Goal: Information Seeking & Learning: Learn about a topic

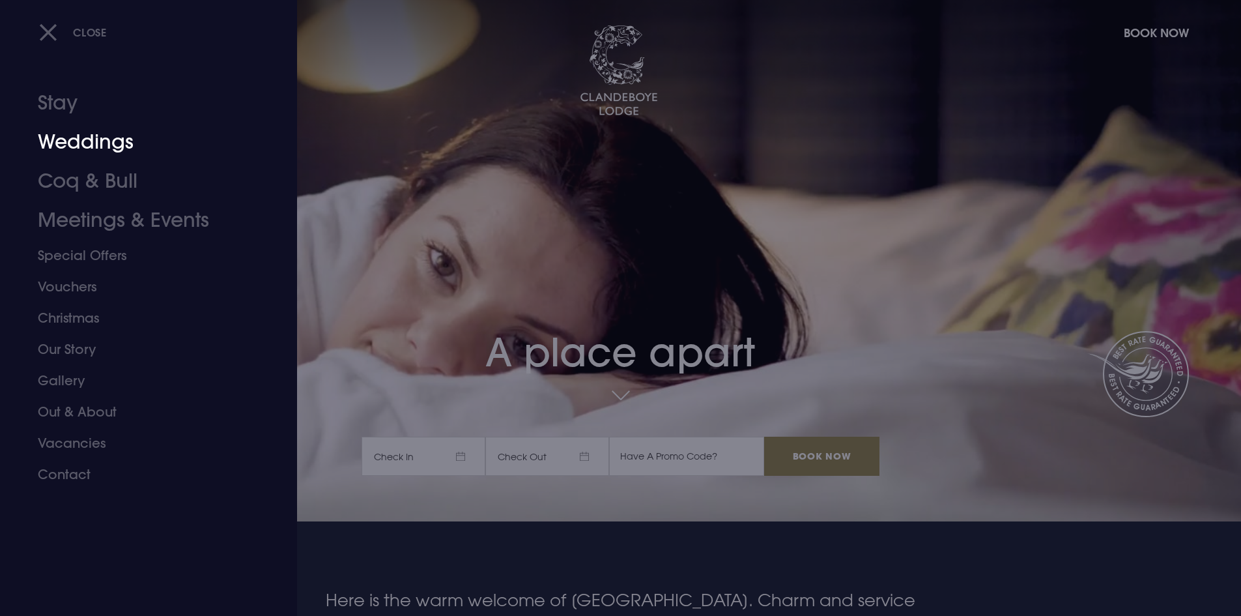
click at [52, 133] on link "Weddings" at bounding box center [141, 141] width 206 height 39
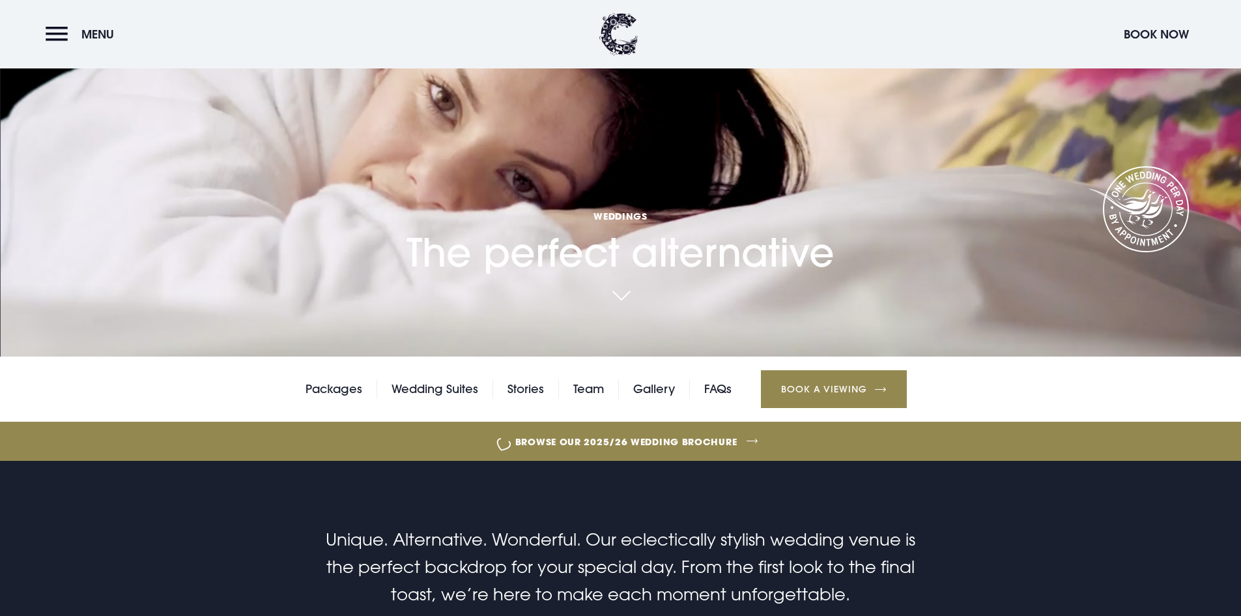
scroll to position [195, 0]
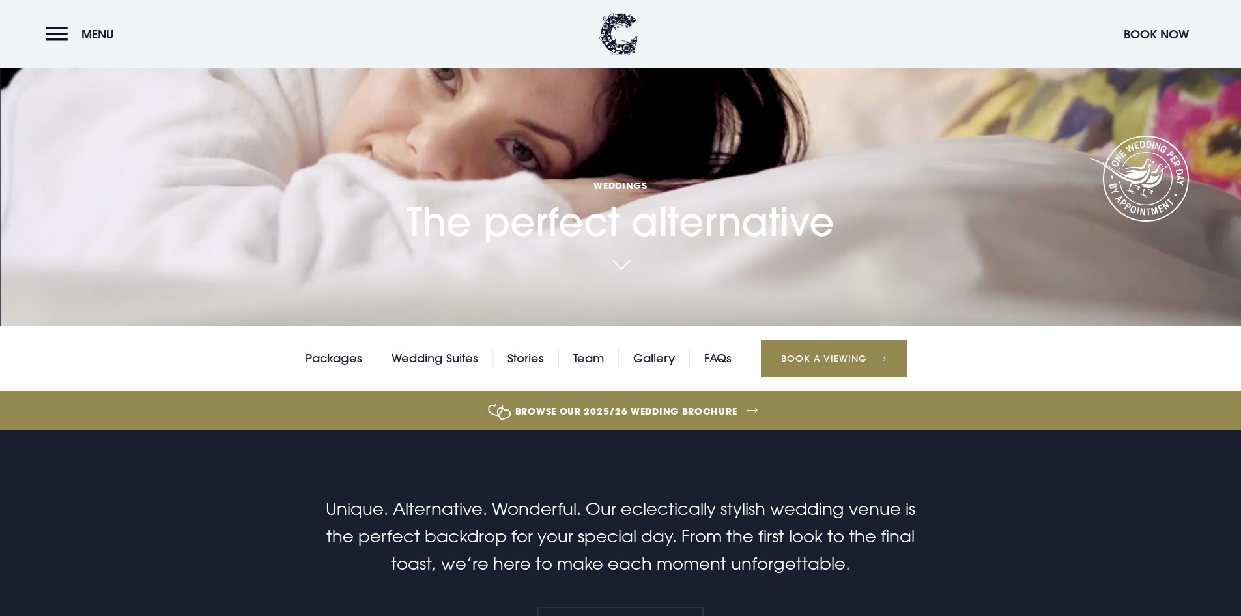
click at [681, 408] on link "Browse our 2025/26 wedding brochure" at bounding box center [626, 410] width 2704 height 49
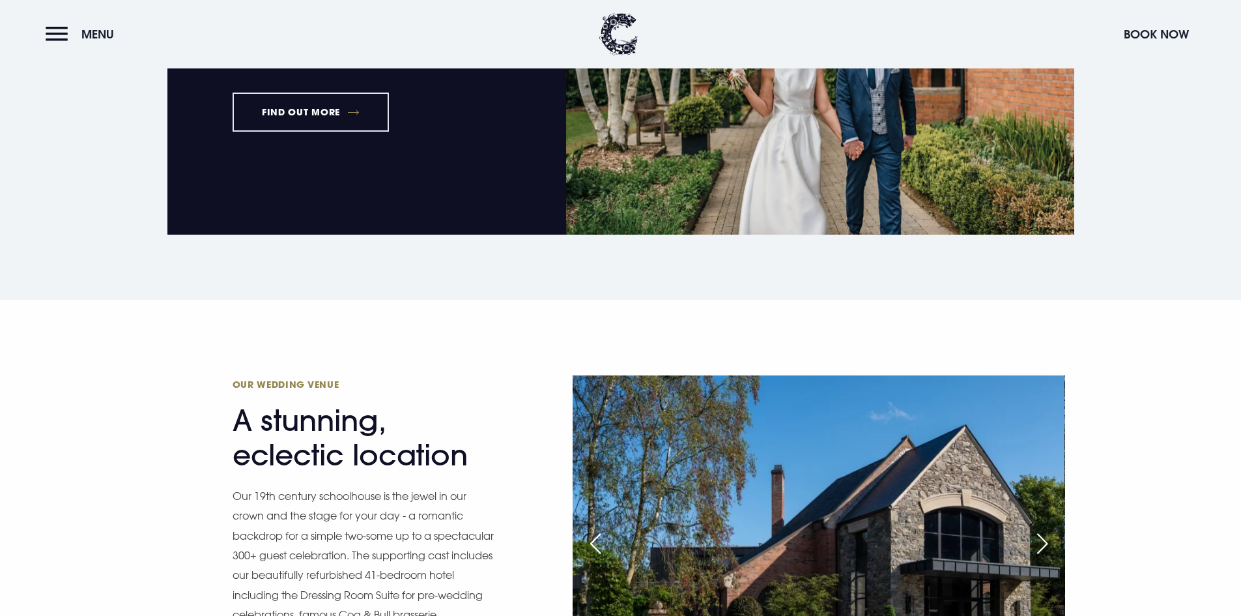
scroll to position [1107, 0]
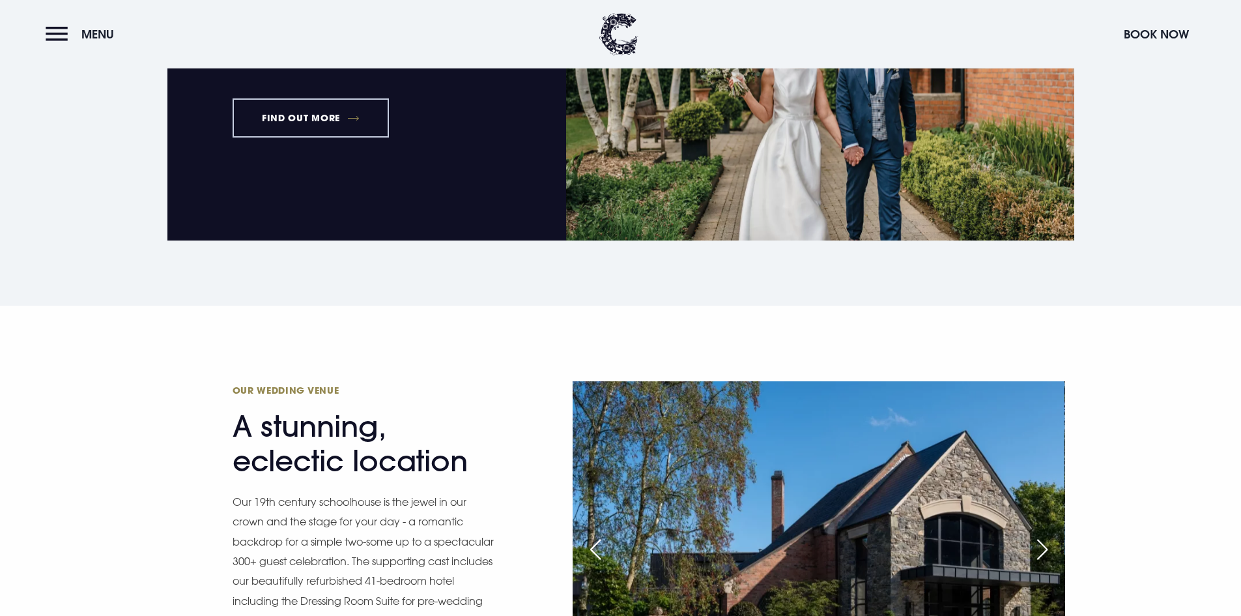
click at [367, 128] on link "FIND OUT MORE" at bounding box center [311, 117] width 157 height 39
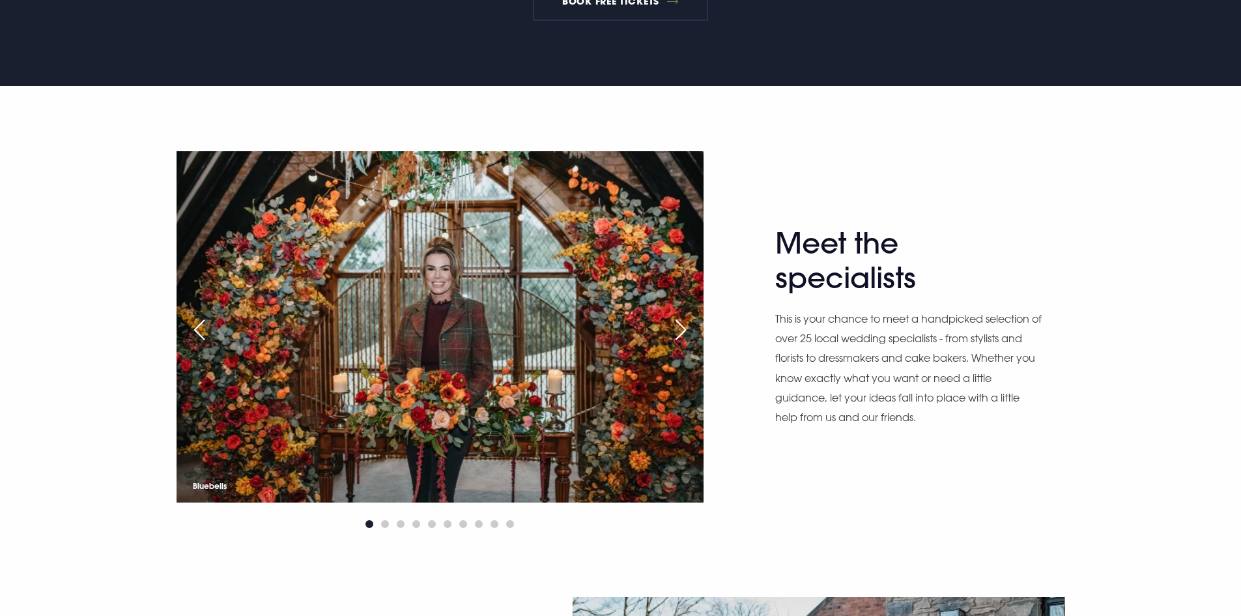
scroll to position [782, 0]
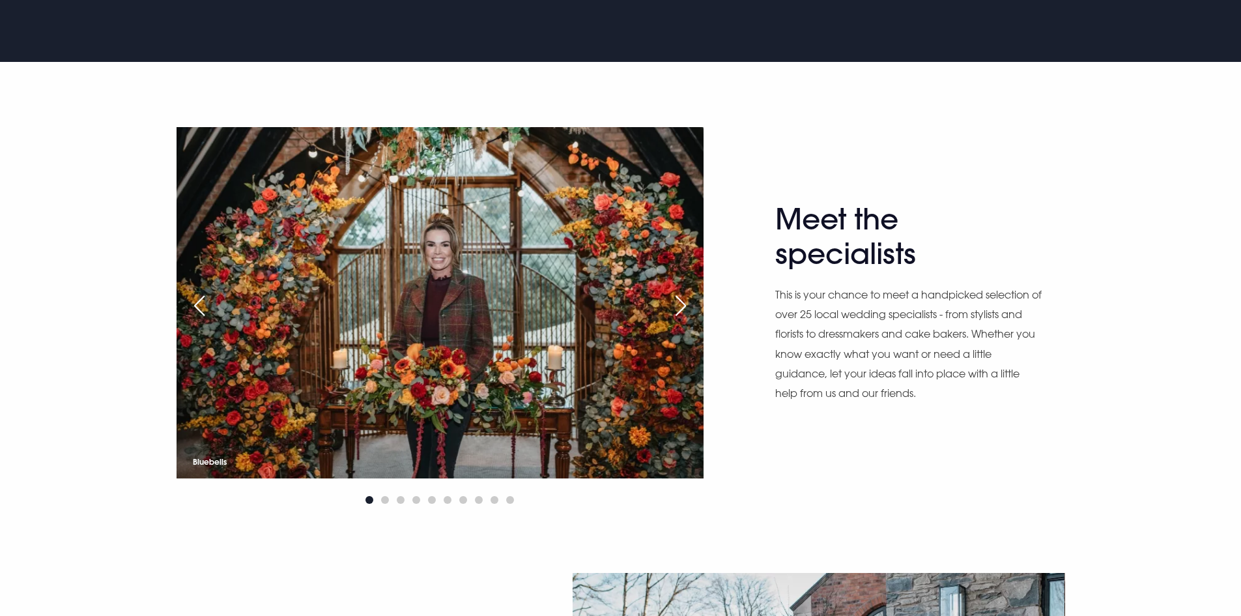
click at [684, 303] on div "Next slide" at bounding box center [680, 305] width 33 height 29
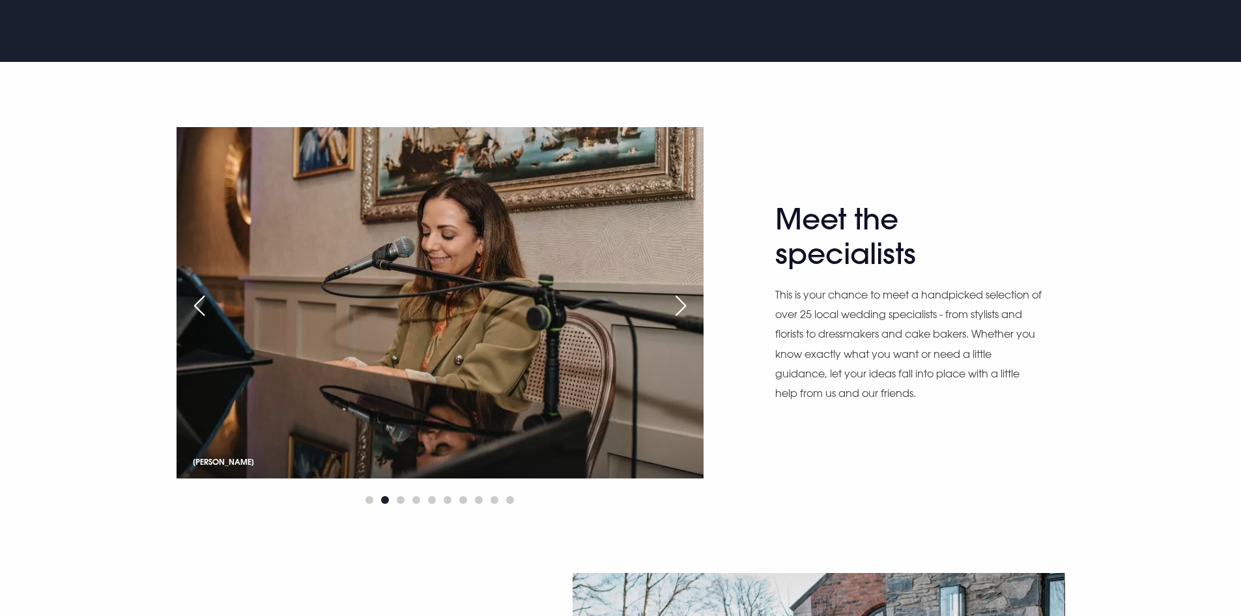
click at [684, 303] on div "Next slide" at bounding box center [680, 305] width 33 height 29
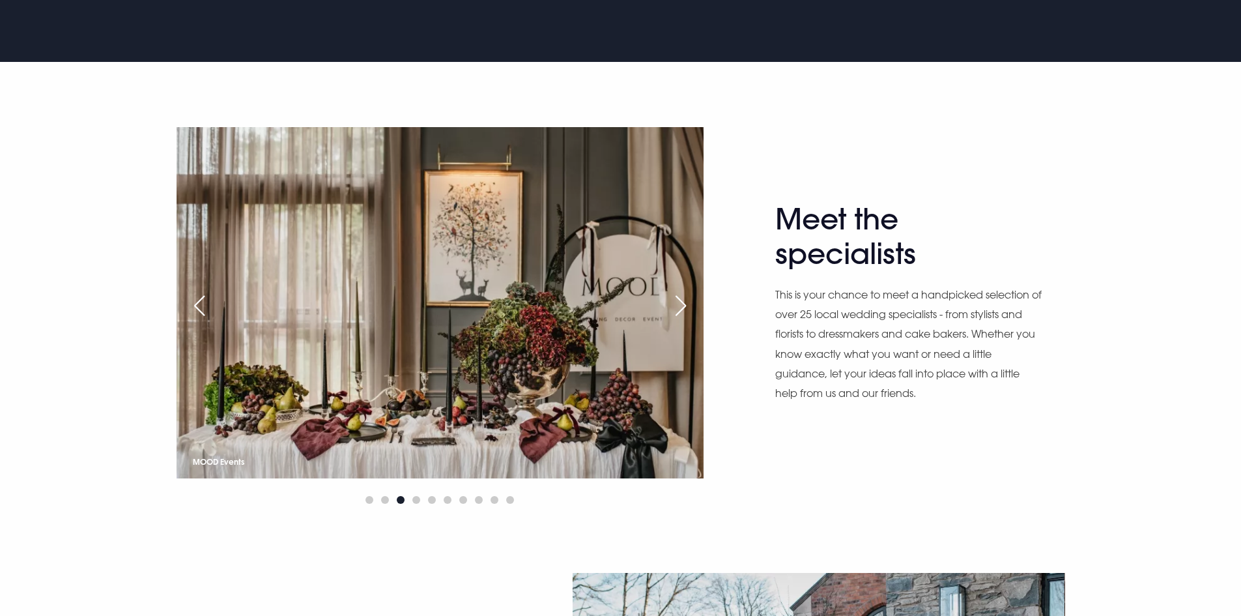
click at [684, 303] on div "Next slide" at bounding box center [680, 305] width 33 height 29
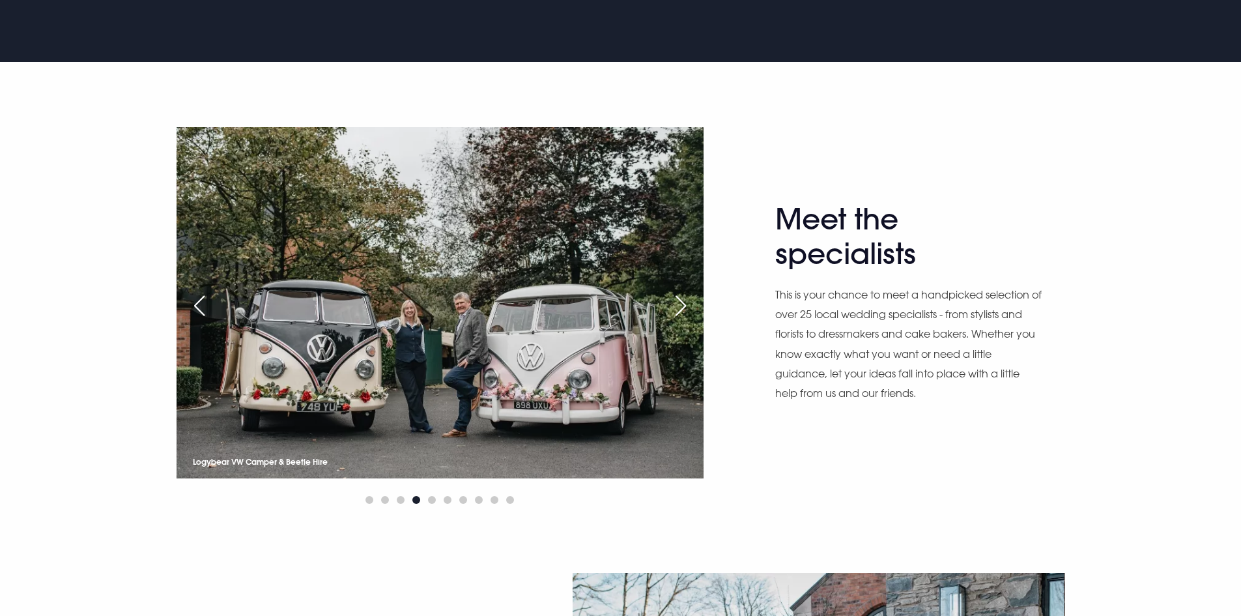
click at [684, 303] on div "Next slide" at bounding box center [680, 305] width 33 height 29
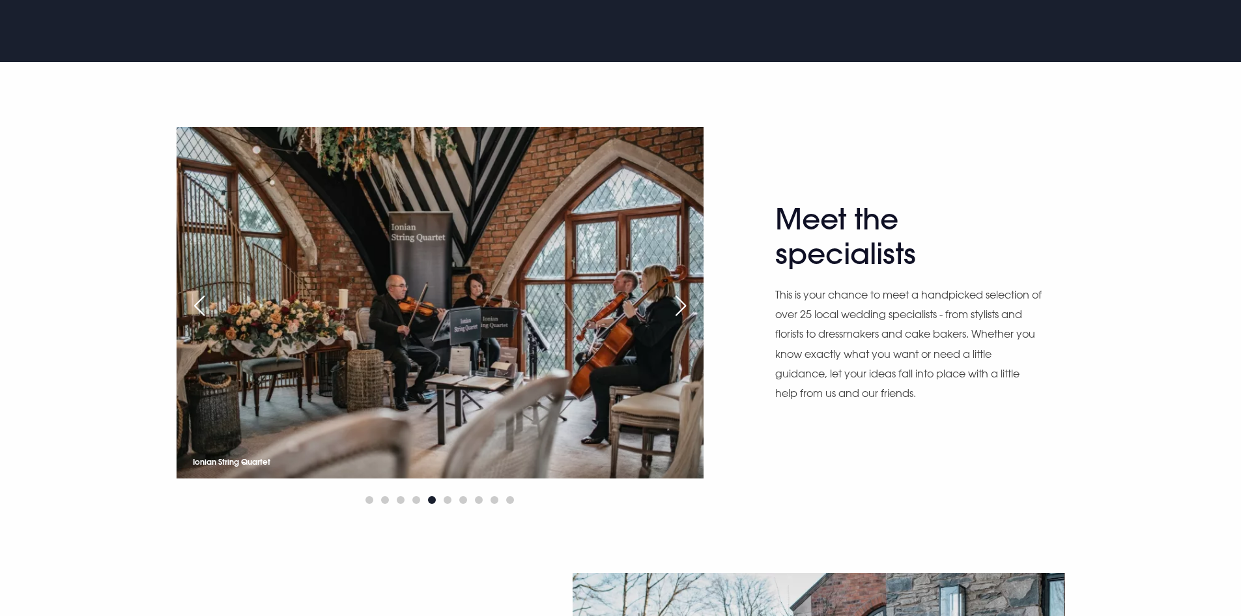
click at [684, 303] on div "Next slide" at bounding box center [680, 305] width 33 height 29
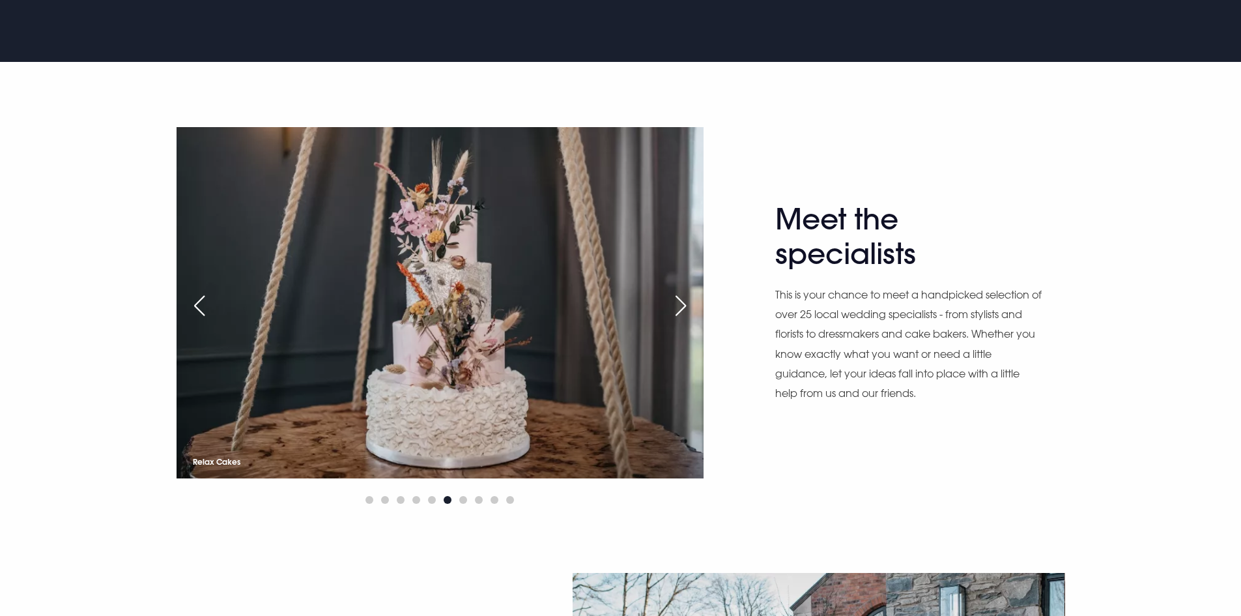
click at [684, 303] on div "Next slide" at bounding box center [680, 305] width 33 height 29
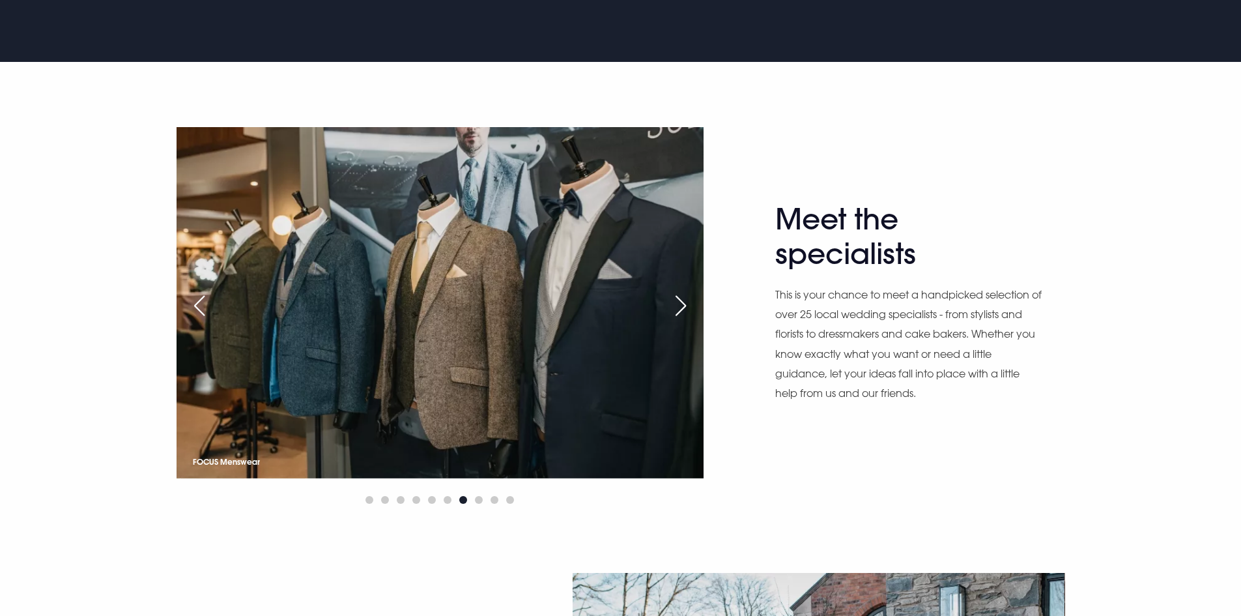
click at [684, 303] on div "Next slide" at bounding box center [680, 305] width 33 height 29
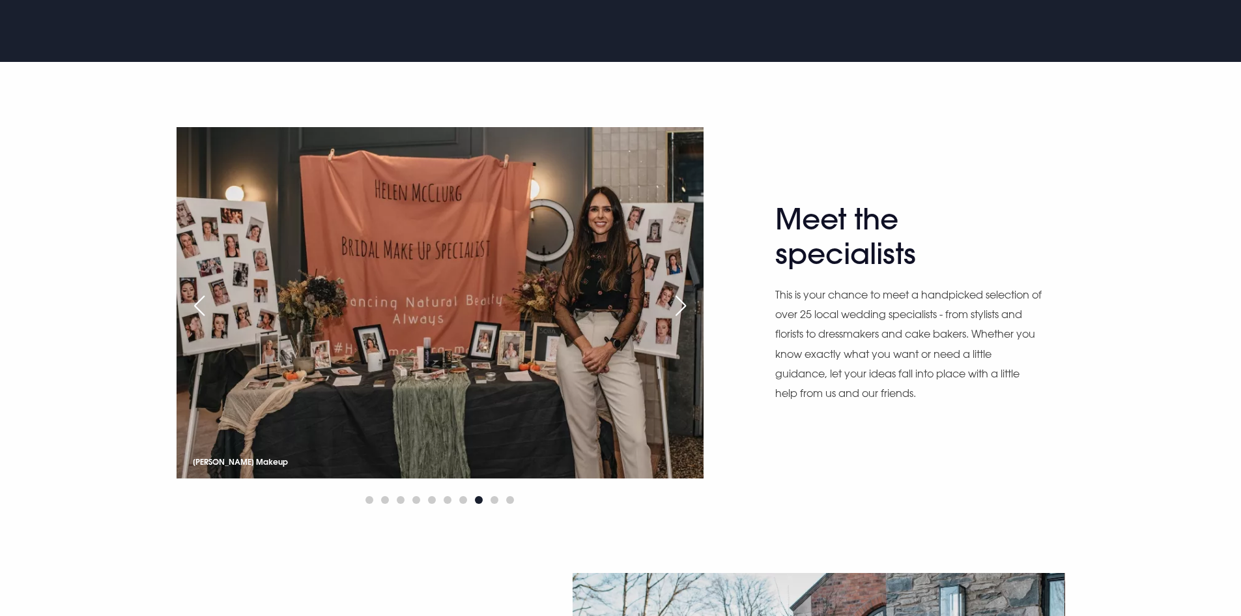
click at [684, 303] on div "Next slide" at bounding box center [680, 305] width 33 height 29
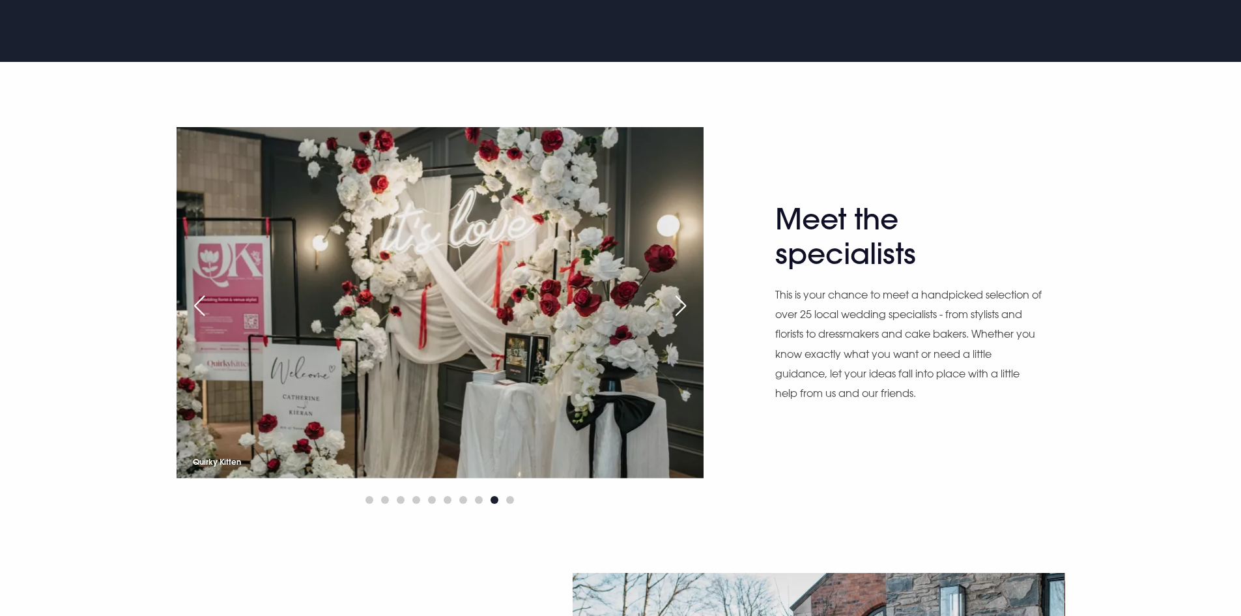
click at [684, 303] on div "Next slide" at bounding box center [680, 305] width 33 height 29
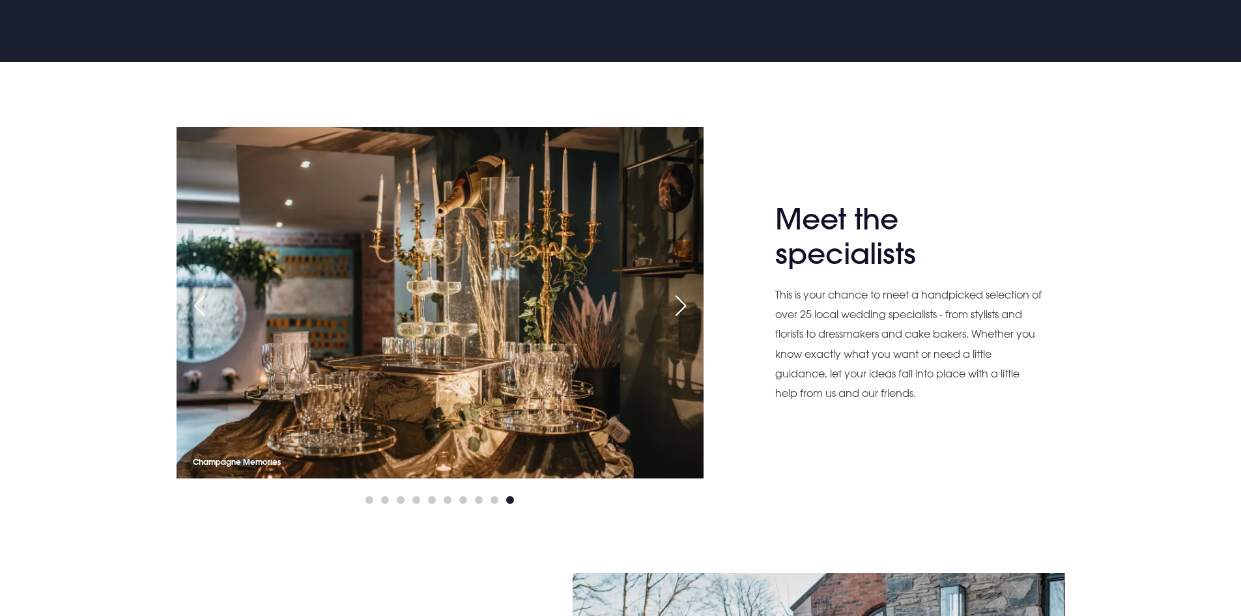
click at [684, 303] on div "Next slide" at bounding box center [680, 305] width 33 height 29
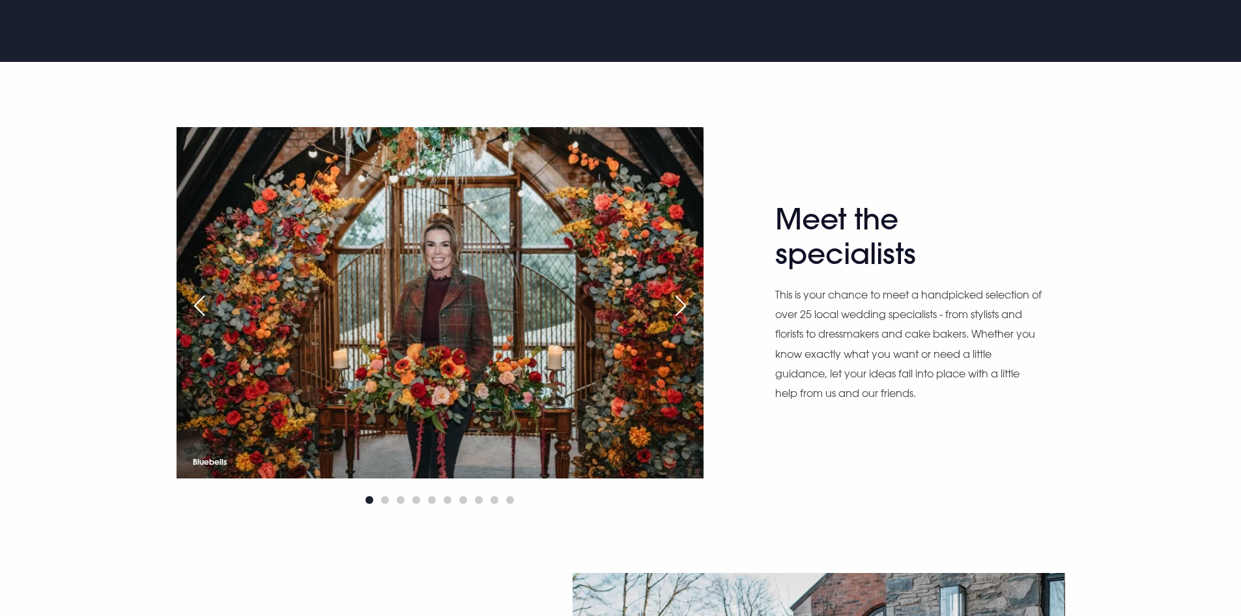
click at [684, 303] on div "Next slide" at bounding box center [680, 305] width 33 height 29
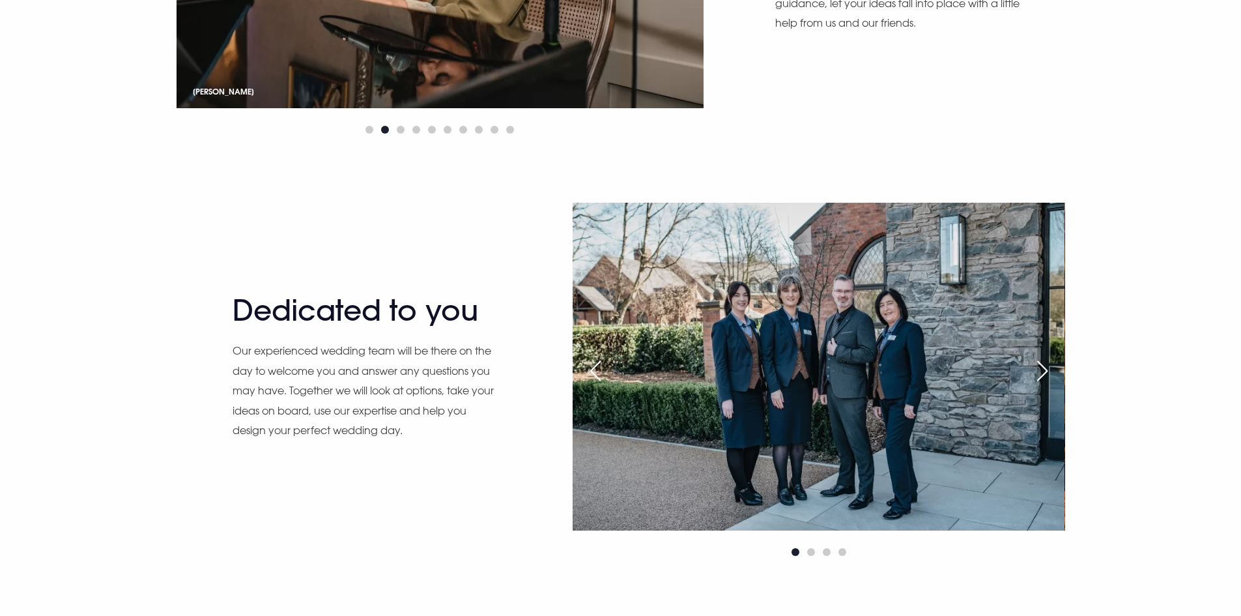
scroll to position [1173, 0]
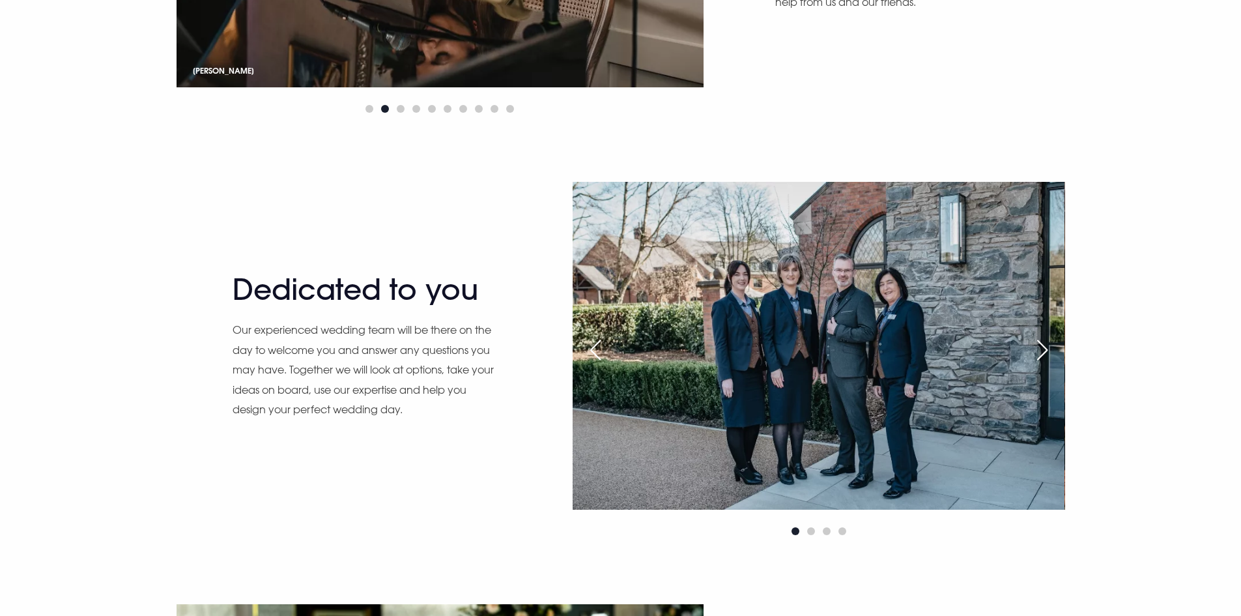
click at [1044, 353] on div "Next slide" at bounding box center [1042, 350] width 33 height 29
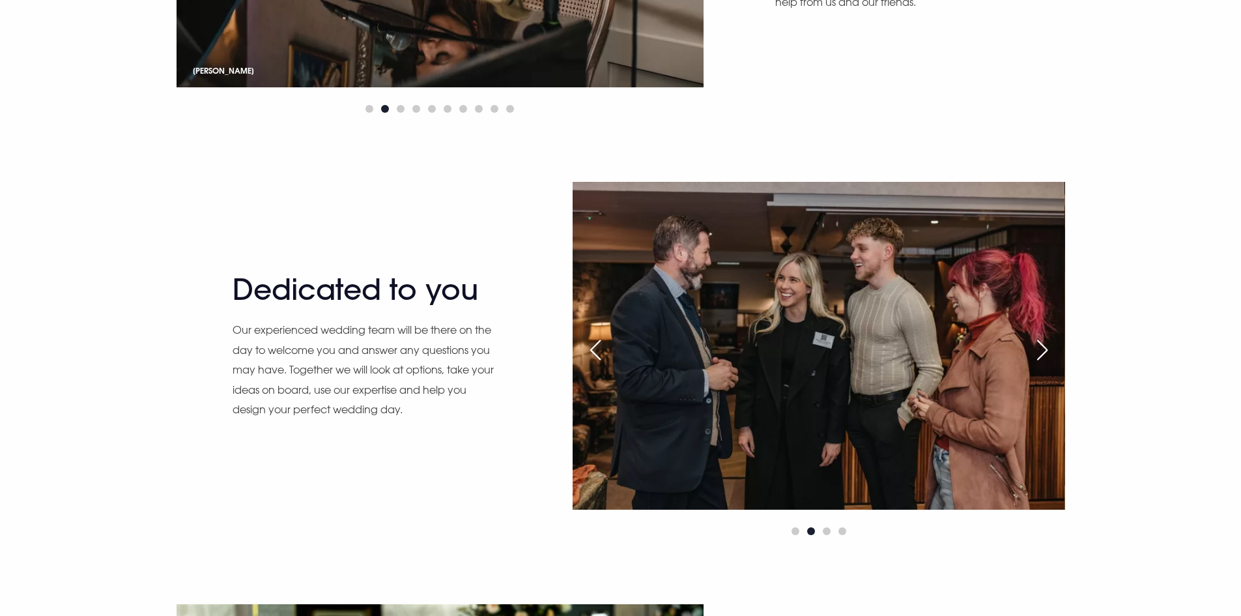
click at [1044, 353] on div "Next slide" at bounding box center [1042, 350] width 33 height 29
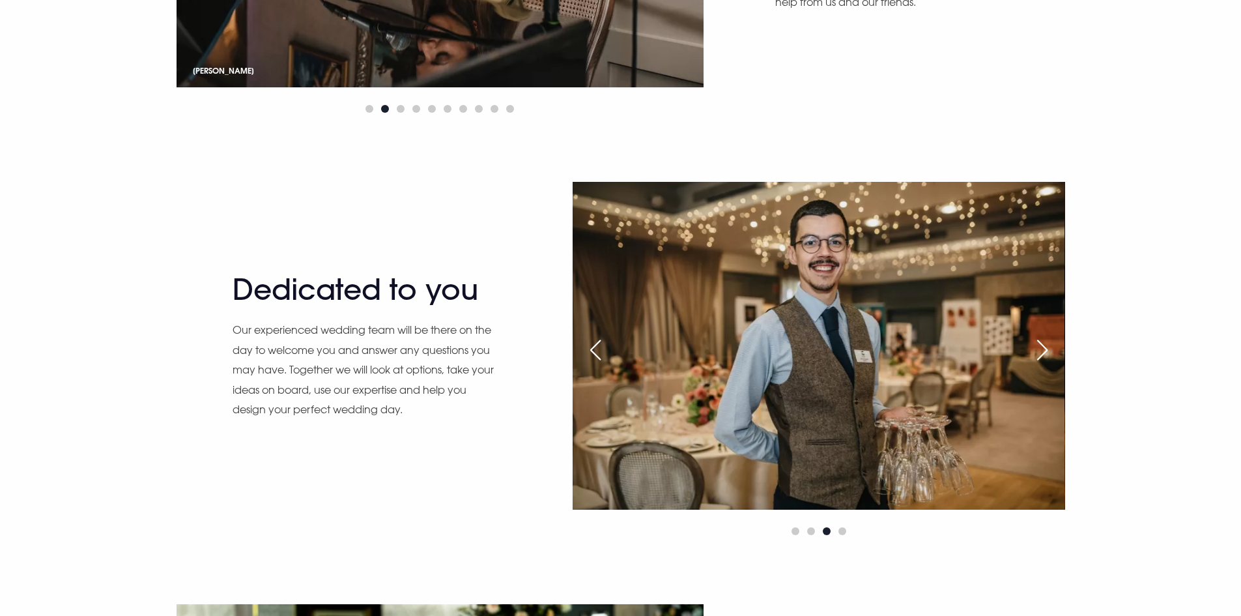
click at [1044, 353] on div "Next slide" at bounding box center [1042, 350] width 33 height 29
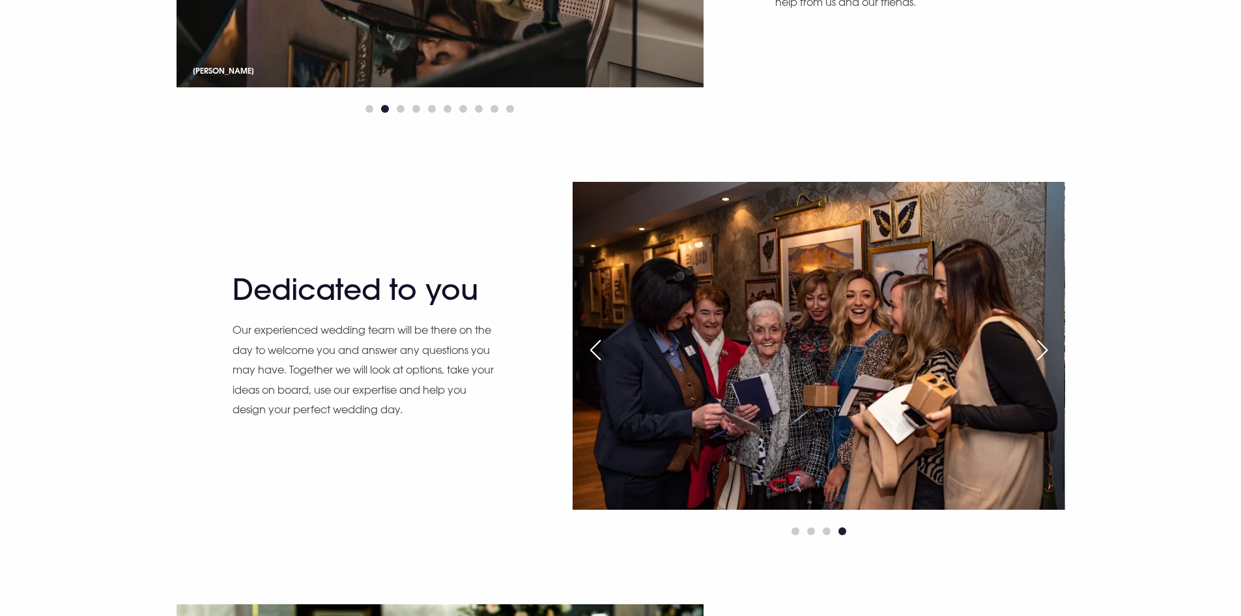
click at [1044, 353] on div "Next slide" at bounding box center [1042, 350] width 33 height 29
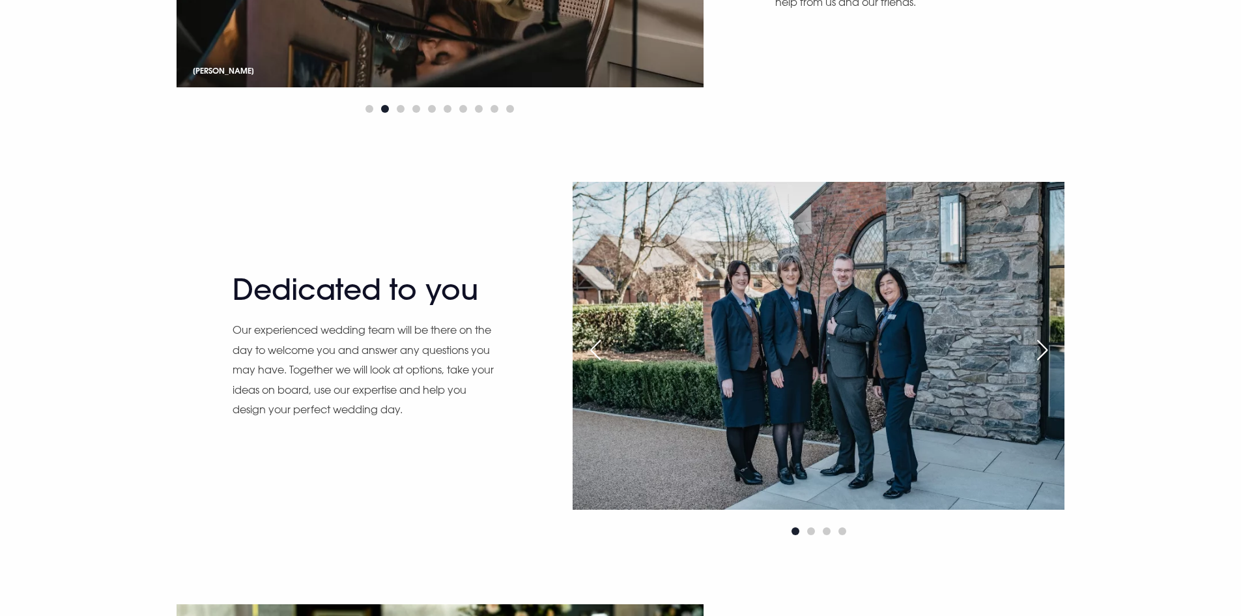
click at [1044, 353] on div "Next slide" at bounding box center [1042, 350] width 33 height 29
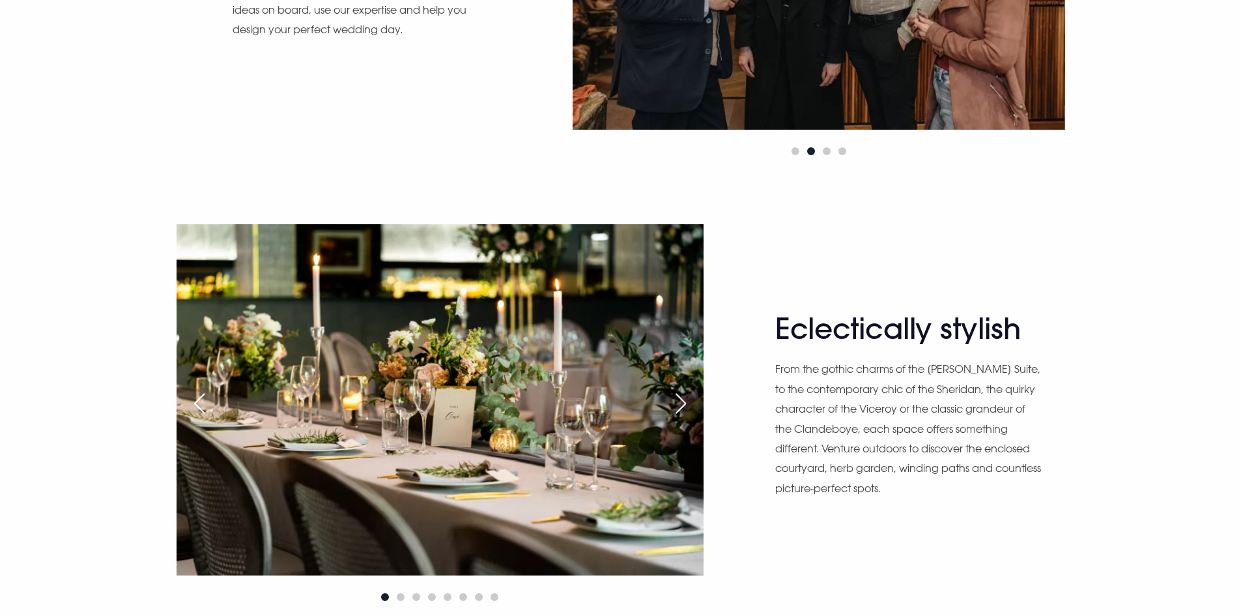
scroll to position [1629, 0]
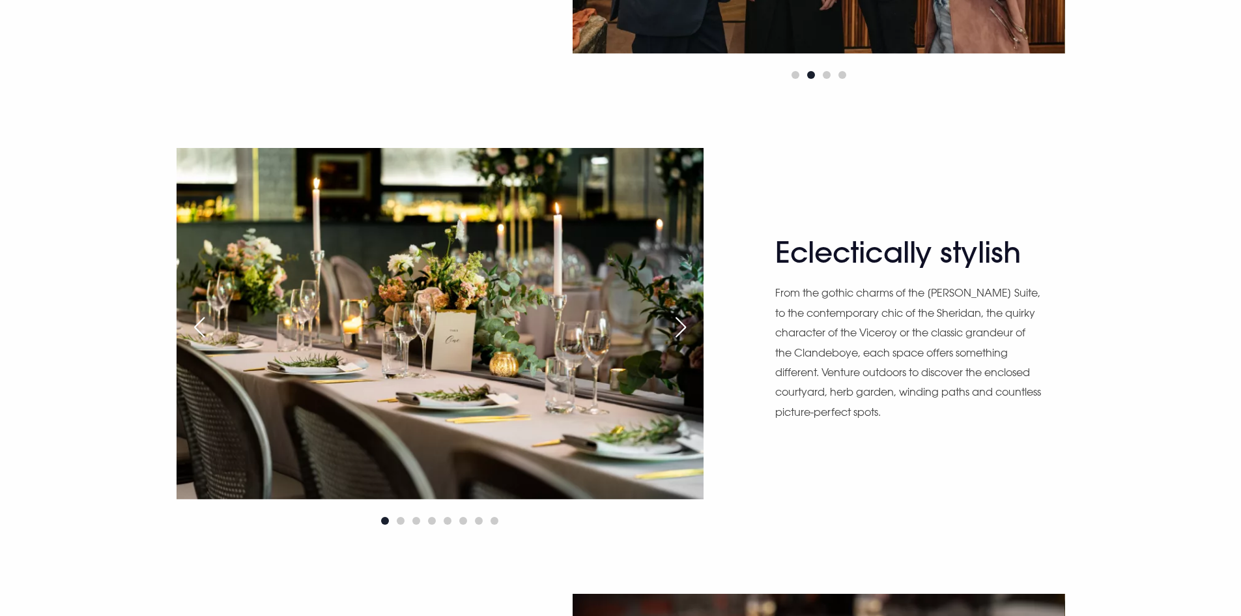
click at [678, 328] on div "Next slide" at bounding box center [680, 327] width 33 height 29
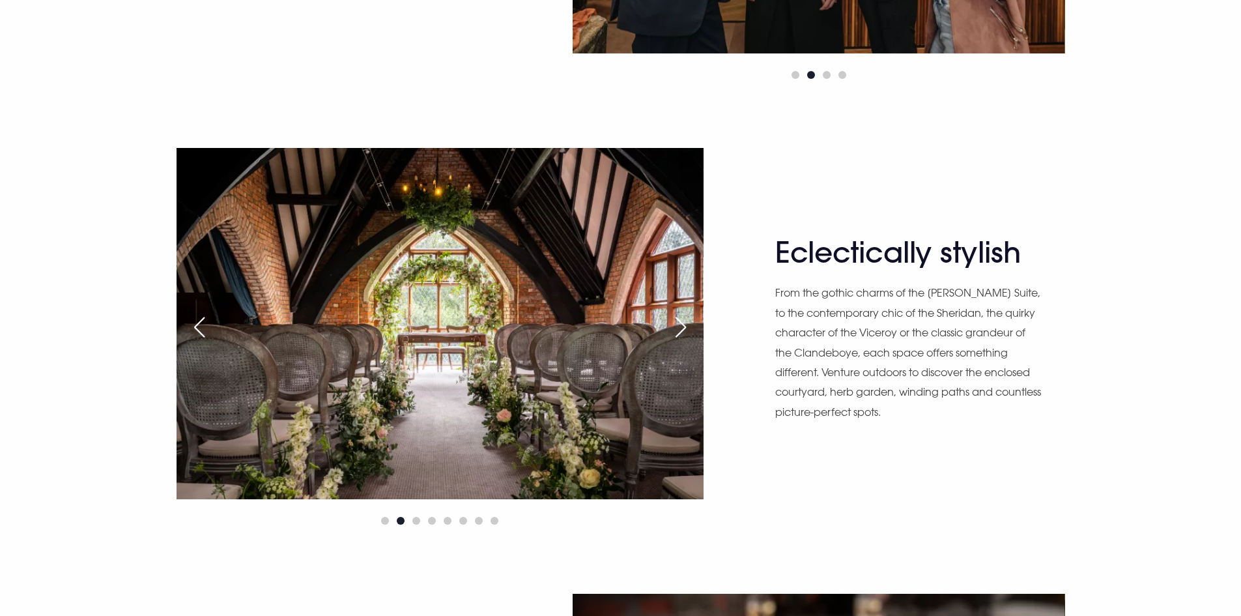
click at [678, 328] on div "Next slide" at bounding box center [680, 327] width 33 height 29
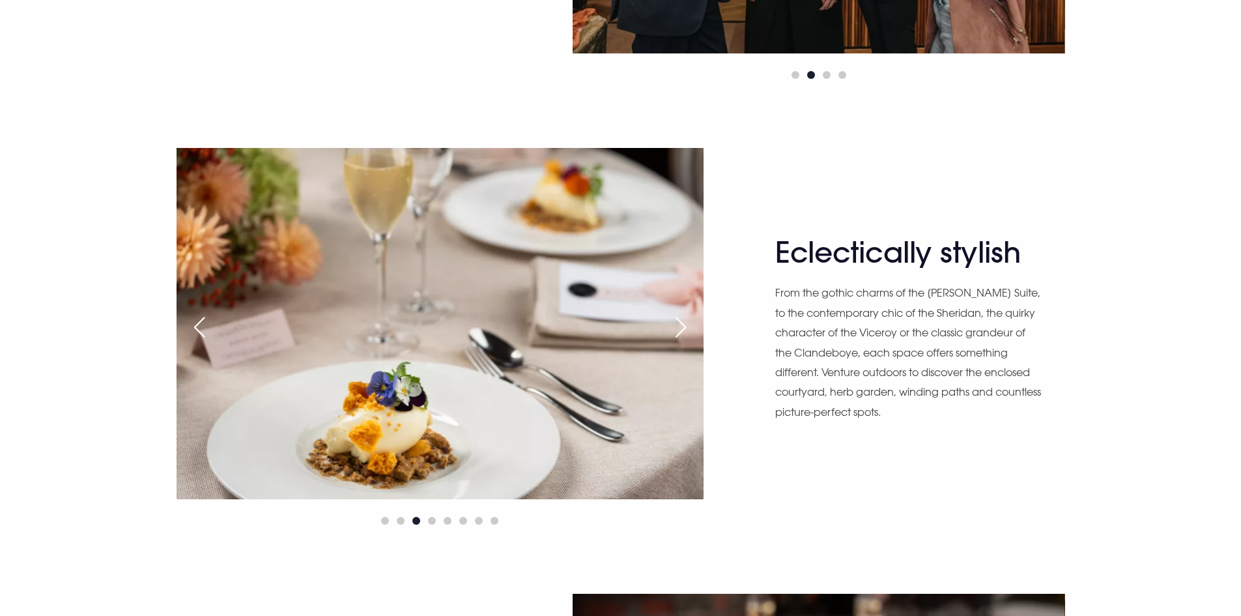
click at [678, 328] on div "Next slide" at bounding box center [680, 327] width 33 height 29
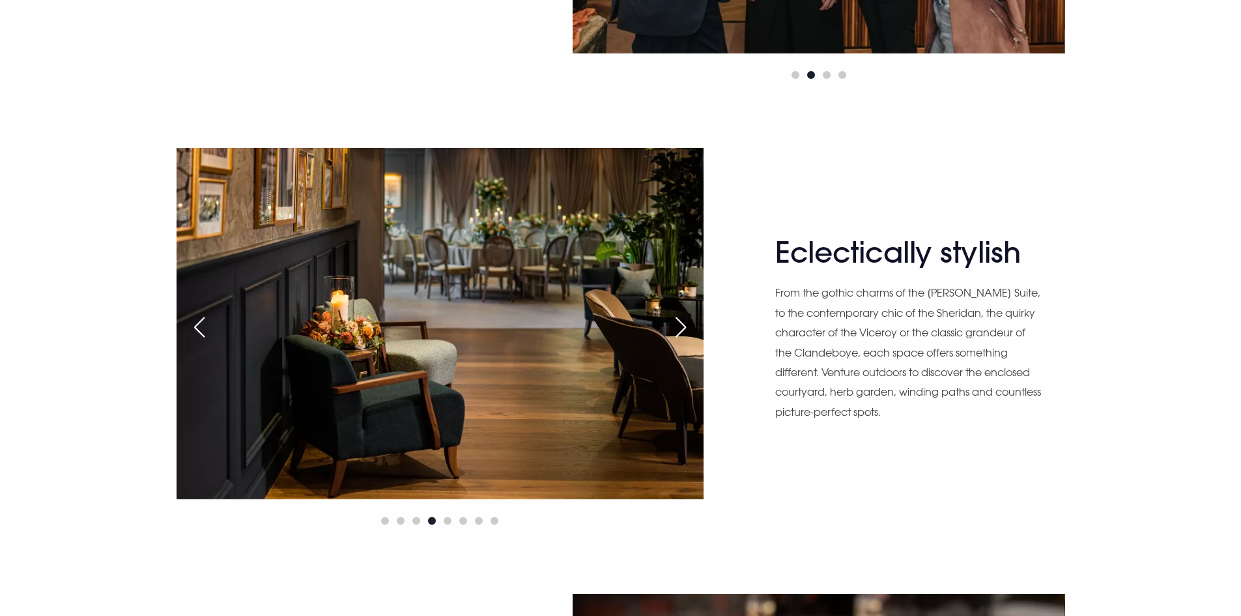
click at [678, 328] on div "Next slide" at bounding box center [680, 327] width 33 height 29
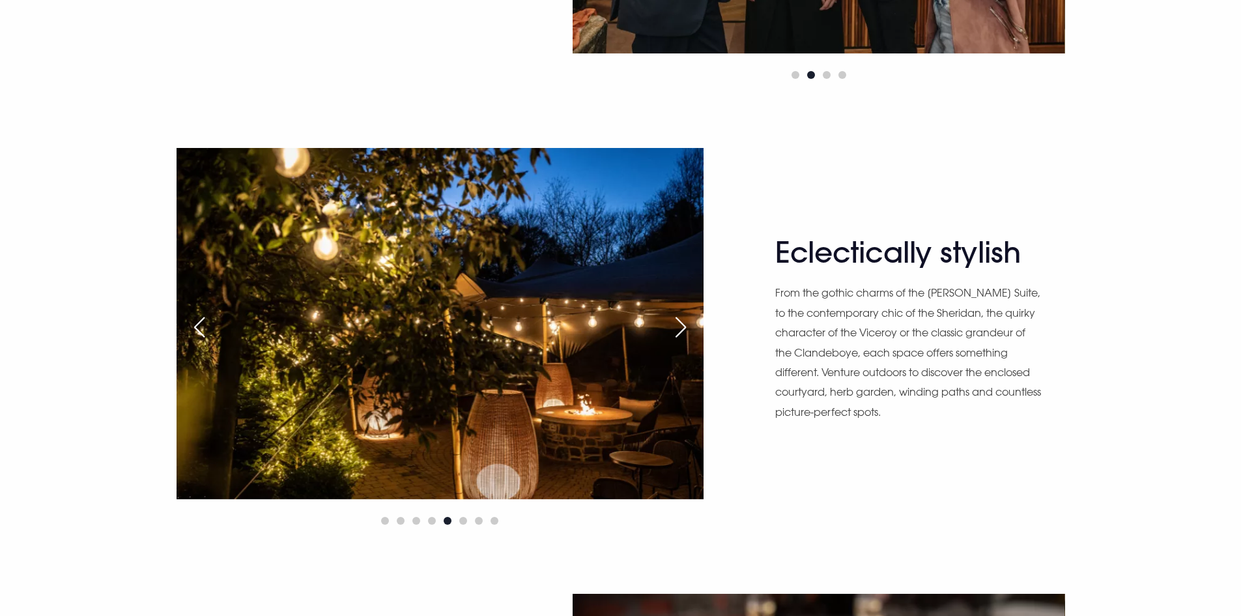
click at [678, 328] on div "Next slide" at bounding box center [680, 327] width 33 height 29
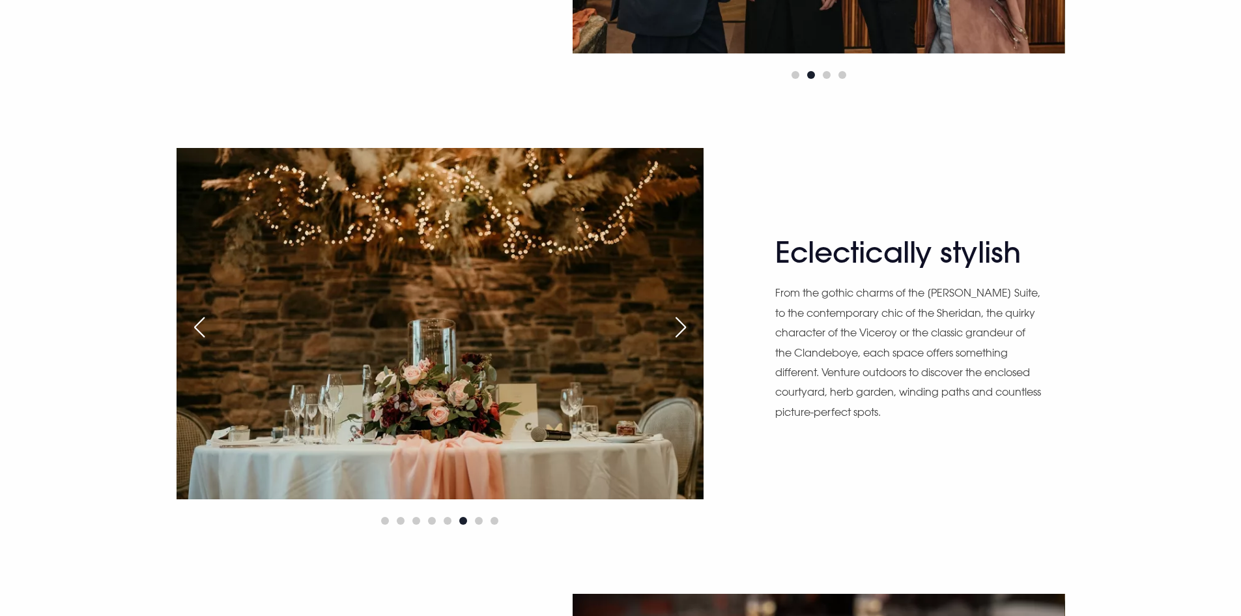
click at [678, 328] on div "Next slide" at bounding box center [680, 327] width 33 height 29
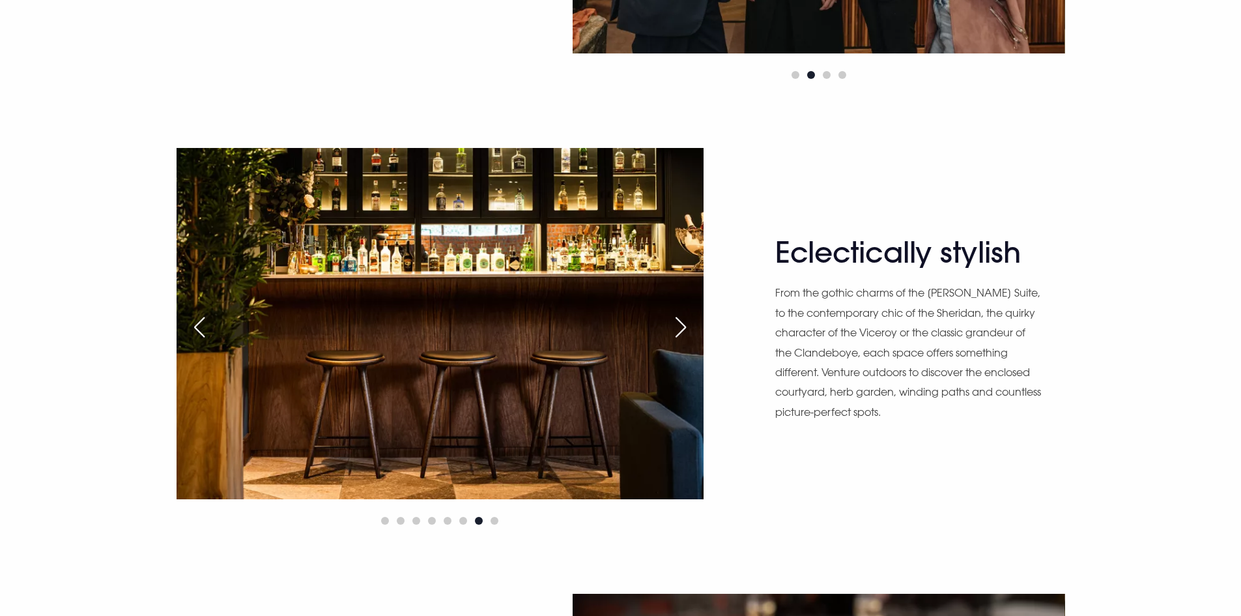
click at [678, 328] on div "Next slide" at bounding box center [680, 327] width 33 height 29
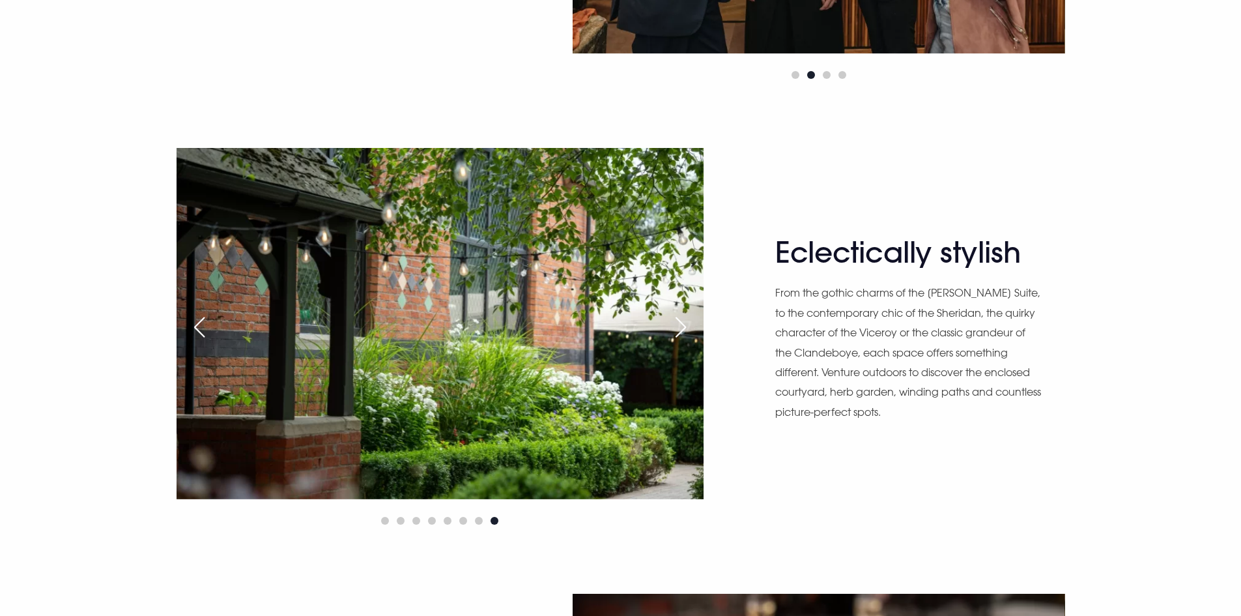
click at [678, 328] on div "Next slide" at bounding box center [680, 327] width 33 height 29
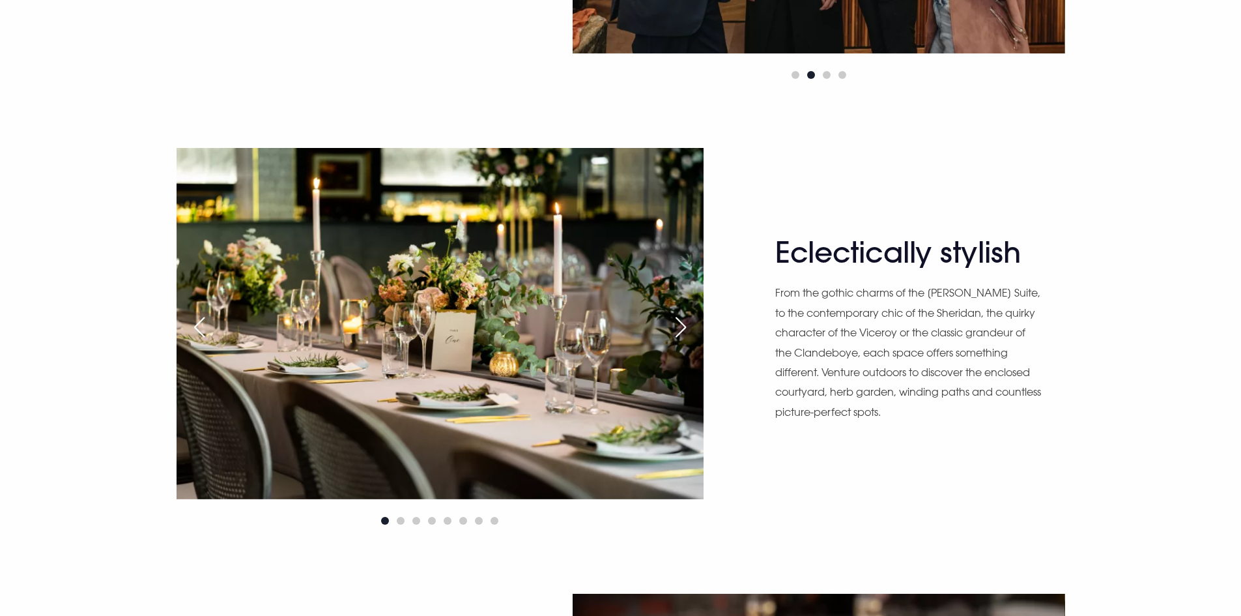
click at [678, 328] on div "Next slide" at bounding box center [680, 327] width 33 height 29
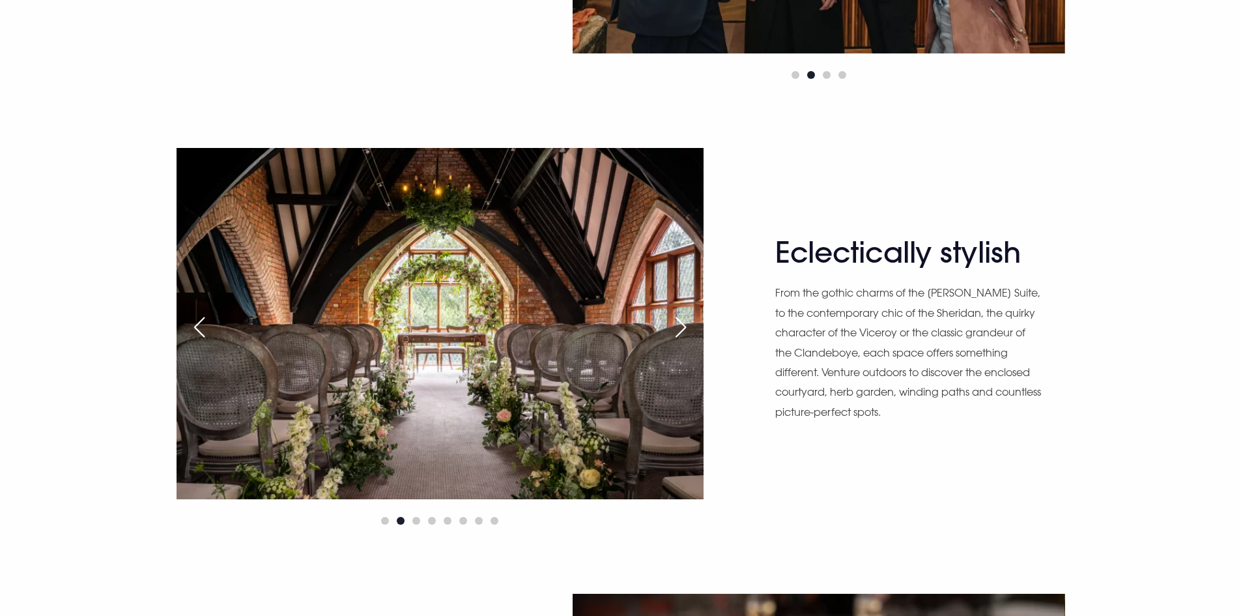
click at [185, 321] on div "Previous slide" at bounding box center [199, 327] width 33 height 29
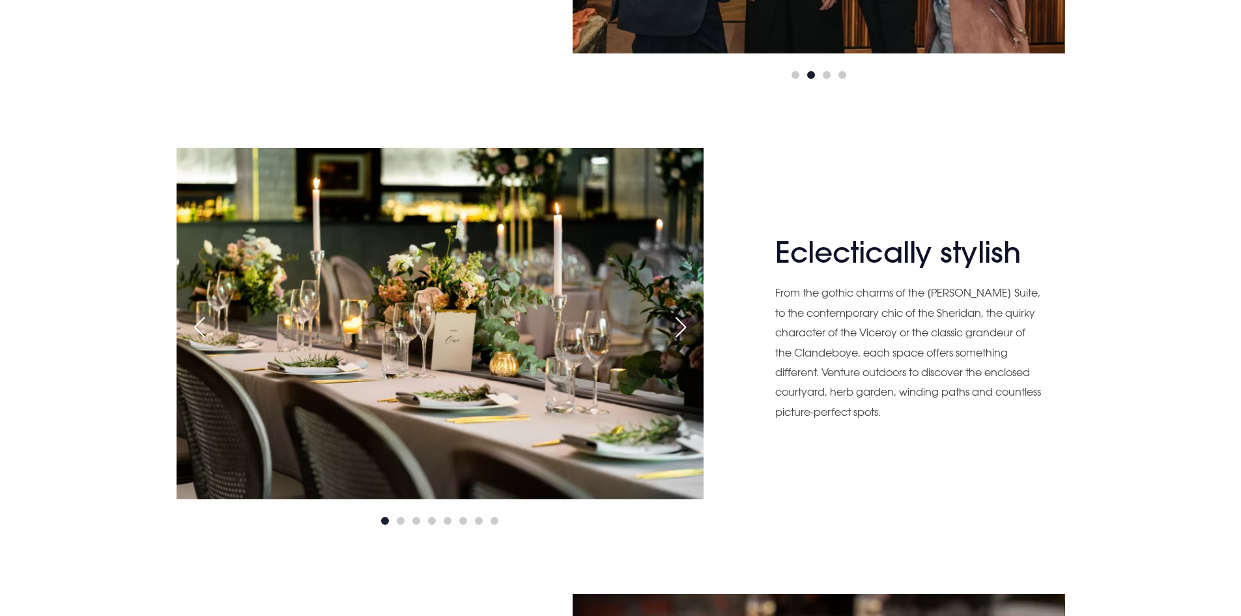
click at [188, 321] on div "Previous slide" at bounding box center [199, 327] width 33 height 29
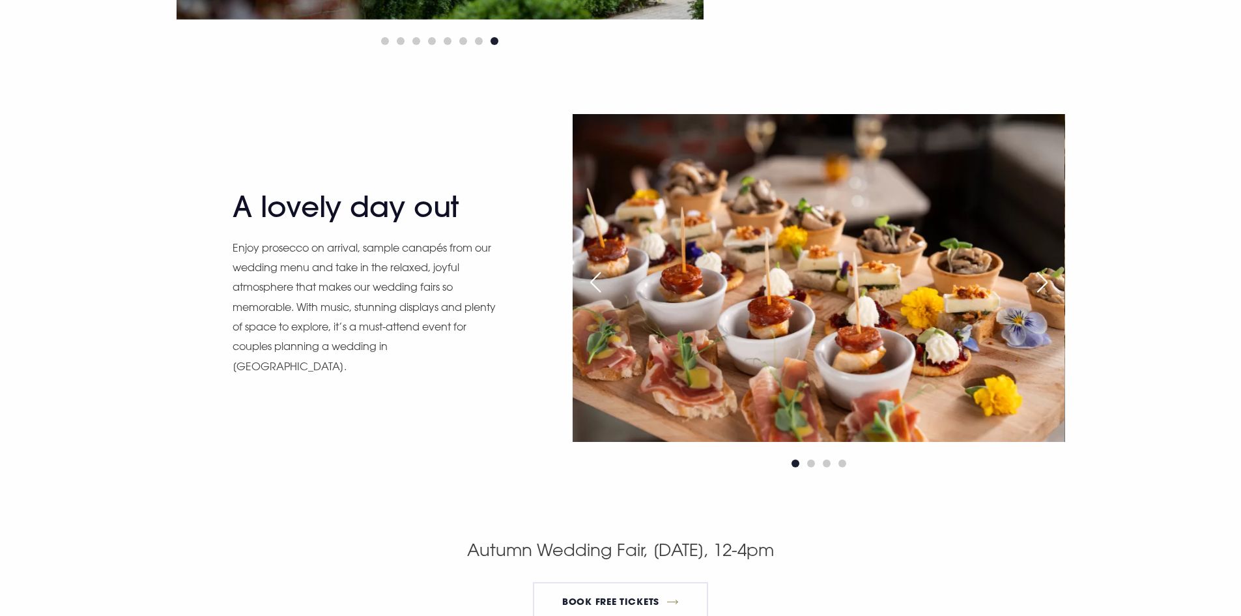
scroll to position [2150, 0]
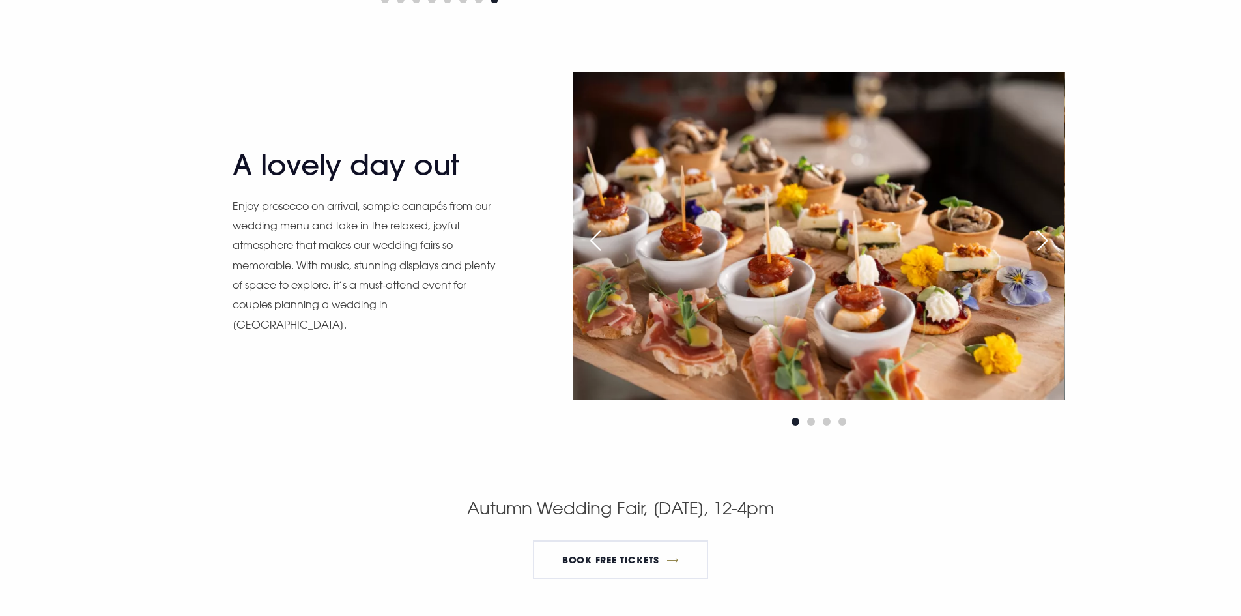
click at [1048, 240] on div "Next slide" at bounding box center [1042, 240] width 33 height 29
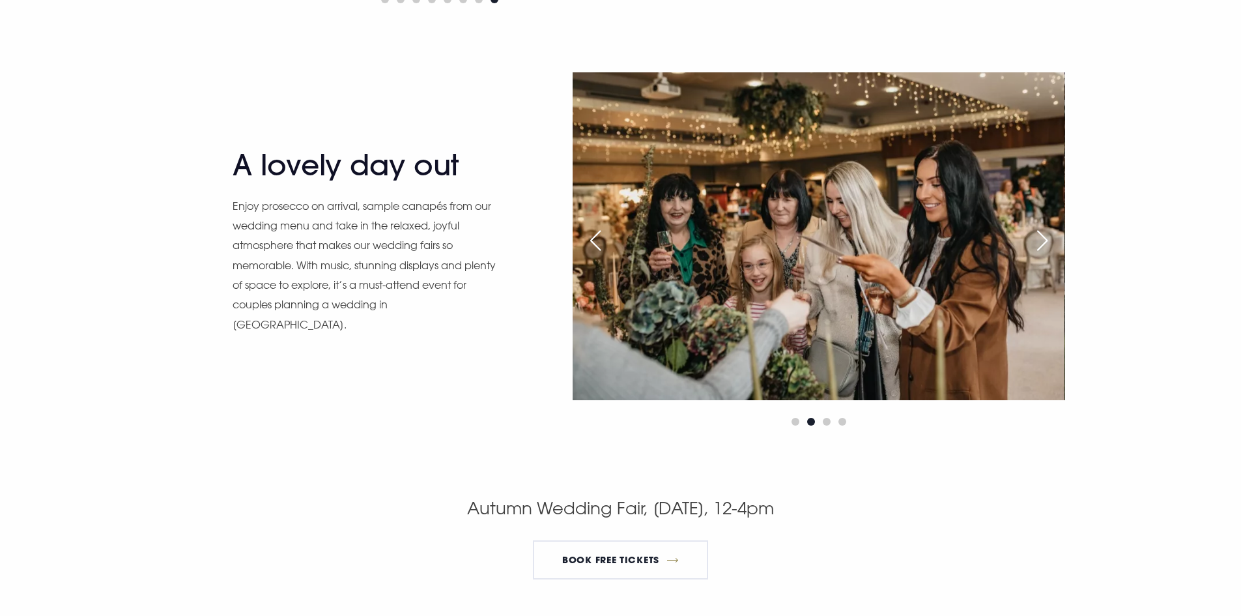
click at [1048, 240] on div "Next slide" at bounding box center [1042, 240] width 33 height 29
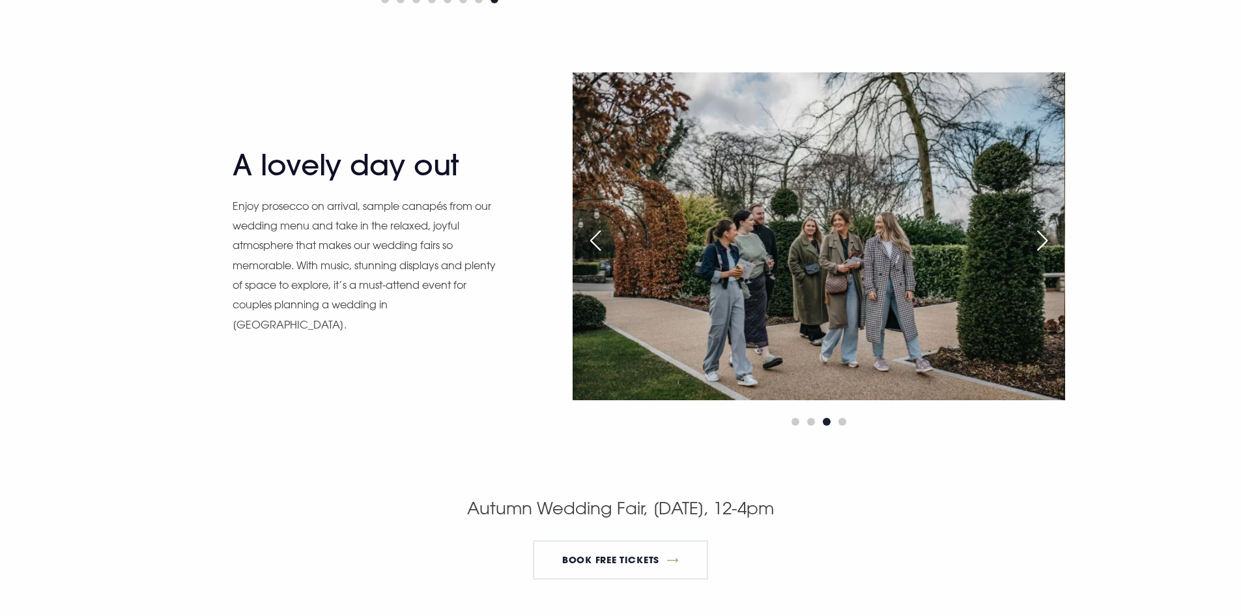
click at [1048, 240] on div "Next slide" at bounding box center [1042, 240] width 33 height 29
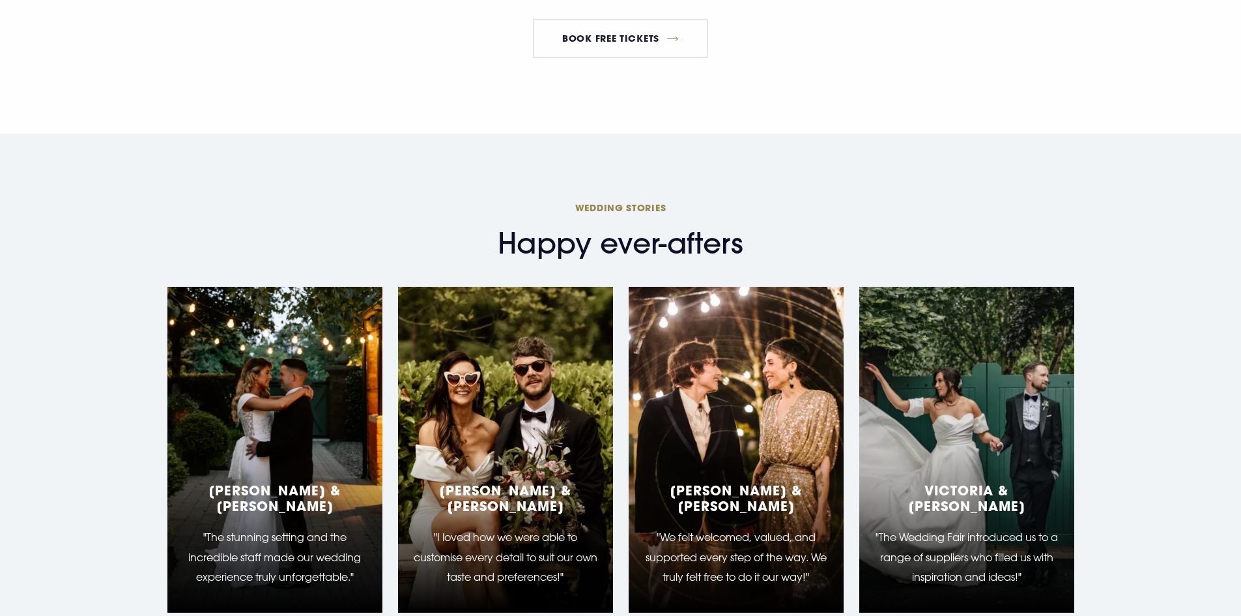
scroll to position [2736, 0]
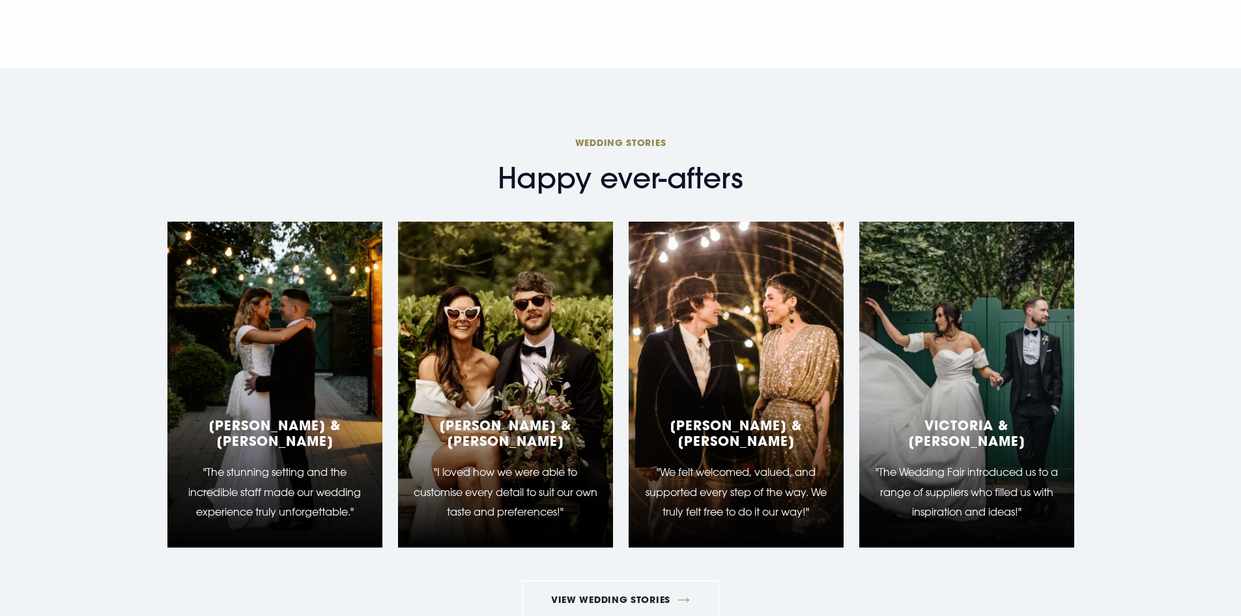
click at [283, 371] on div "Beth & Peter "The stunning setting and the incredible staff made our wedding ex…" at bounding box center [274, 384] width 215 height 326
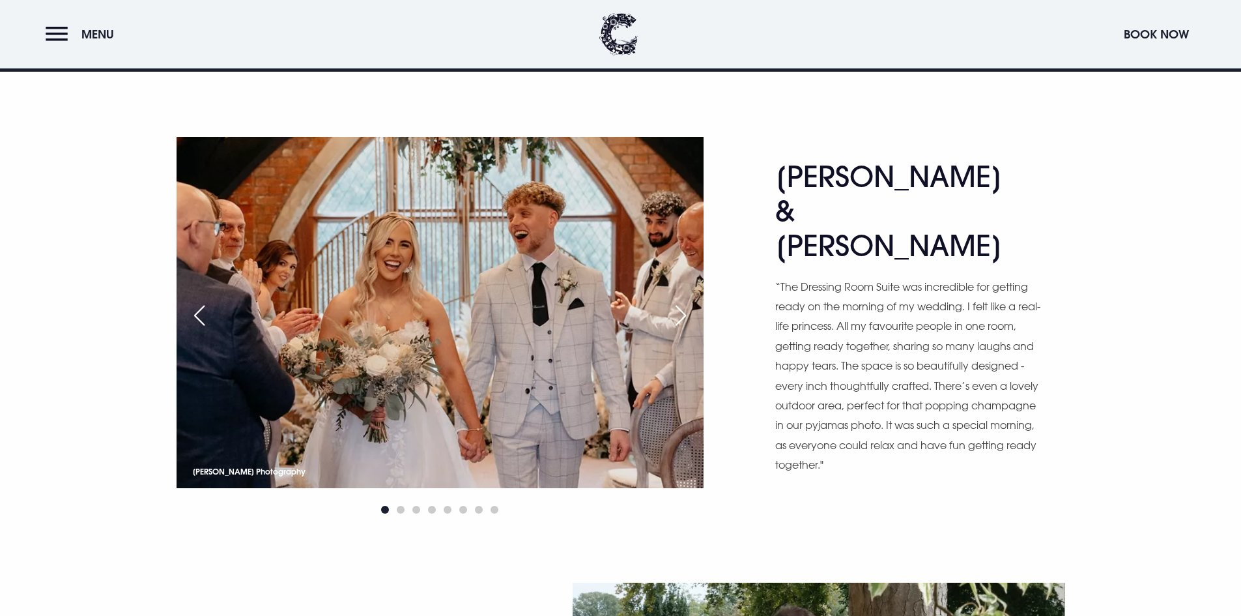
scroll to position [782, 0]
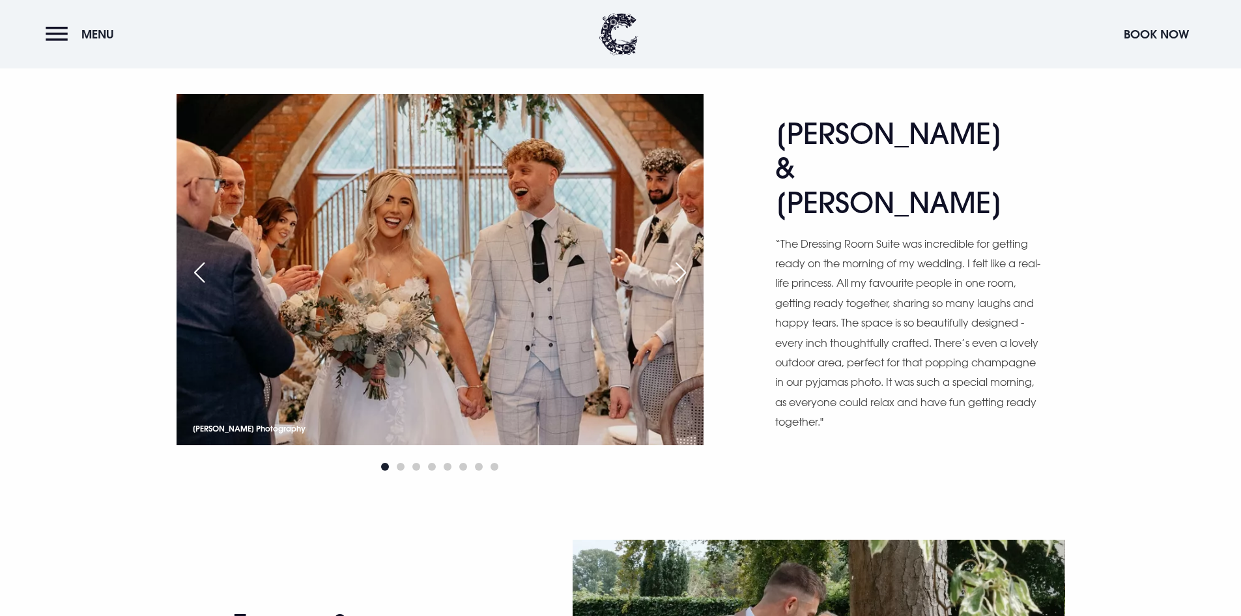
click at [675, 270] on div "Next slide" at bounding box center [680, 272] width 33 height 29
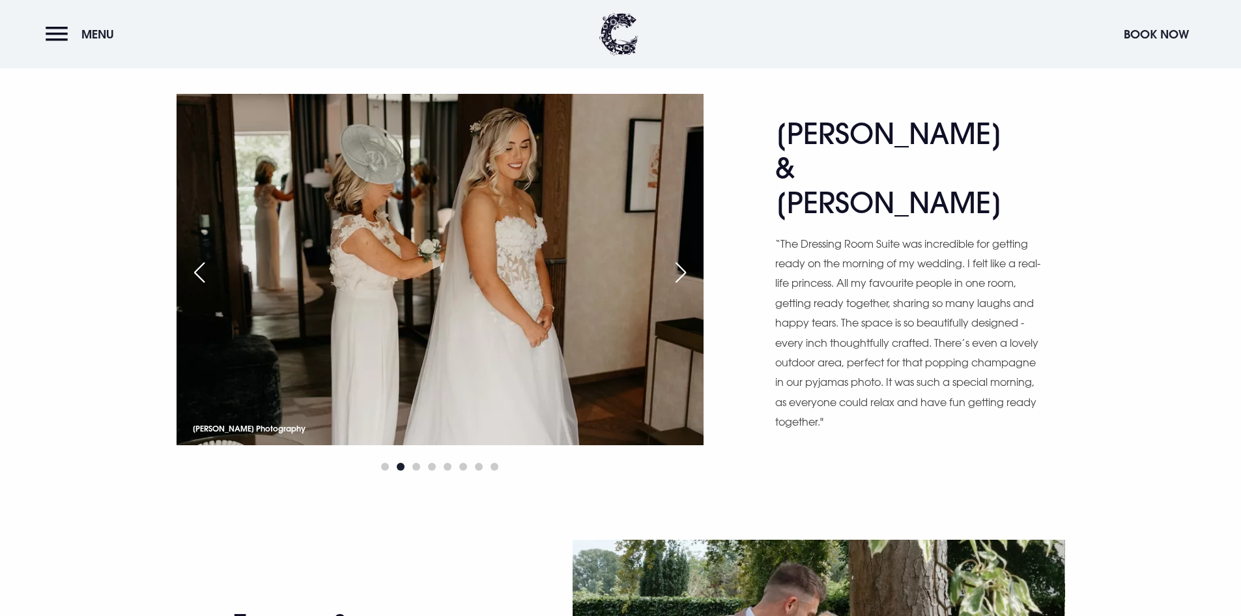
click at [675, 270] on div "Next slide" at bounding box center [680, 272] width 33 height 29
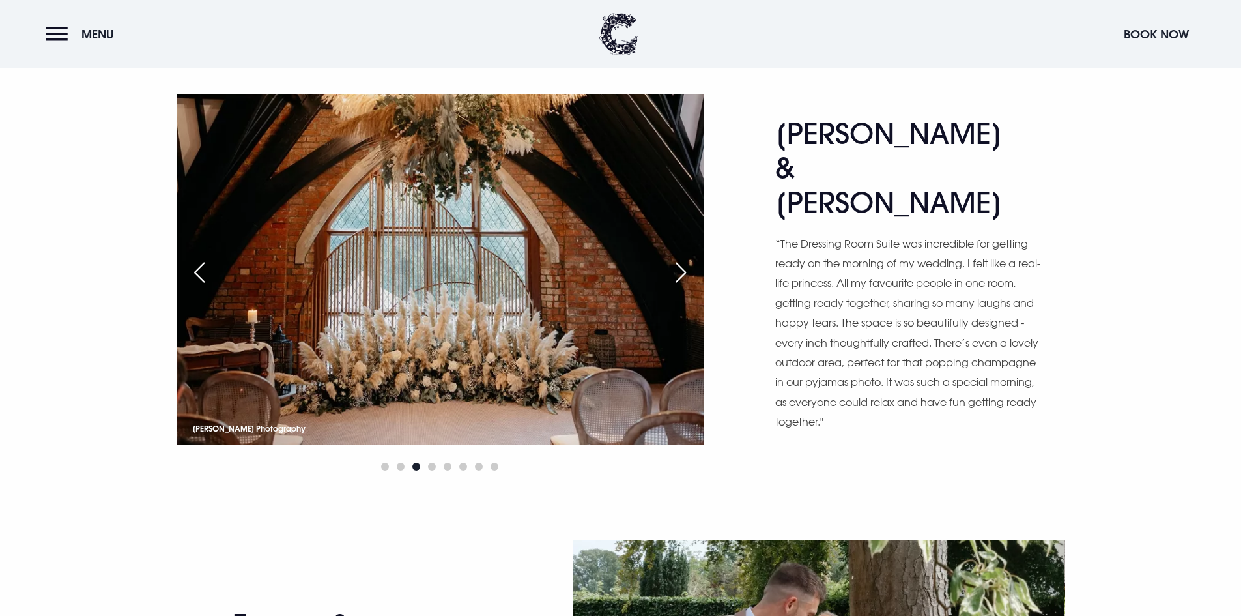
click at [183, 283] on div "Previous slide" at bounding box center [199, 272] width 33 height 29
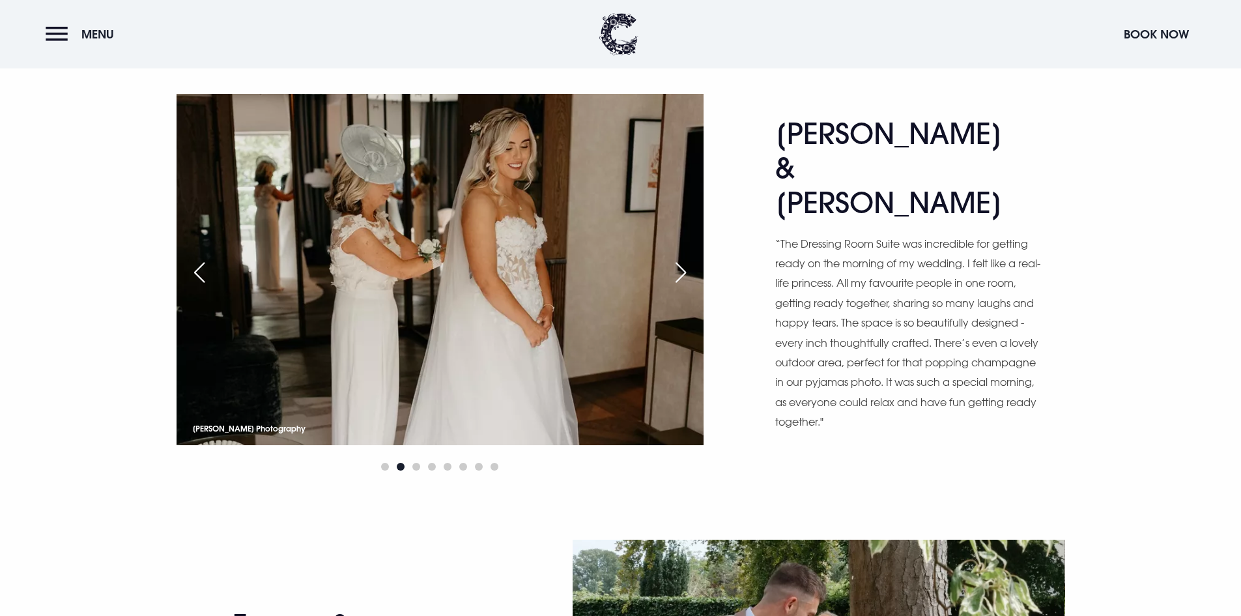
click at [678, 268] on div "Next slide" at bounding box center [680, 272] width 33 height 29
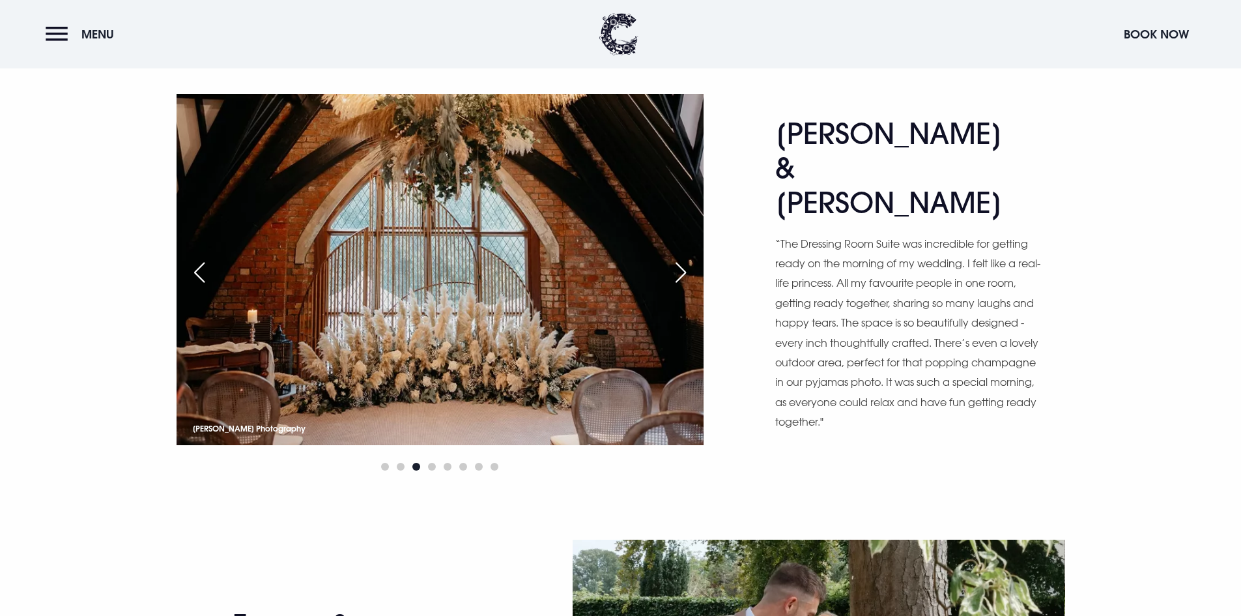
click at [678, 268] on div "Next slide" at bounding box center [680, 272] width 33 height 29
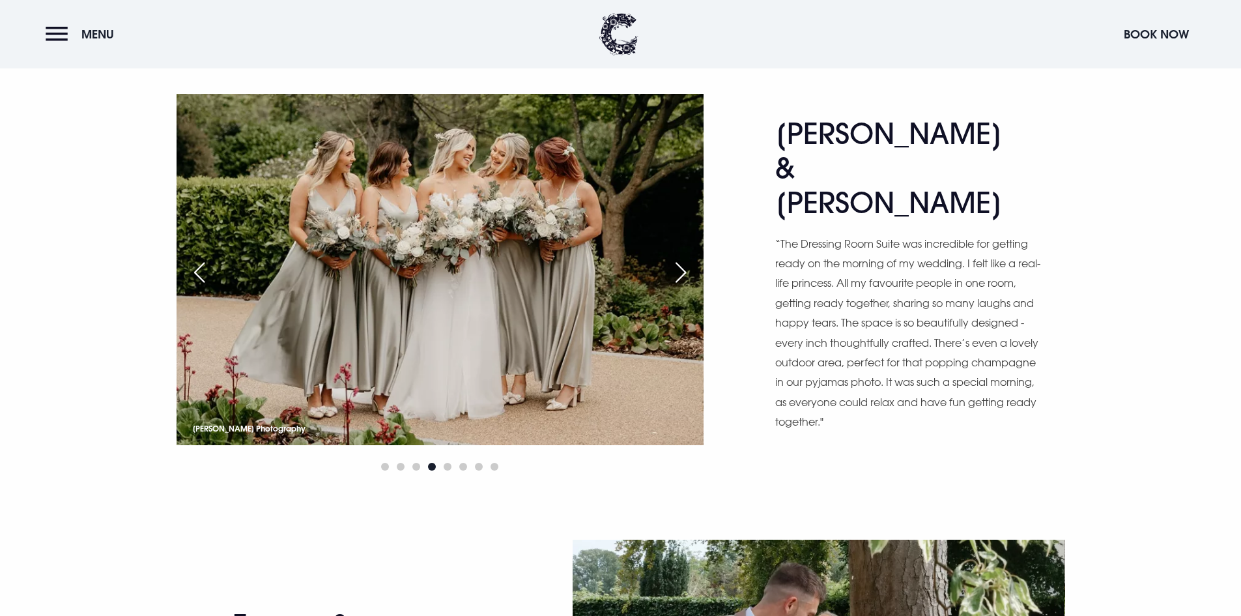
click at [678, 268] on div "Next slide" at bounding box center [680, 272] width 33 height 29
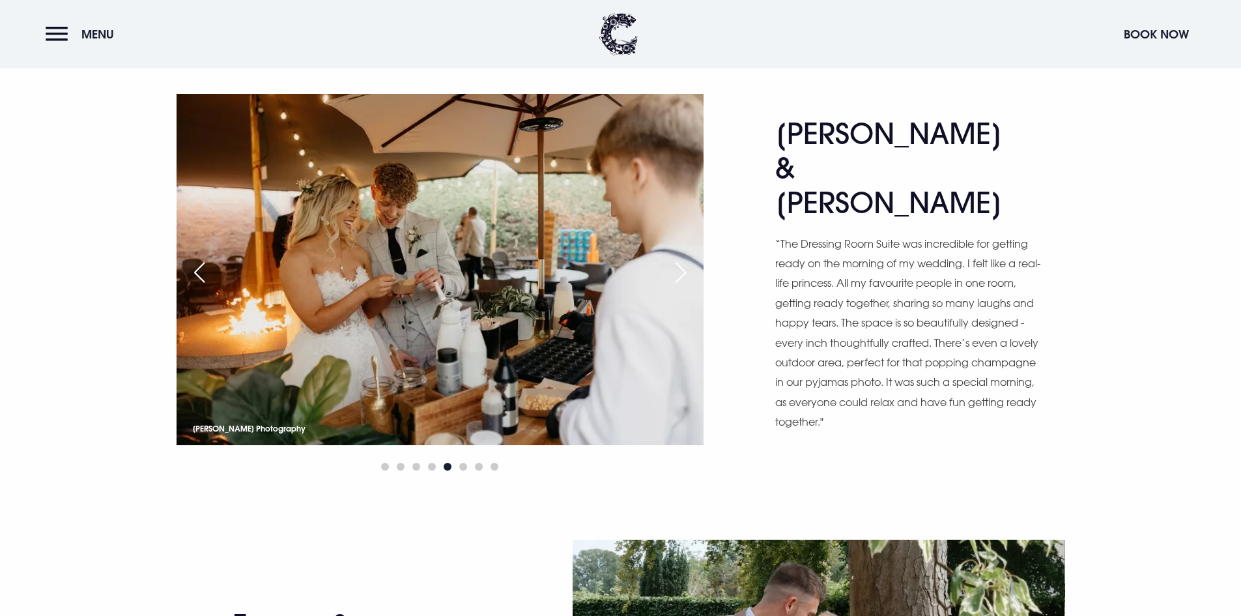
click at [678, 268] on div "Next slide" at bounding box center [680, 272] width 33 height 29
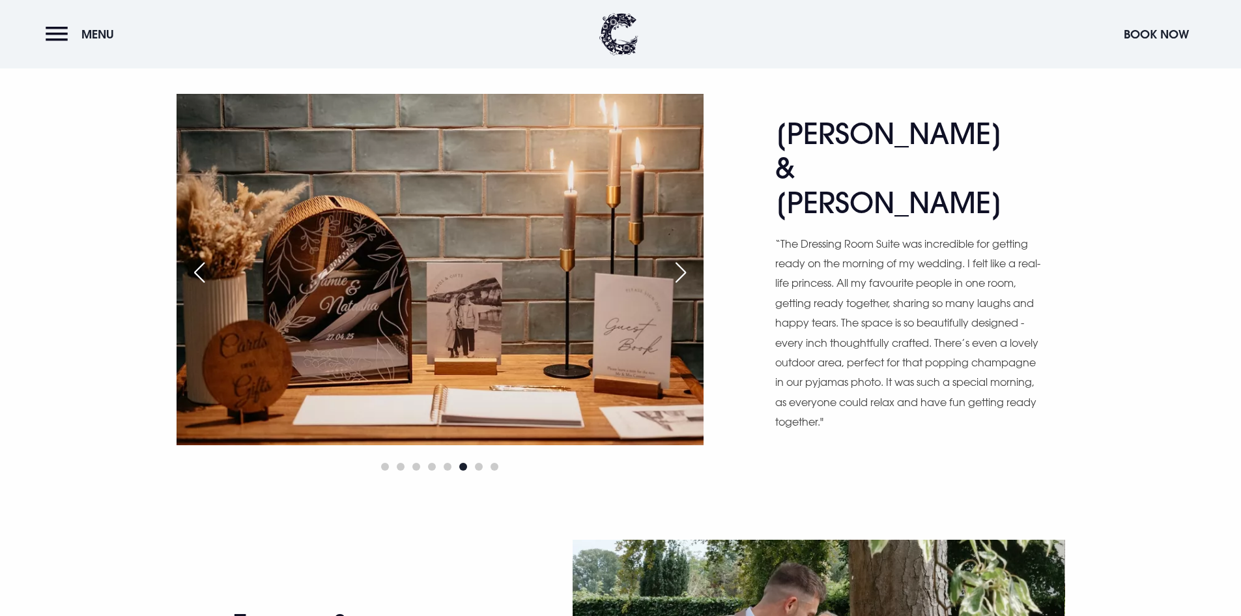
click at [685, 276] on div "Next slide" at bounding box center [680, 272] width 33 height 29
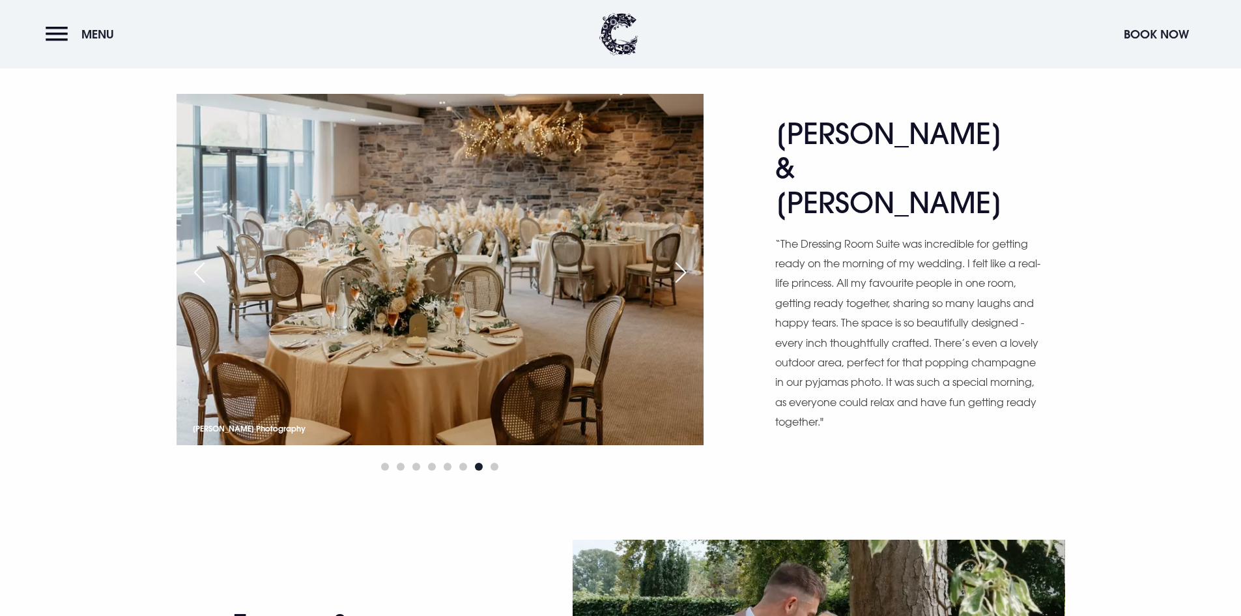
click at [685, 276] on div "Next slide" at bounding box center [680, 272] width 33 height 29
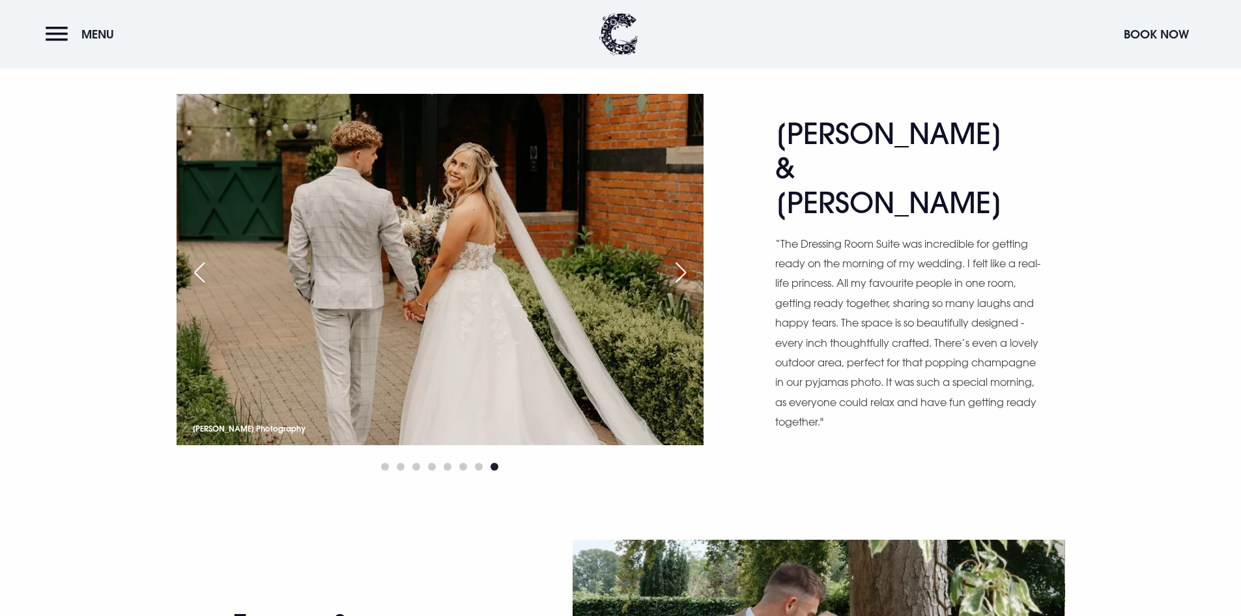
click at [685, 276] on div "Next slide" at bounding box center [680, 272] width 33 height 29
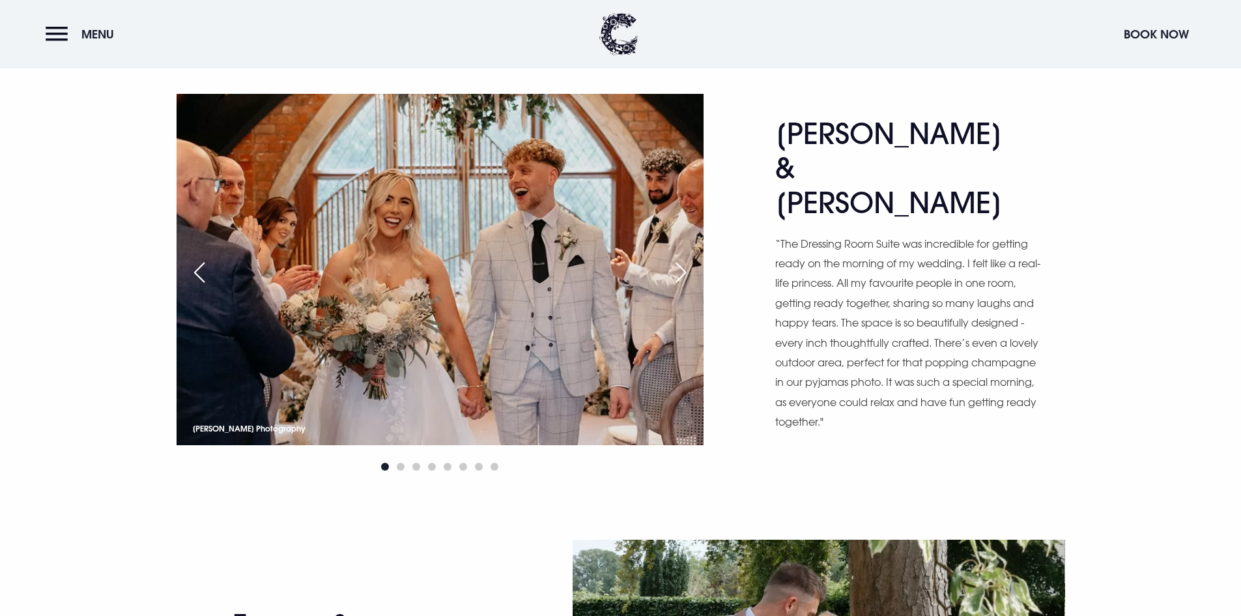
click at [685, 276] on div "Next slide" at bounding box center [680, 272] width 33 height 29
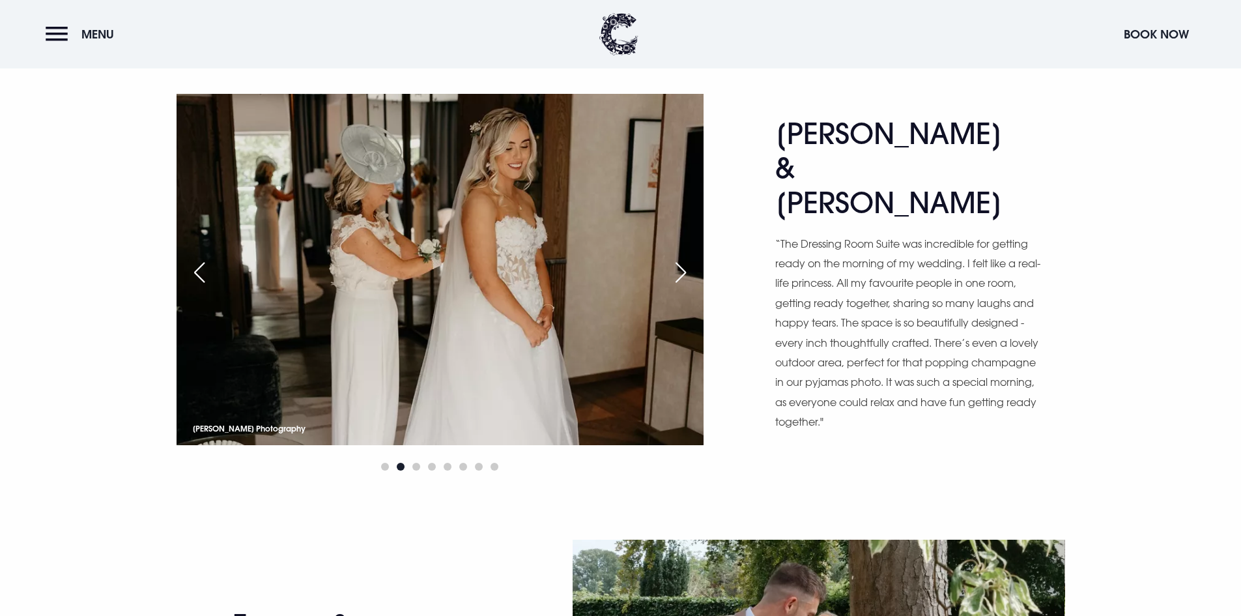
click at [685, 276] on div "Next slide" at bounding box center [680, 272] width 33 height 29
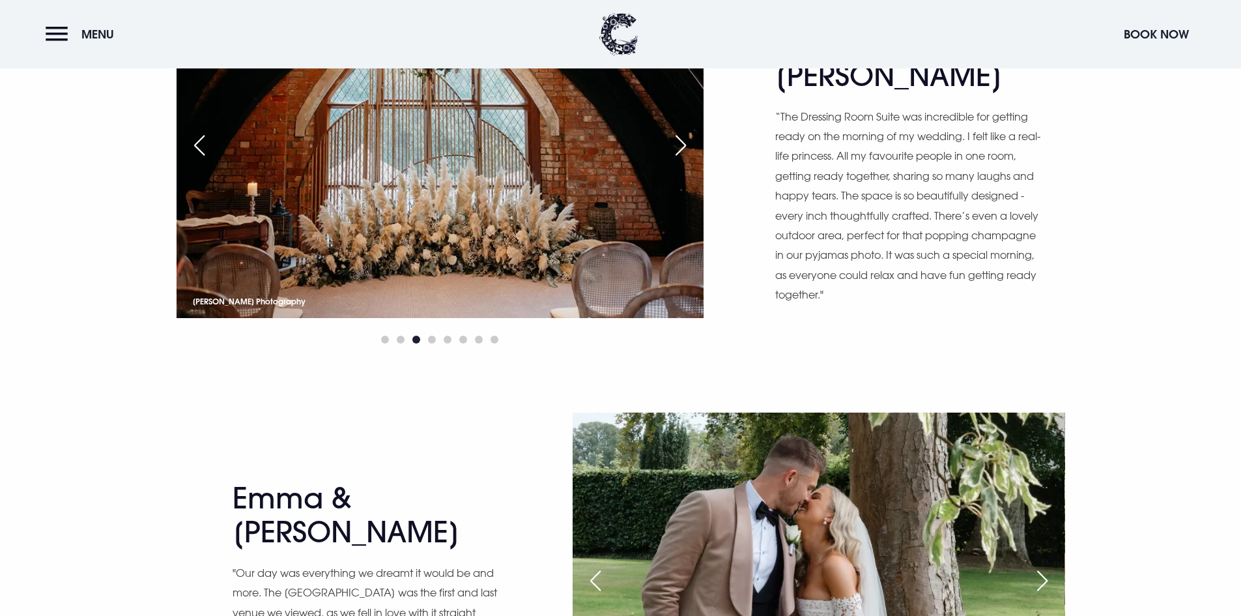
scroll to position [912, 0]
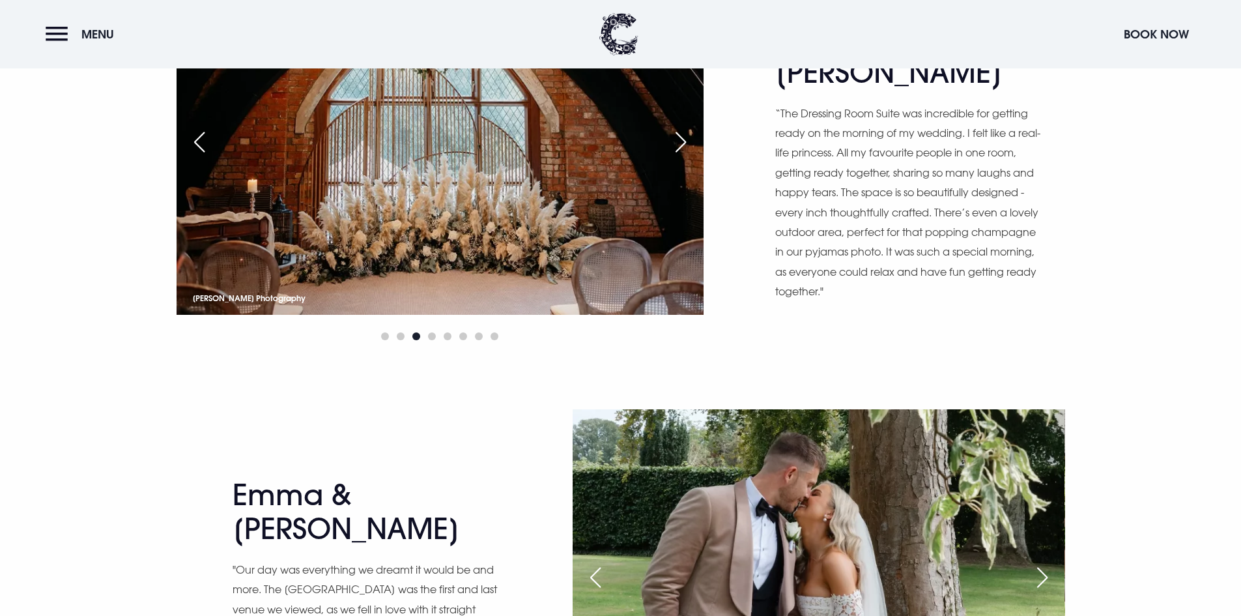
click at [679, 152] on div "Next slide" at bounding box center [680, 142] width 33 height 29
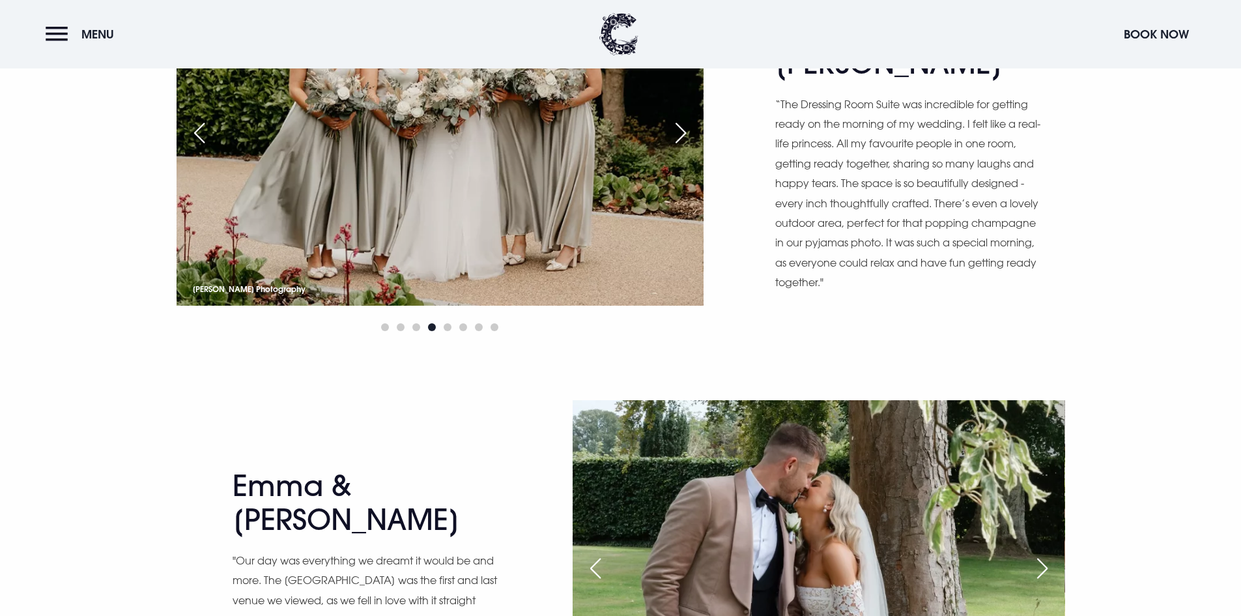
scroll to position [977, 0]
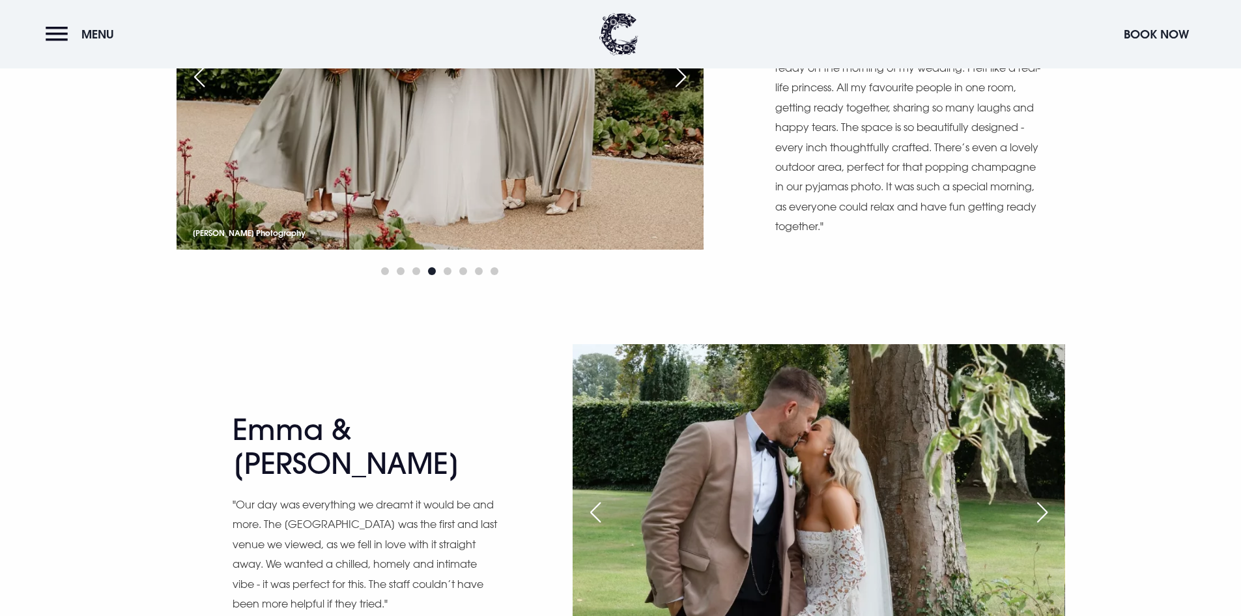
click at [1044, 516] on div "Next slide" at bounding box center [1042, 512] width 33 height 29
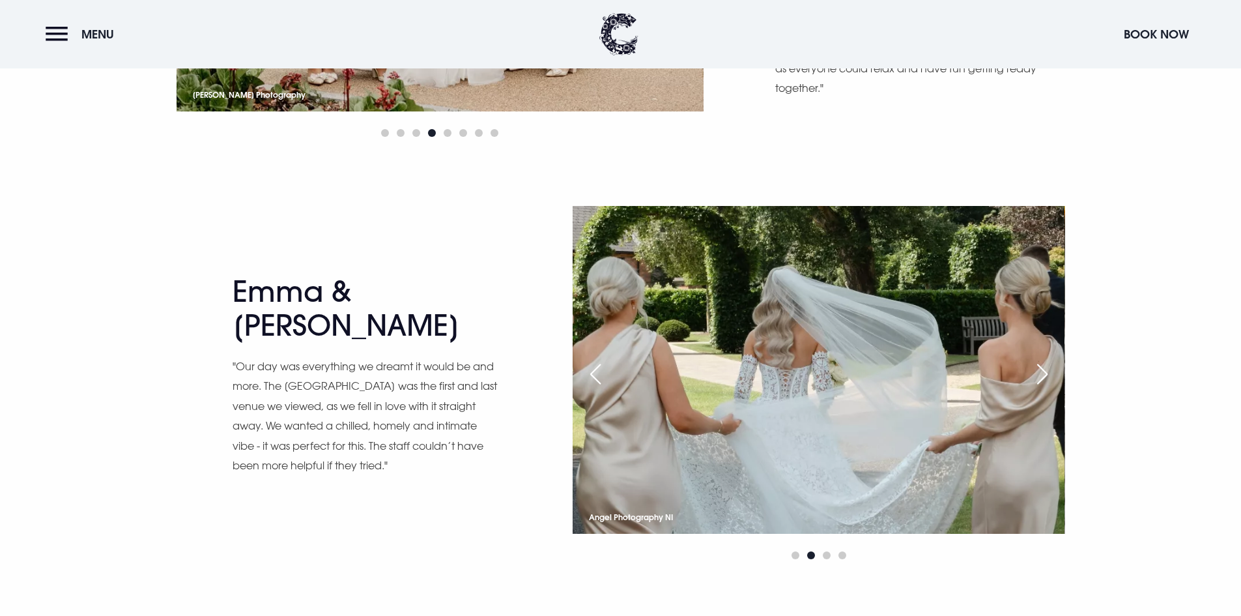
scroll to position [1173, 0]
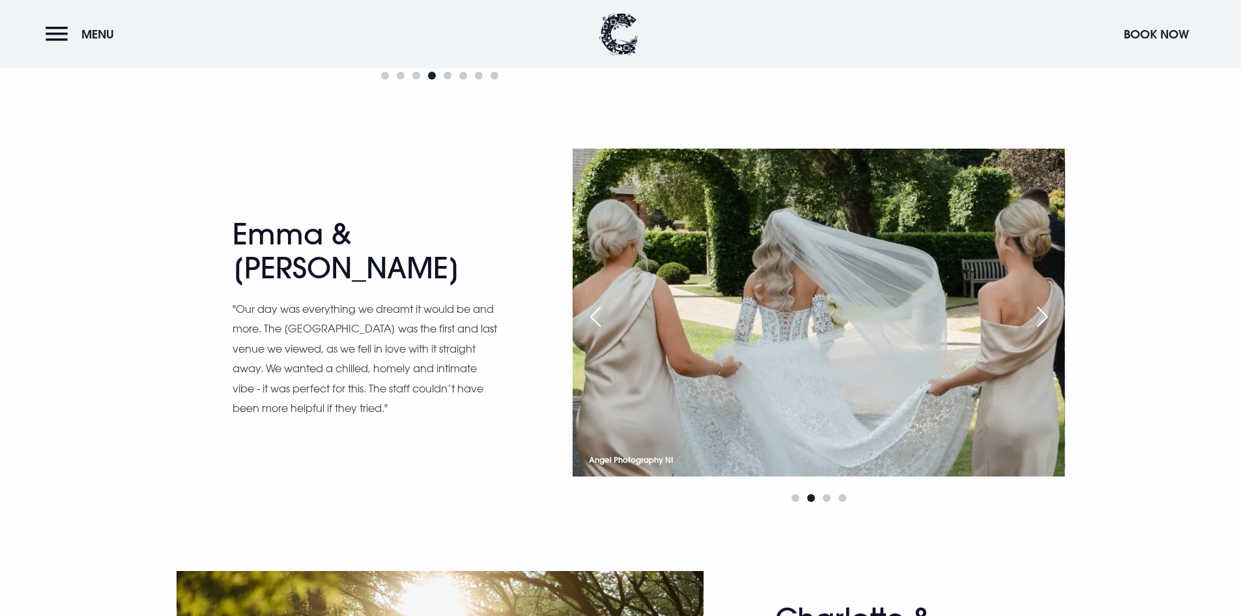
click at [1044, 311] on div "Next slide" at bounding box center [1042, 316] width 33 height 29
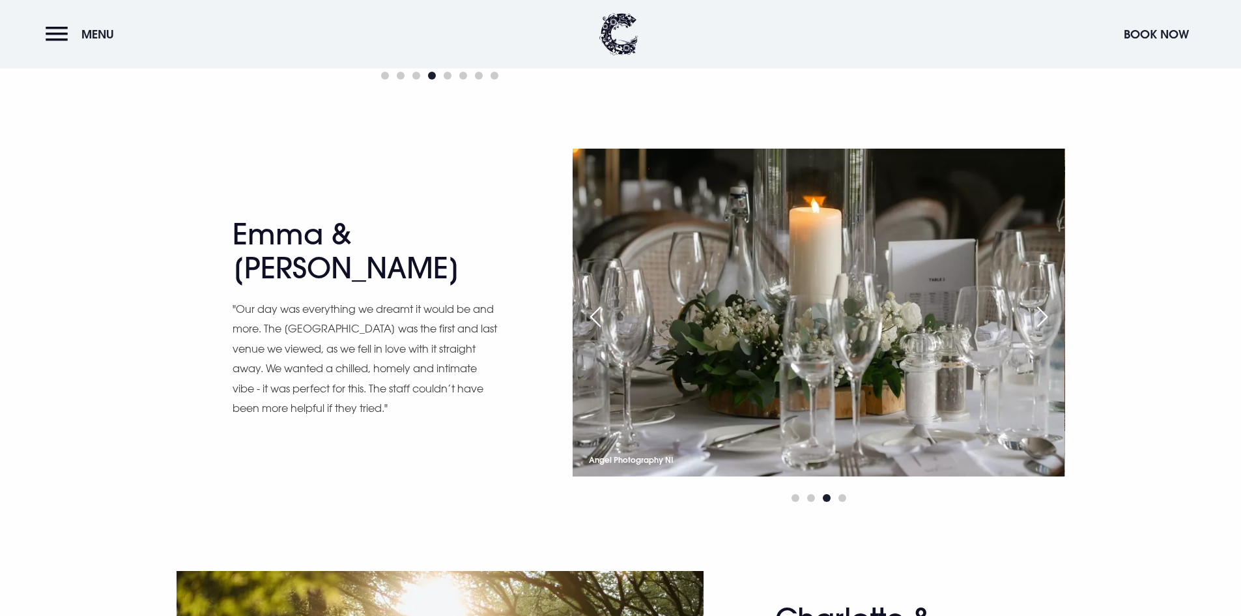
click at [1044, 311] on div "Next slide" at bounding box center [1042, 316] width 33 height 29
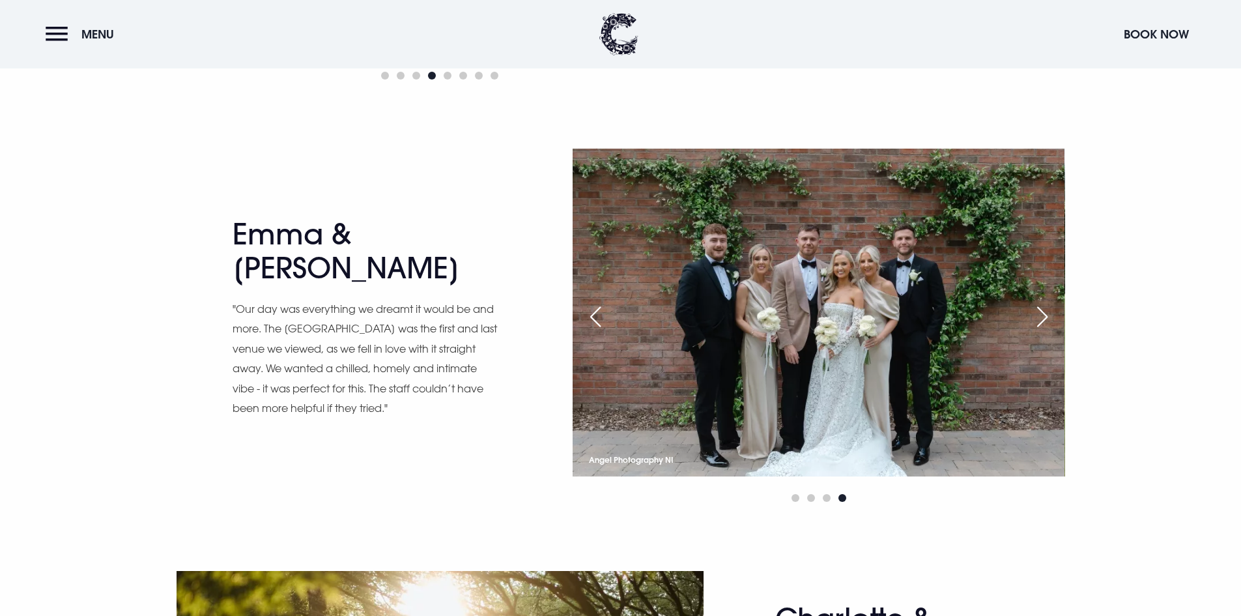
click at [1044, 311] on div "Next slide" at bounding box center [1042, 316] width 33 height 29
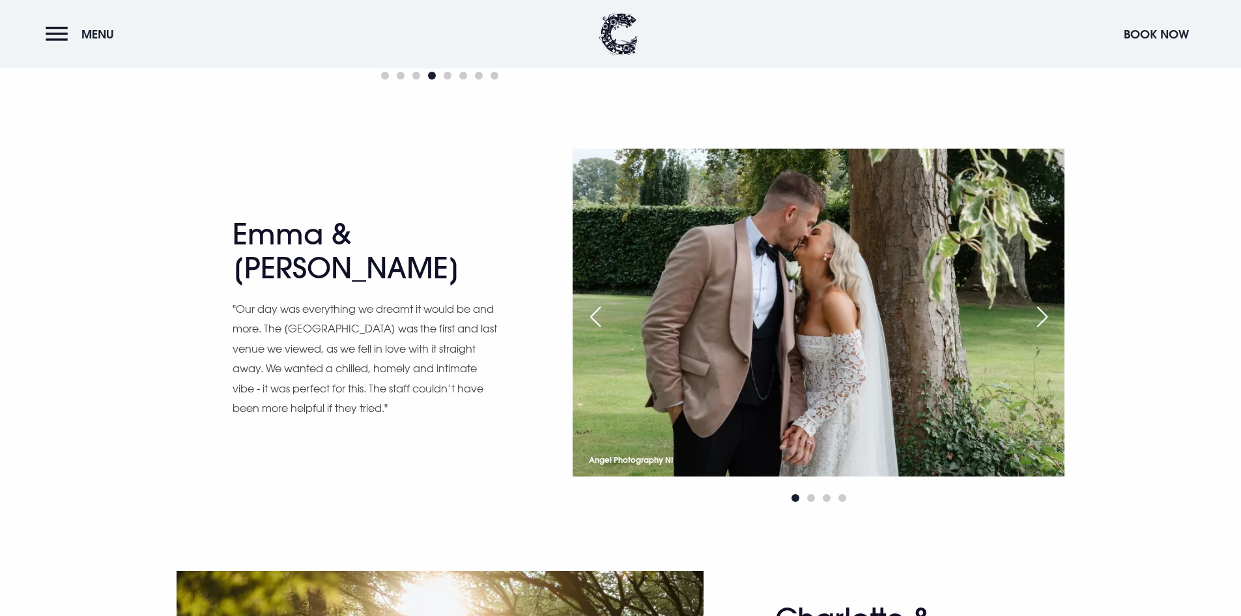
click at [1044, 311] on div "Next slide" at bounding box center [1042, 316] width 33 height 29
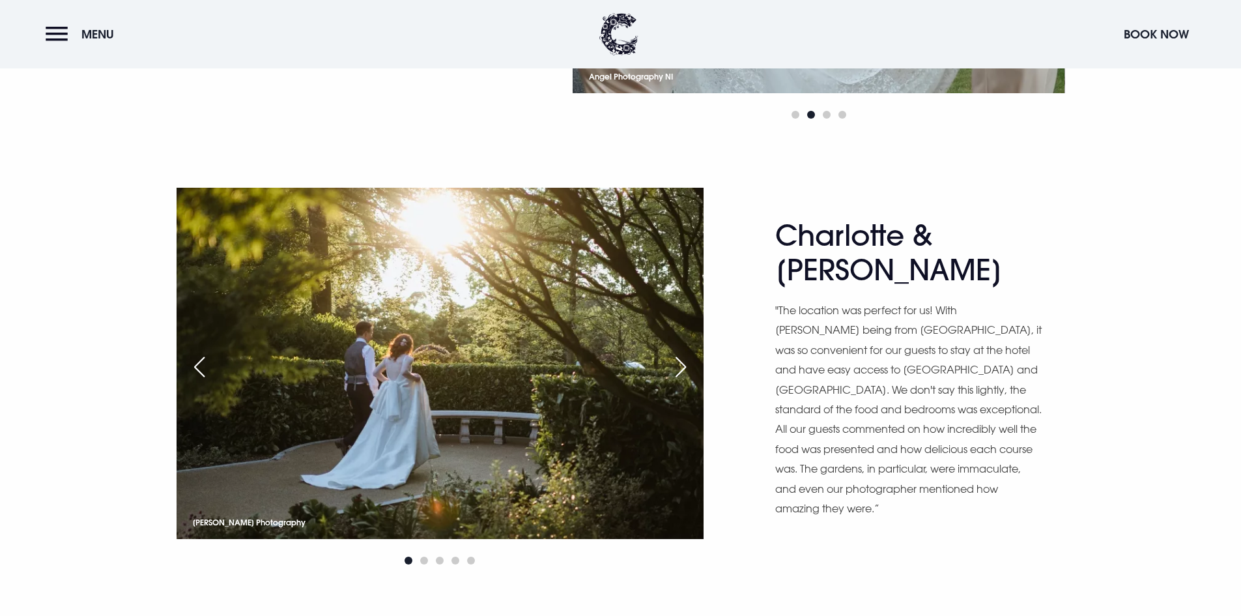
scroll to position [1564, 0]
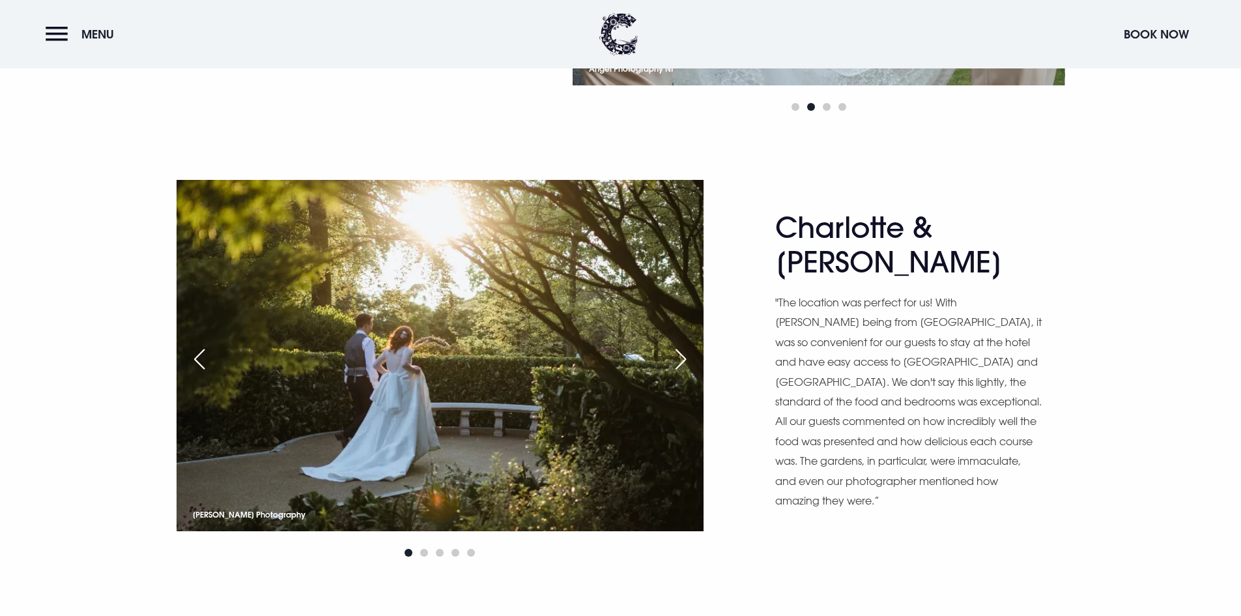
click at [679, 351] on div "Next slide" at bounding box center [680, 359] width 33 height 29
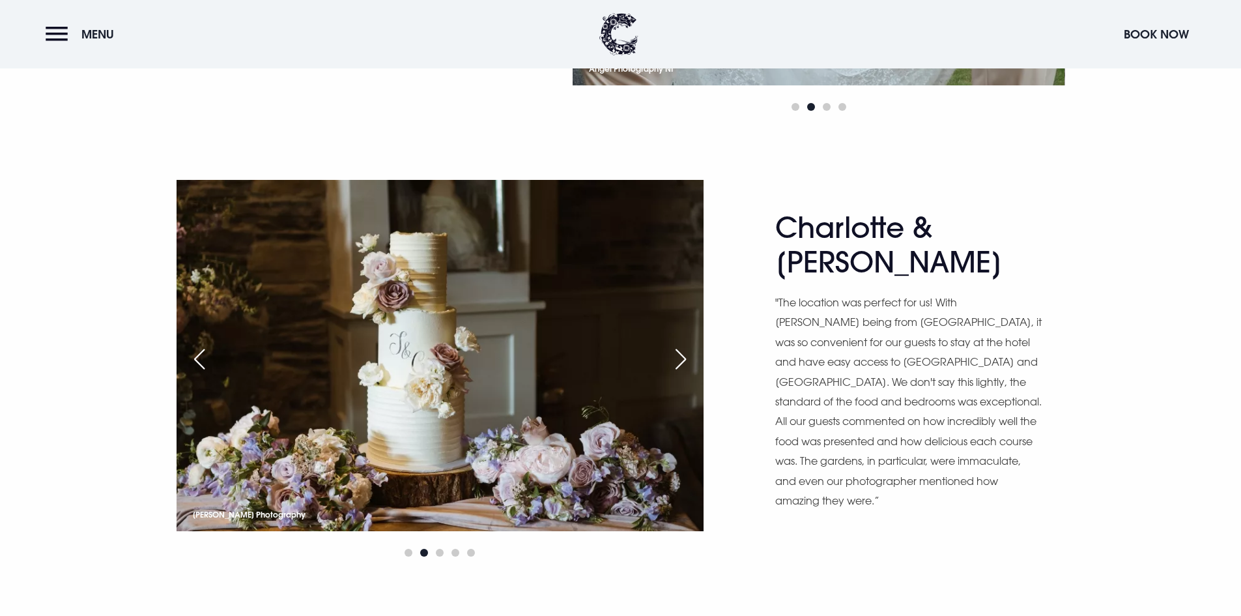
click at [679, 351] on div "Next slide" at bounding box center [680, 359] width 33 height 29
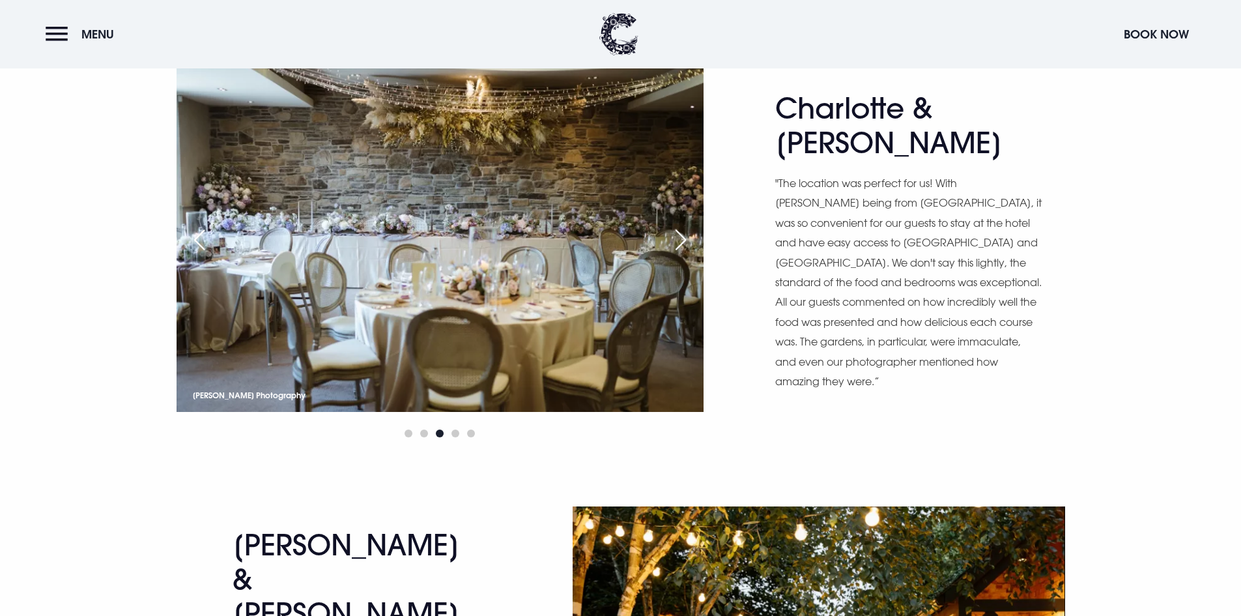
scroll to position [1694, 0]
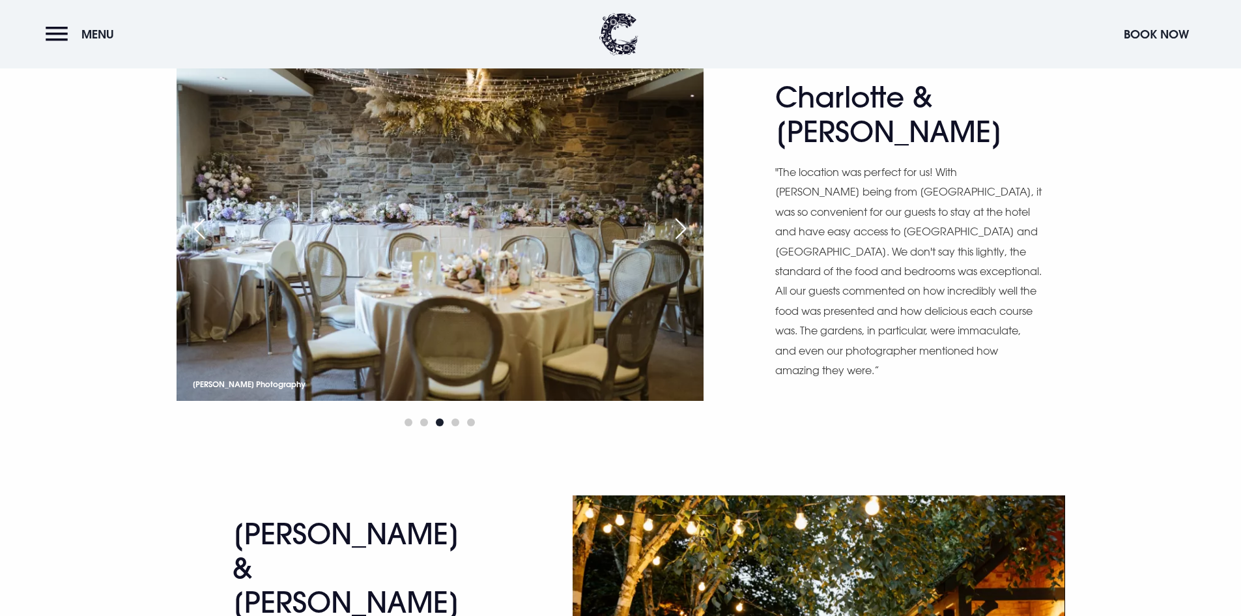
click at [693, 225] on div "Next slide" at bounding box center [680, 228] width 33 height 29
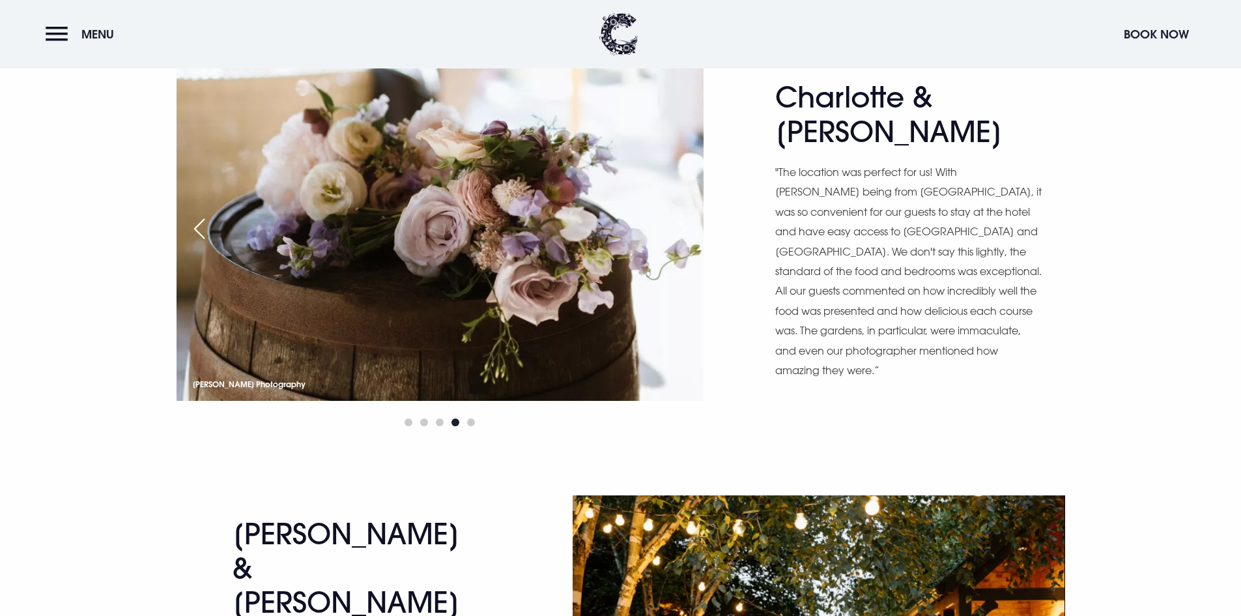
click at [693, 226] on div "Next slide" at bounding box center [680, 228] width 33 height 29
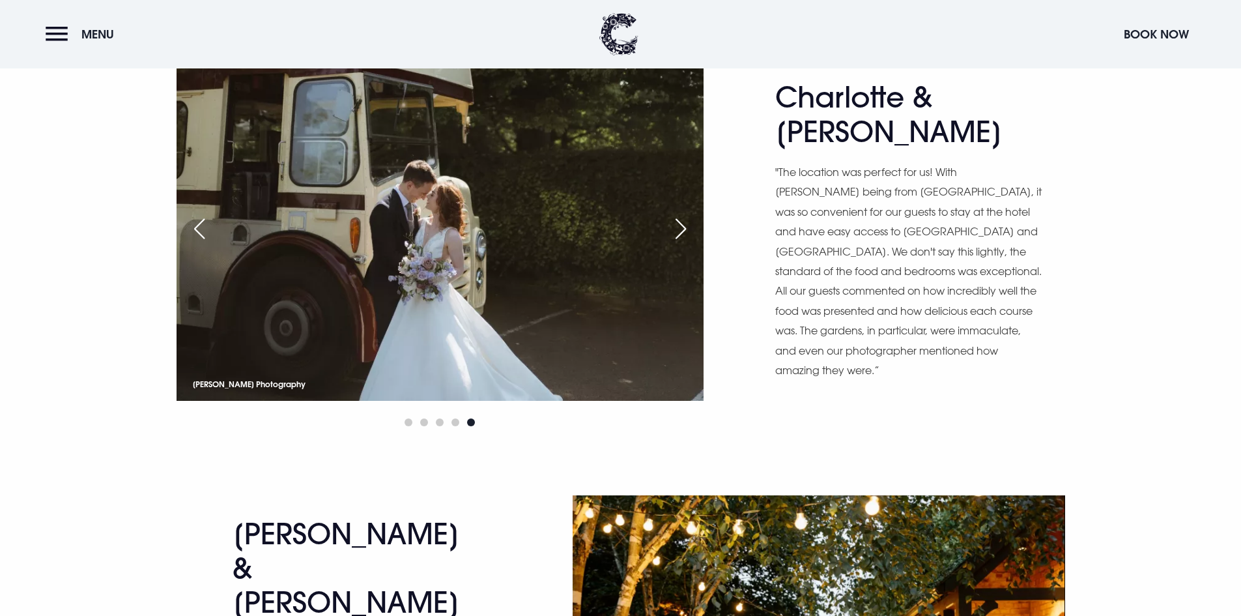
click at [691, 226] on div "Next slide" at bounding box center [680, 228] width 33 height 29
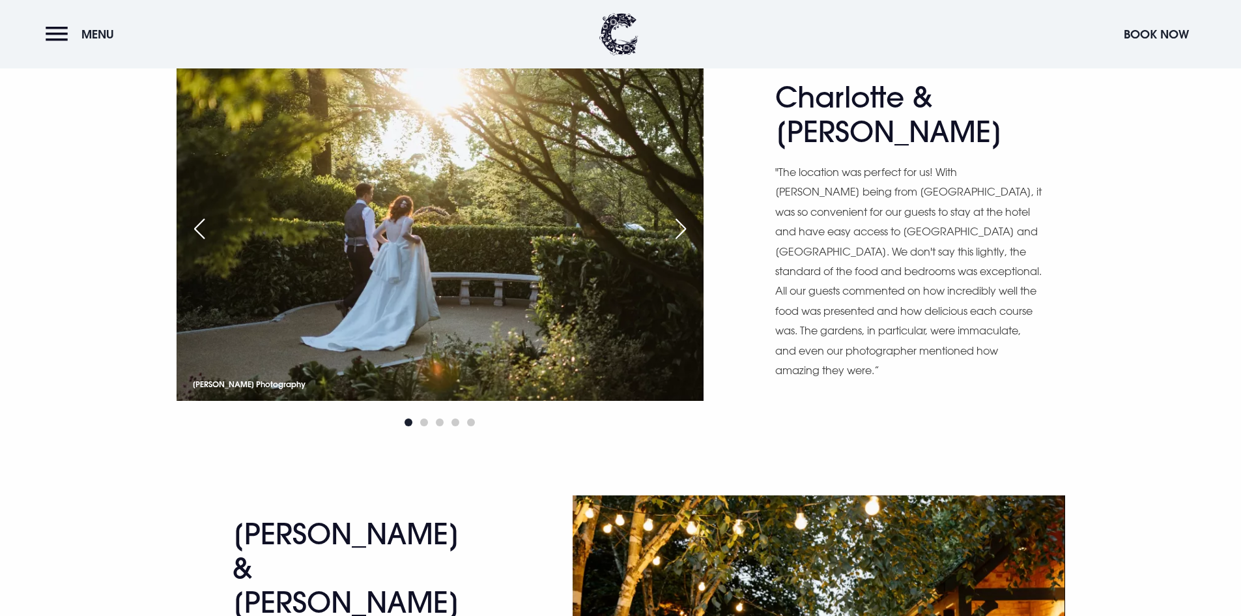
click at [691, 226] on div "Next slide" at bounding box center [680, 228] width 33 height 29
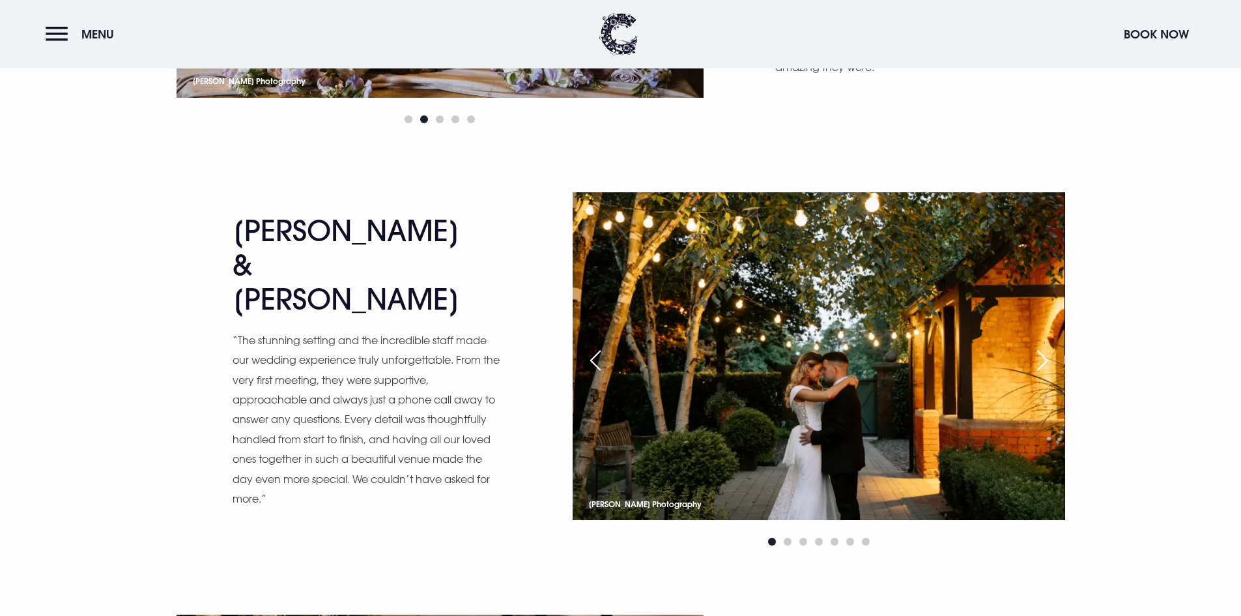
scroll to position [2020, 0]
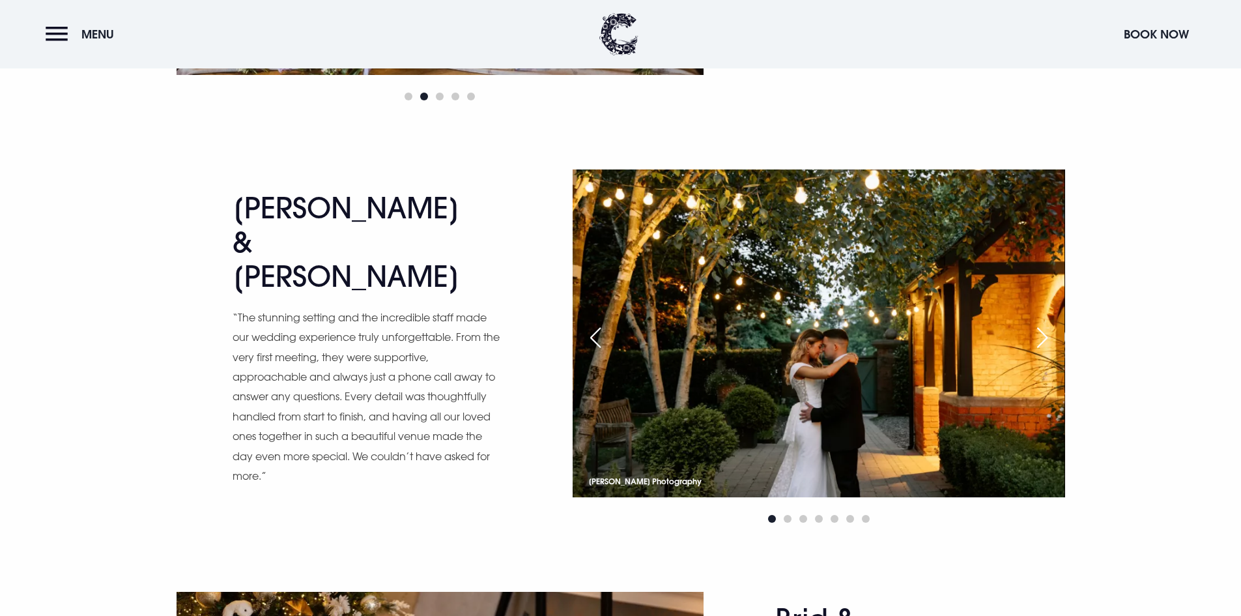
click at [1035, 333] on div "Next slide" at bounding box center [1042, 337] width 33 height 29
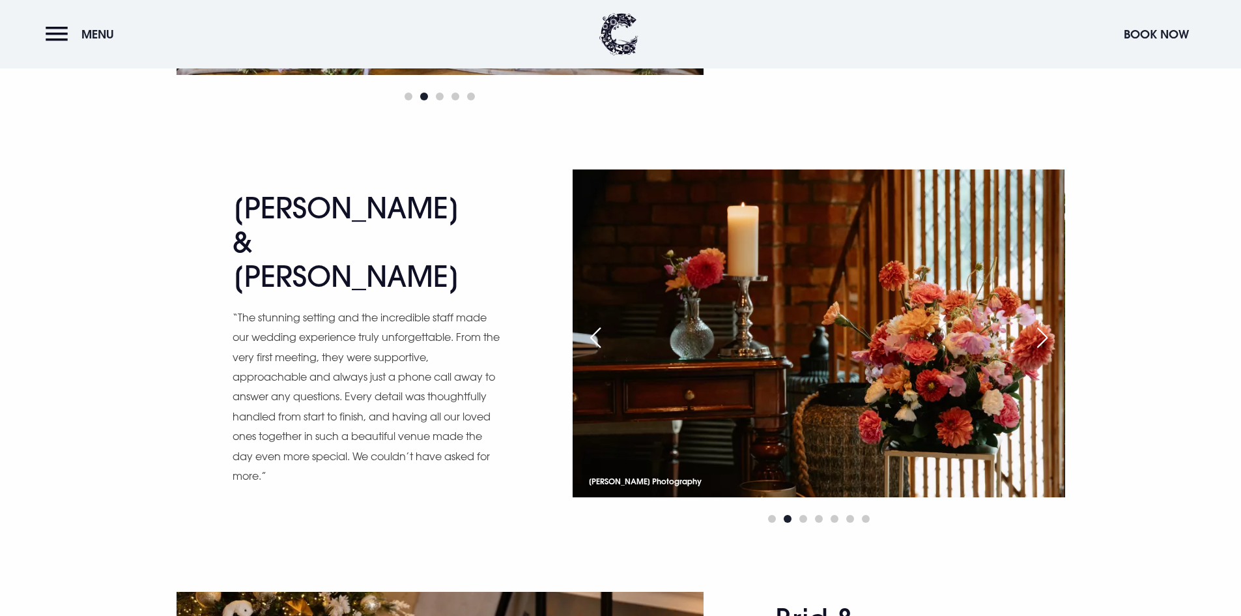
click at [1052, 328] on div "Next slide" at bounding box center [1042, 337] width 33 height 29
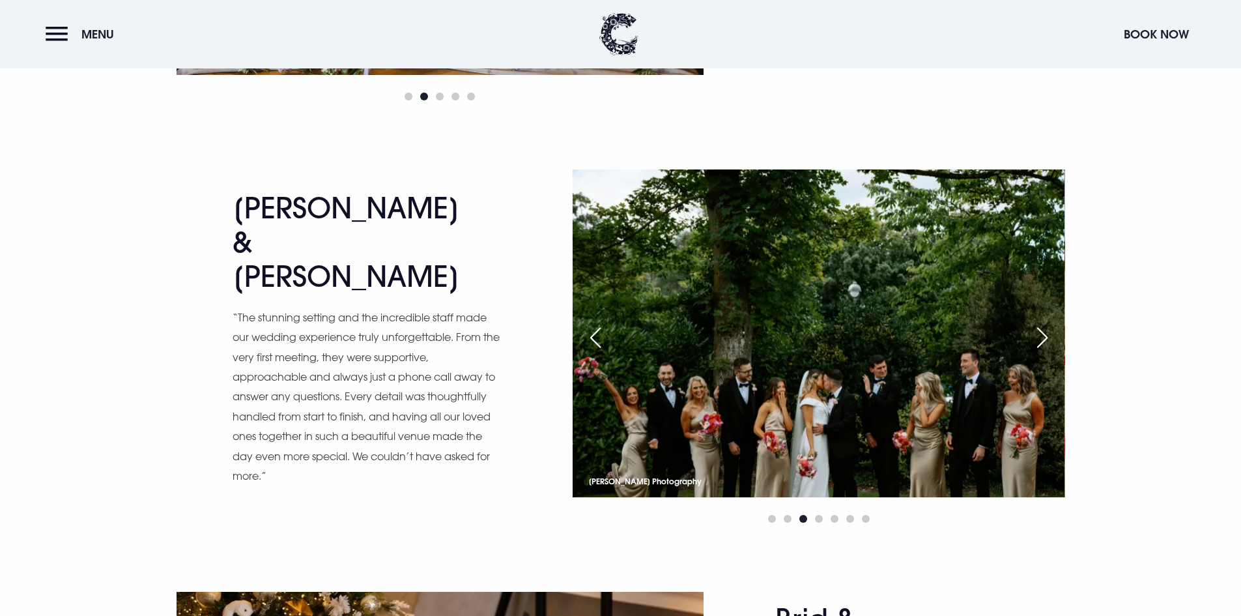
click at [1048, 336] on div "Next slide" at bounding box center [1042, 337] width 33 height 29
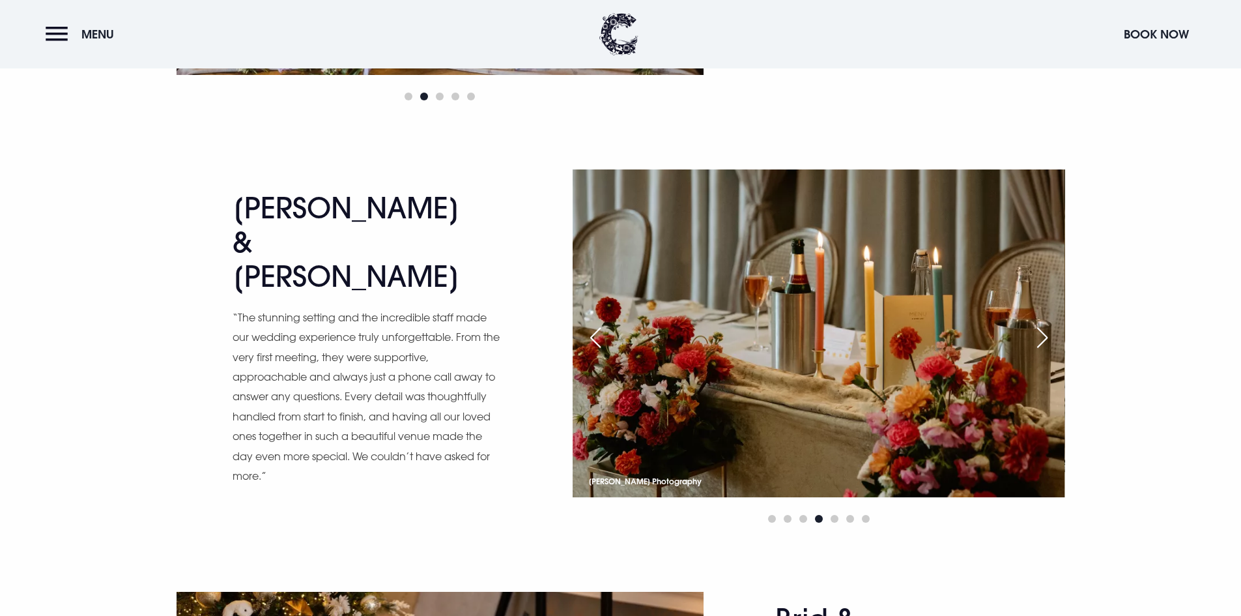
click at [1048, 336] on div "Next slide" at bounding box center [1042, 337] width 33 height 29
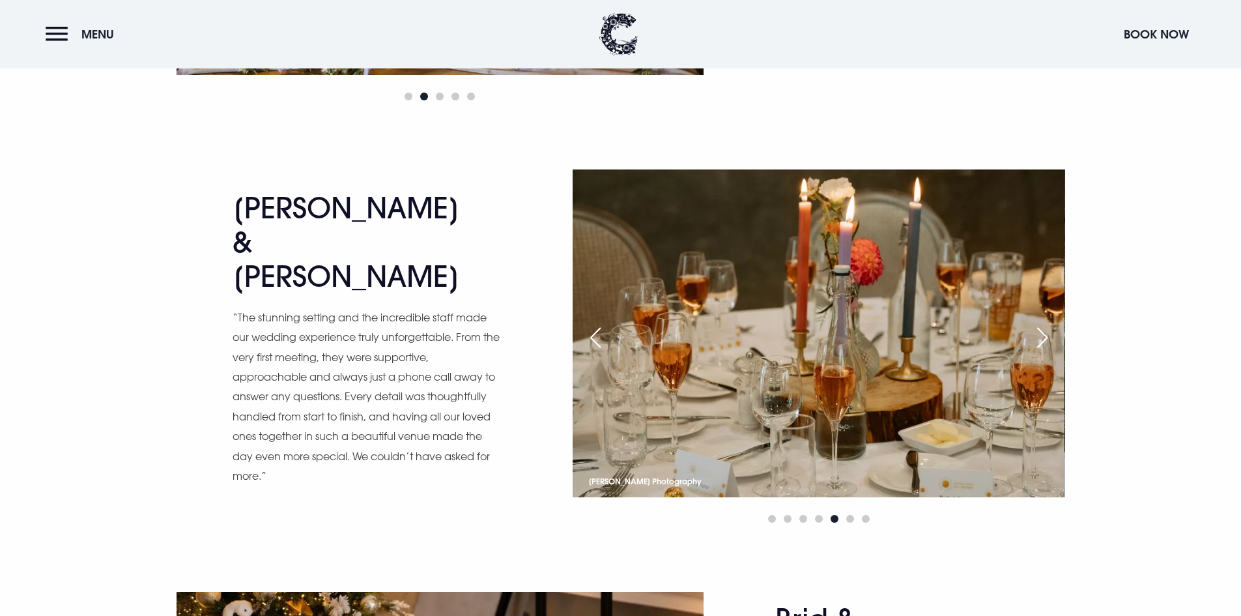
click at [579, 330] on div "Previous slide" at bounding box center [595, 337] width 33 height 29
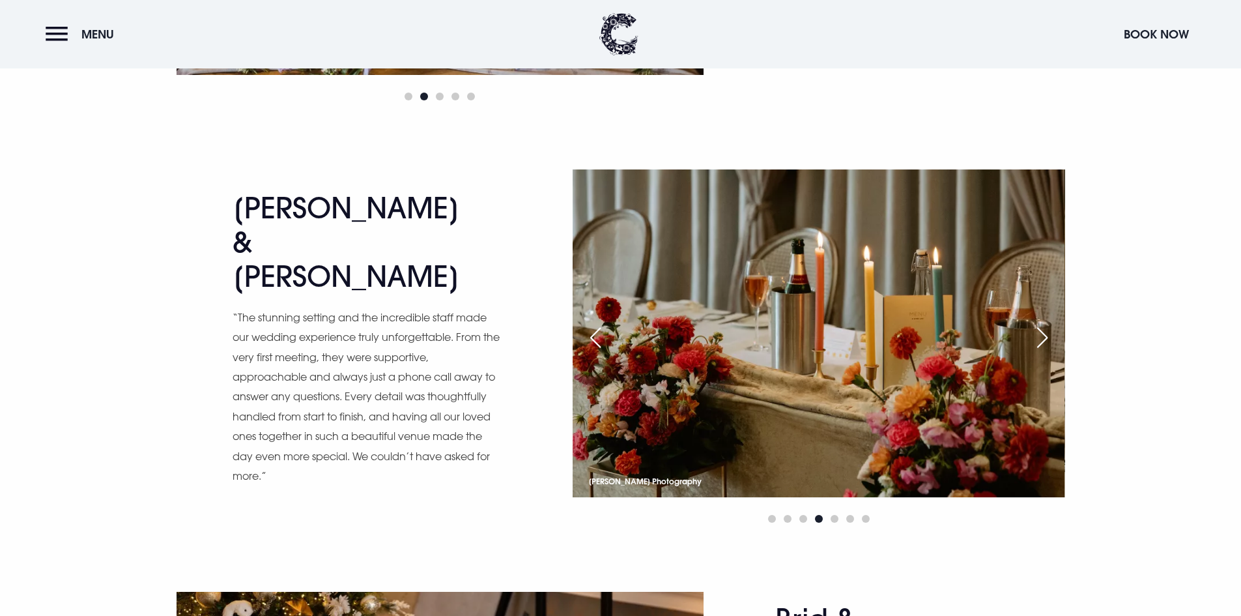
click at [1050, 345] on div "Next slide" at bounding box center [1042, 337] width 33 height 29
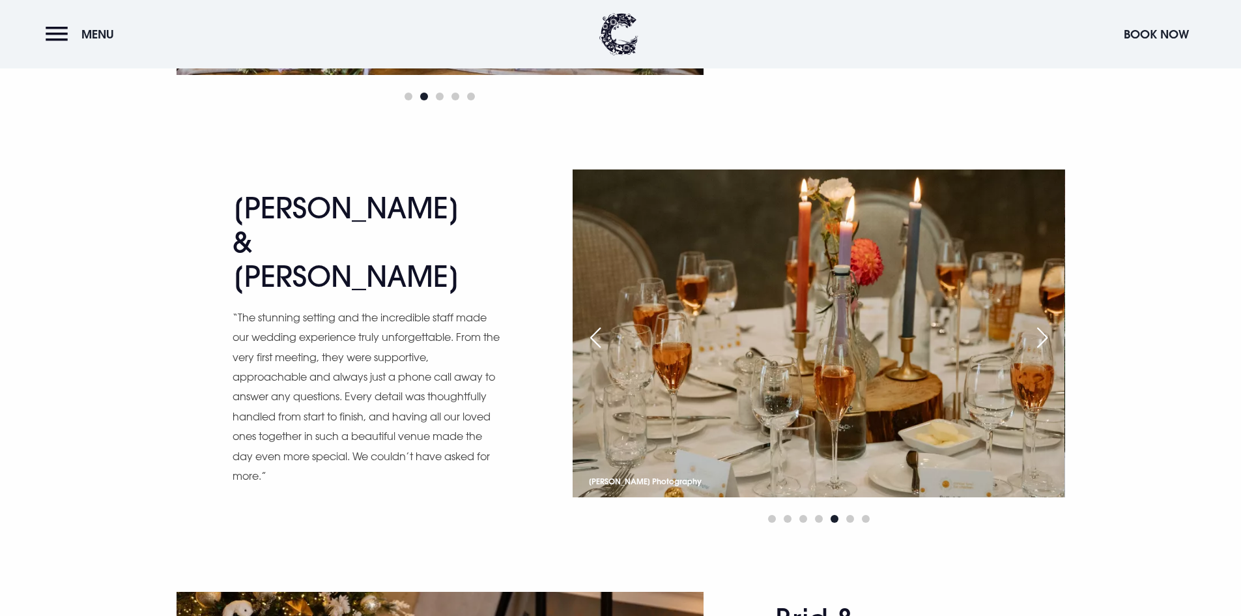
click at [1050, 345] on div "Next slide" at bounding box center [1042, 337] width 33 height 29
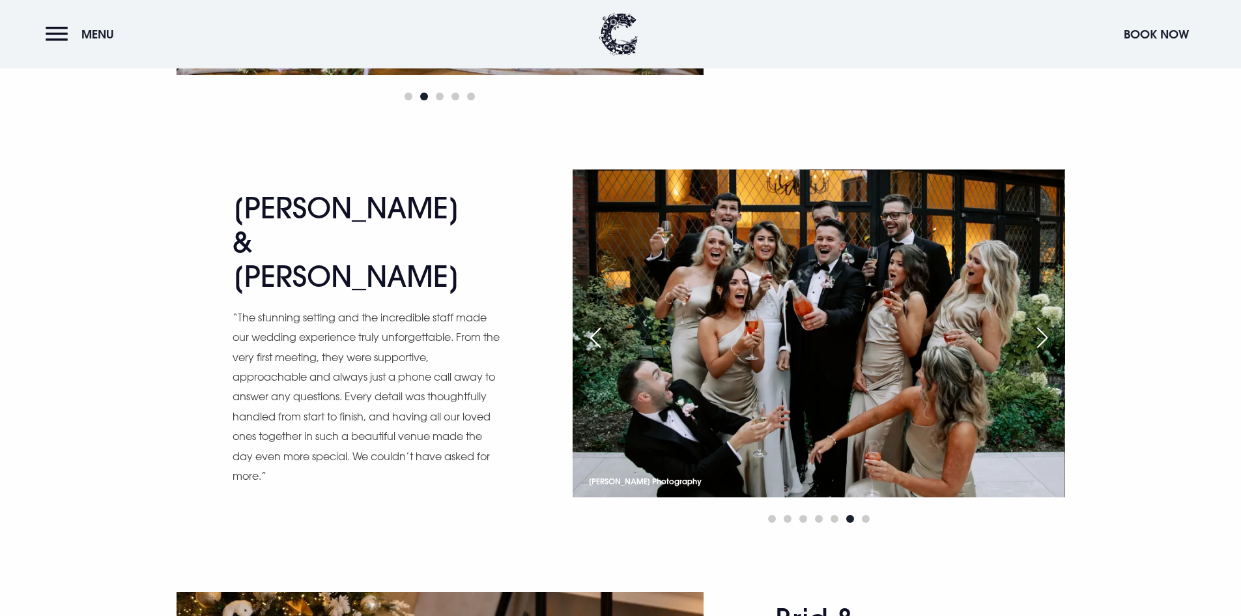
click at [1050, 345] on div "Next slide" at bounding box center [1042, 337] width 33 height 29
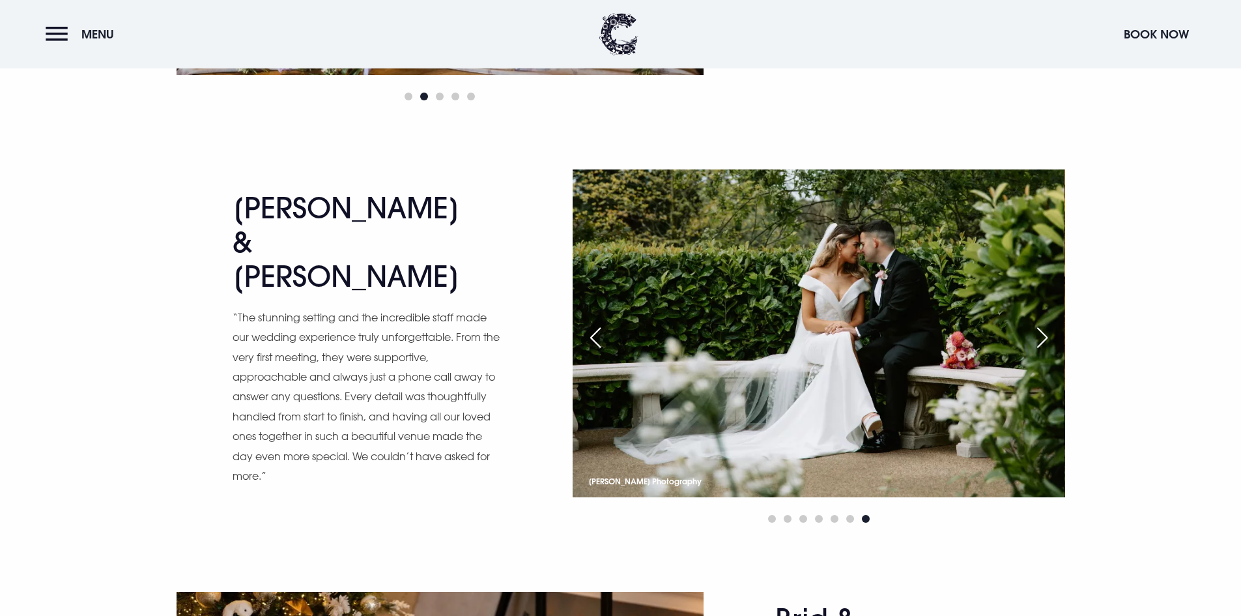
click at [1050, 345] on div "Next slide" at bounding box center [1042, 337] width 33 height 29
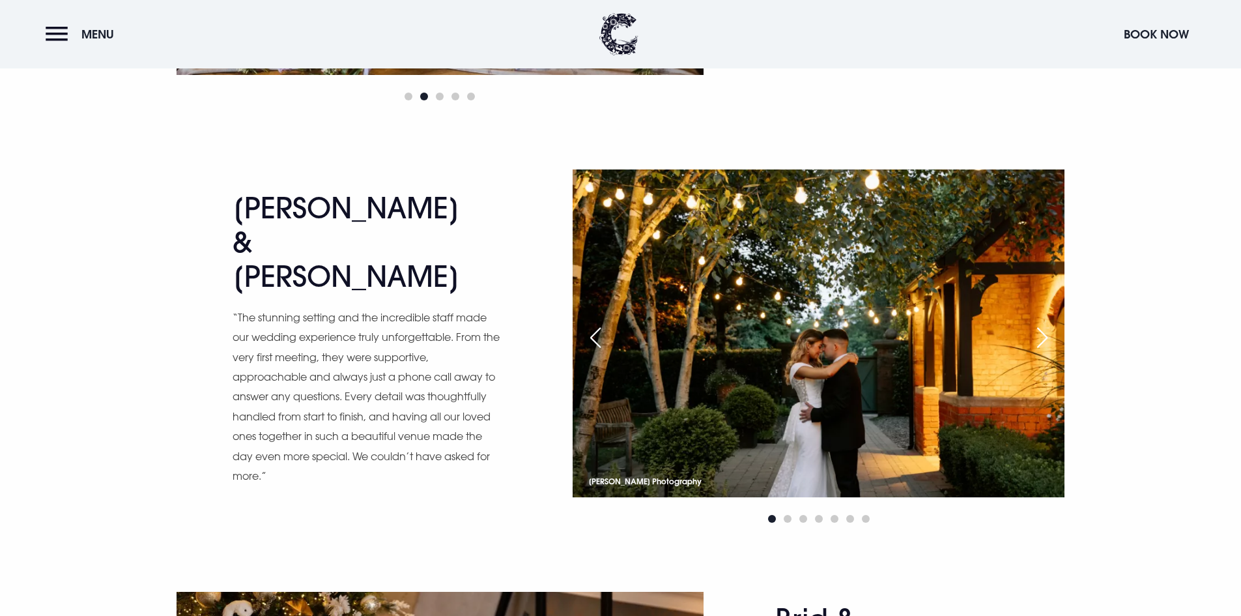
click at [1050, 345] on div "Next slide" at bounding box center [1042, 337] width 33 height 29
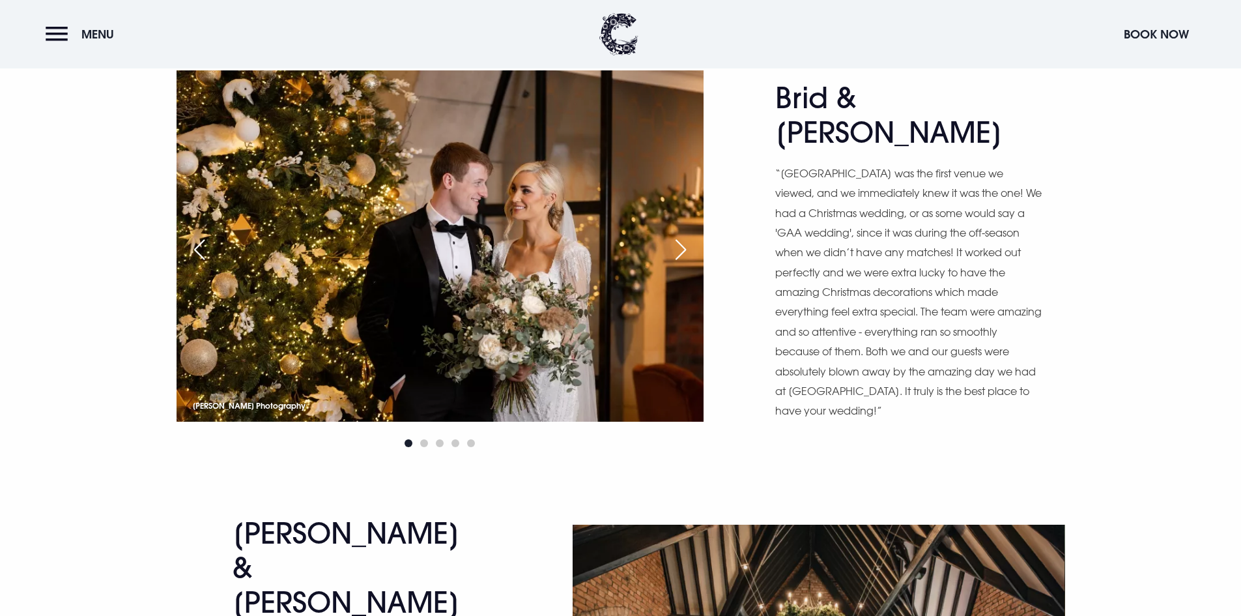
scroll to position [2476, 0]
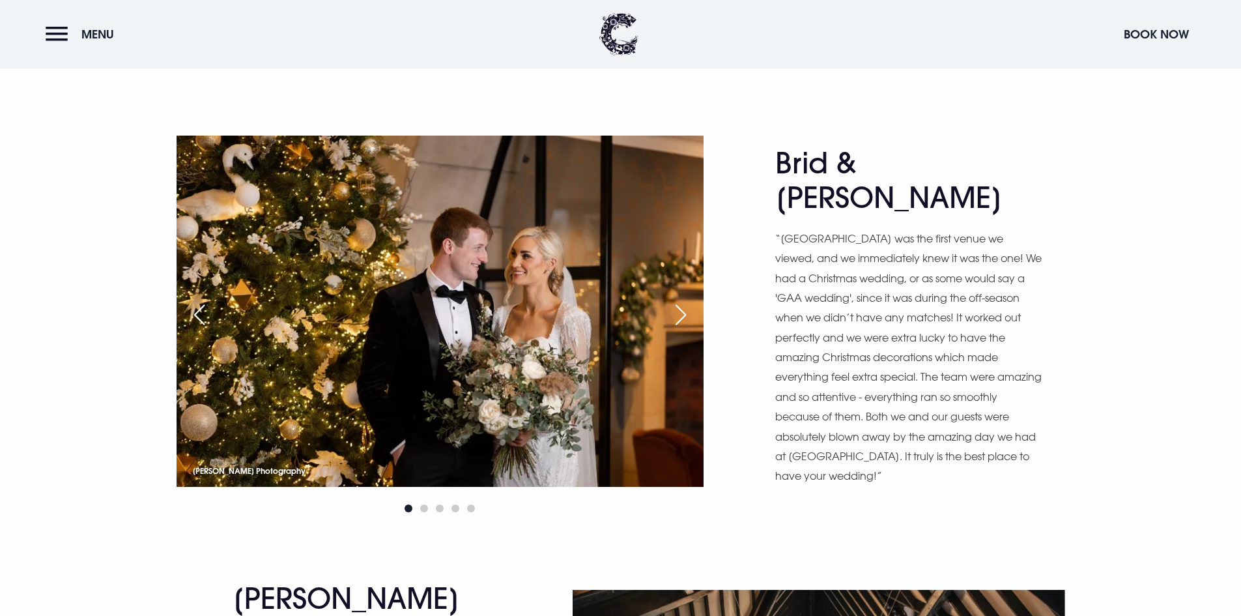
click at [679, 315] on div "Next slide" at bounding box center [680, 314] width 33 height 29
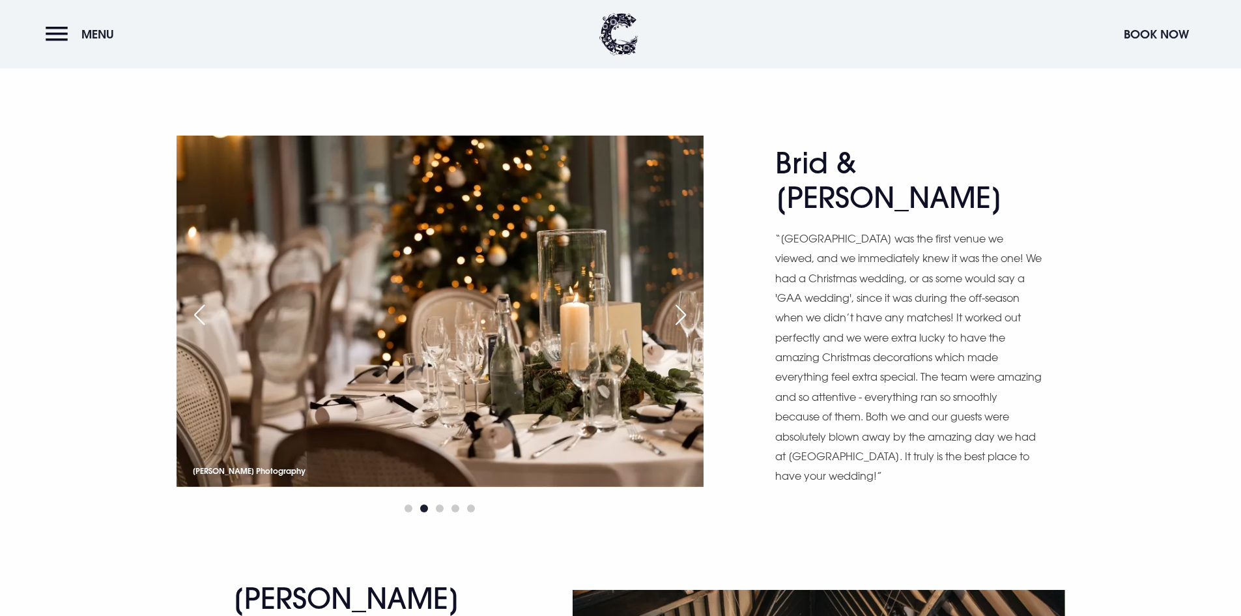
click at [679, 315] on div "Next slide" at bounding box center [680, 314] width 33 height 29
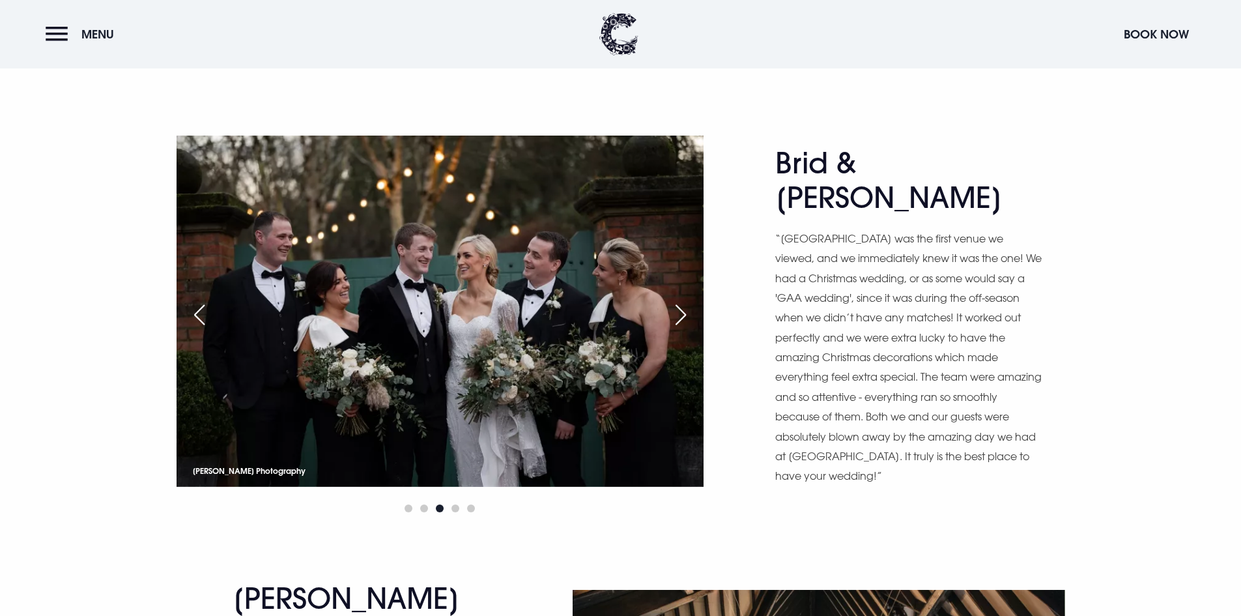
click at [679, 315] on div "Next slide" at bounding box center [680, 314] width 33 height 29
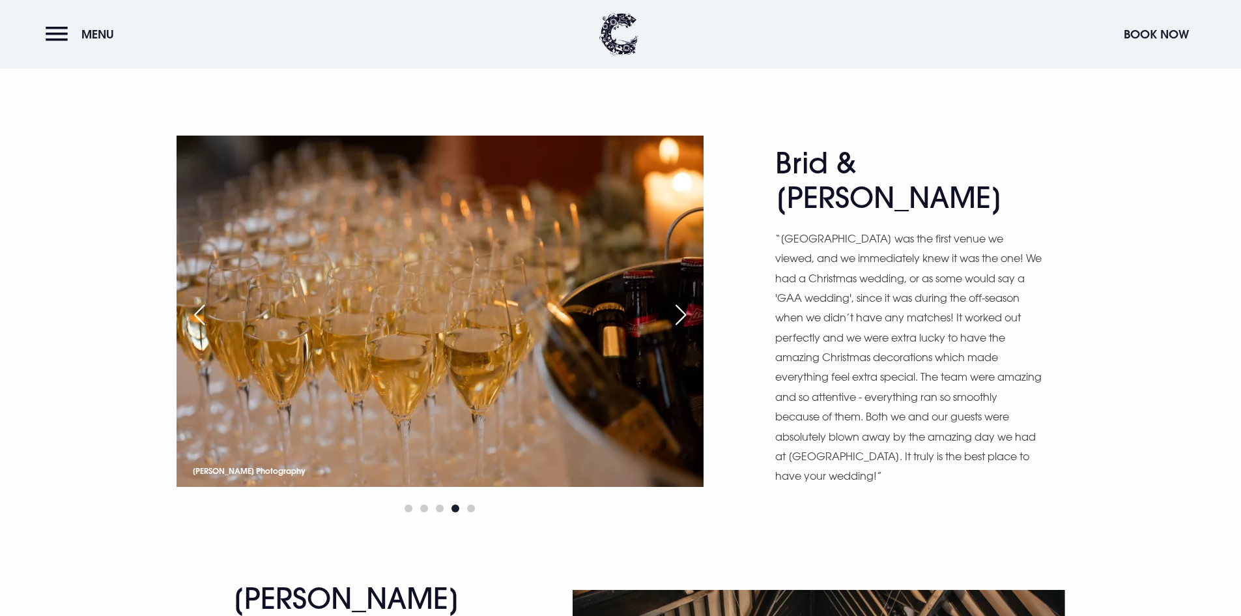
click at [679, 315] on div "Next slide" at bounding box center [680, 314] width 33 height 29
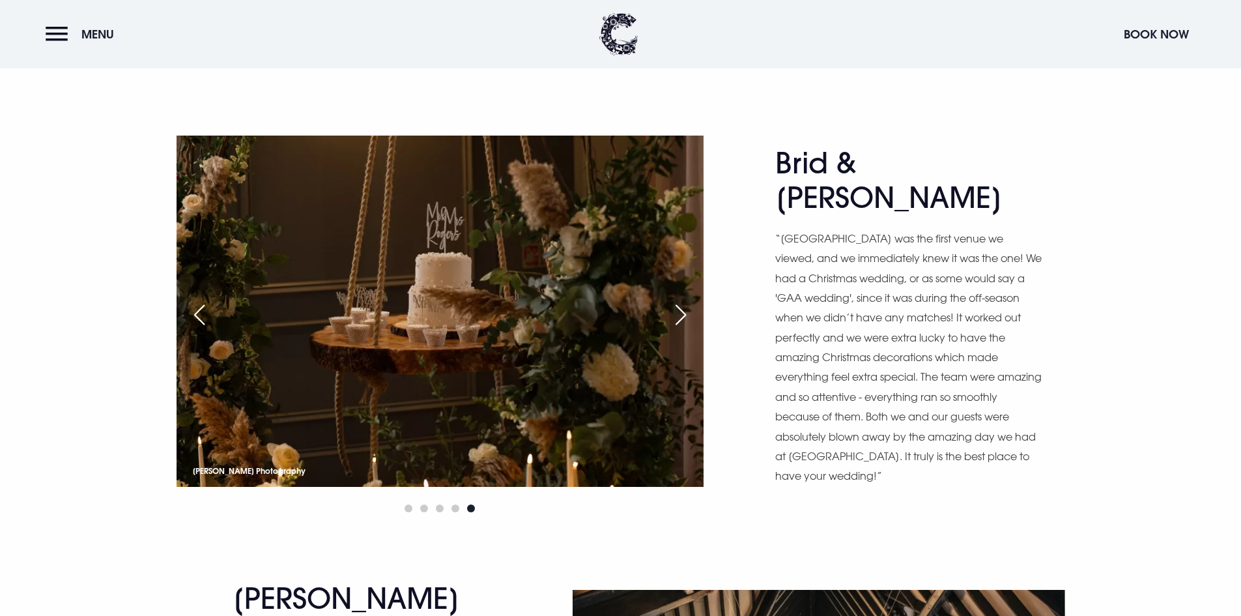
click at [679, 315] on div "Next slide" at bounding box center [680, 314] width 33 height 29
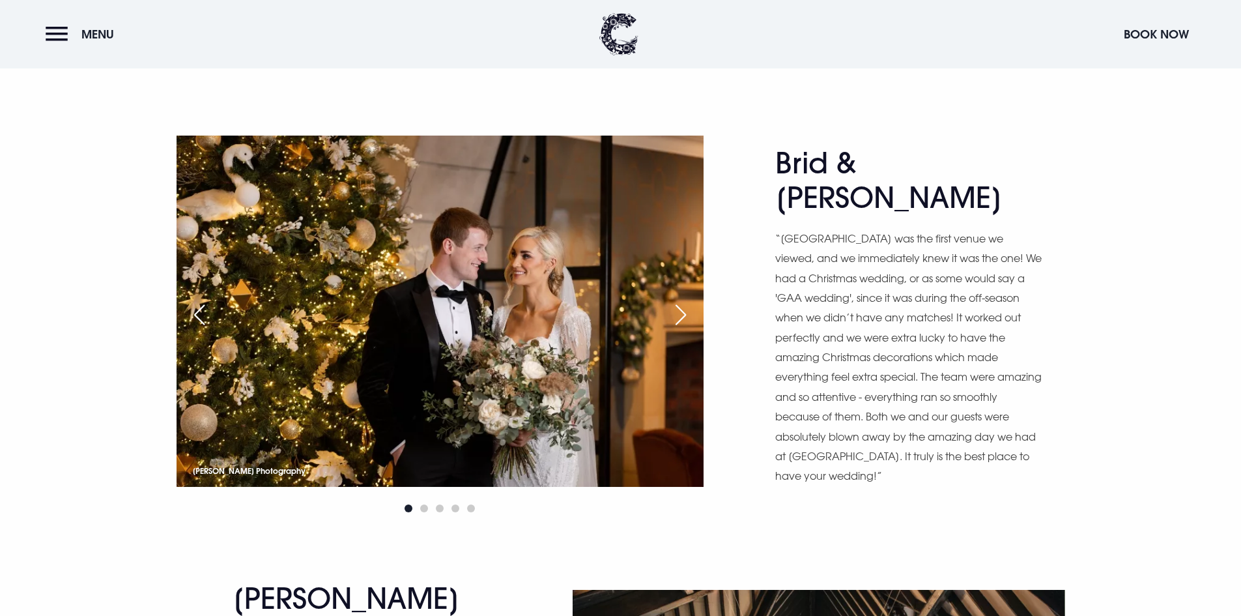
click at [679, 315] on div "Next slide" at bounding box center [680, 314] width 33 height 29
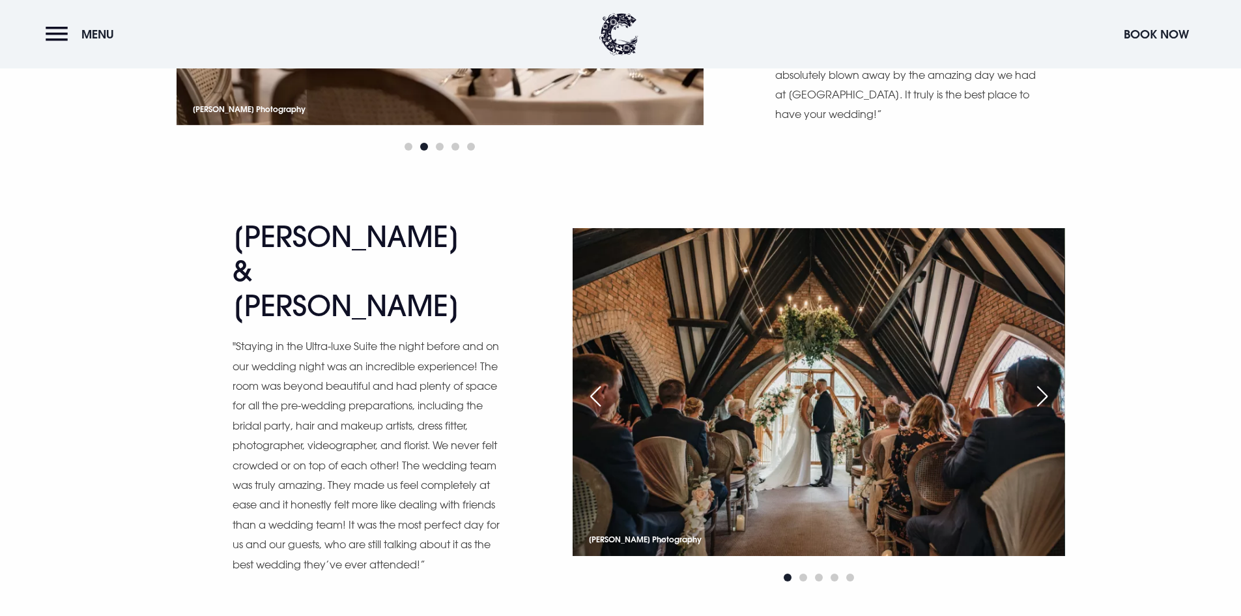
scroll to position [2866, 0]
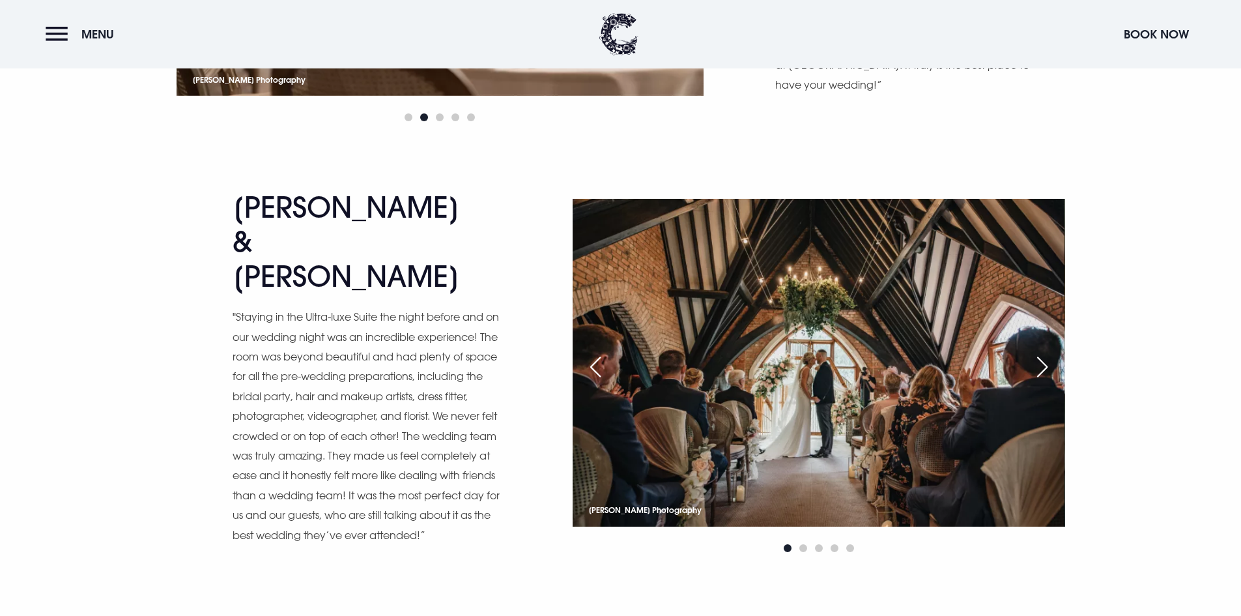
click at [1046, 356] on div "Next slide" at bounding box center [1042, 366] width 33 height 29
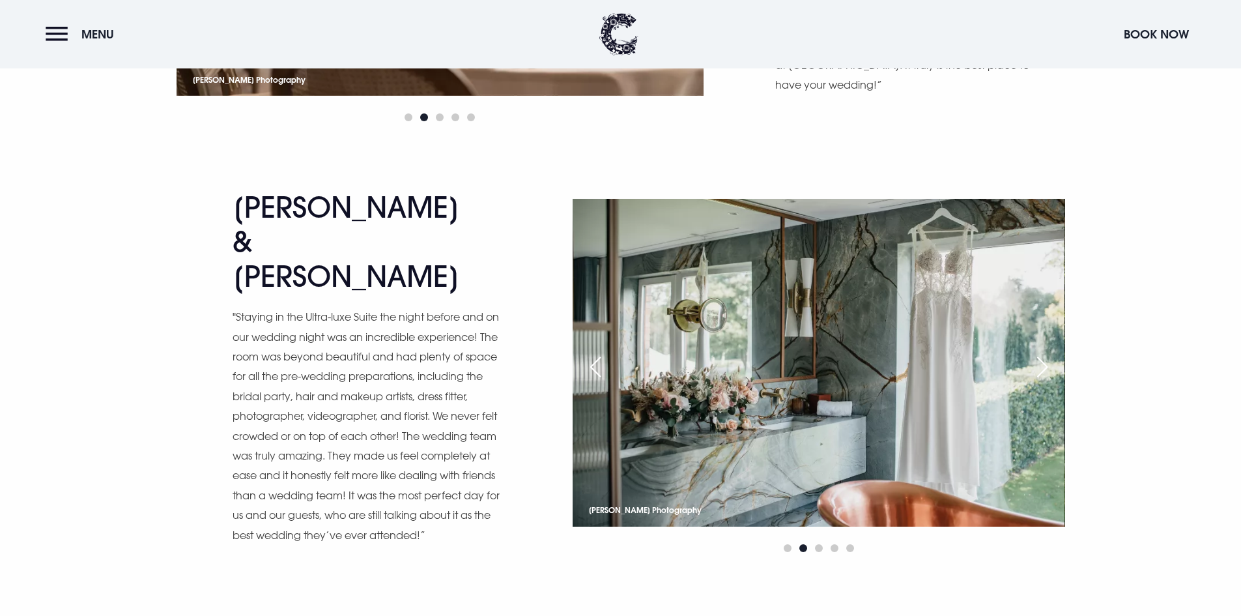
click at [1046, 356] on div "Next slide" at bounding box center [1042, 366] width 33 height 29
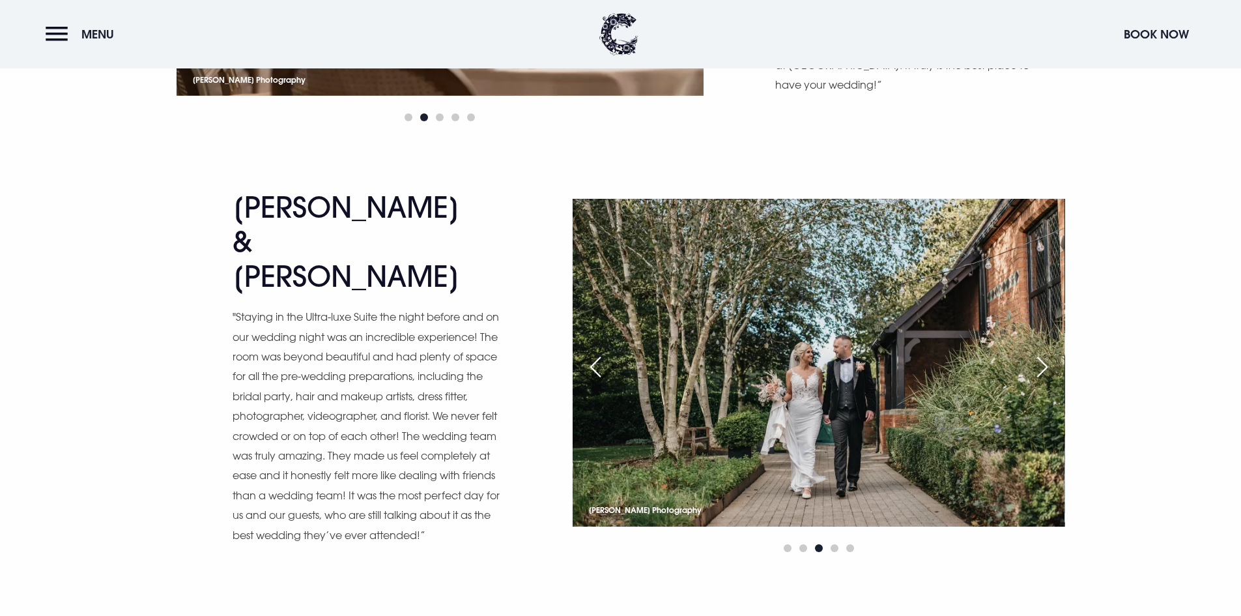
click at [1046, 356] on div "Next slide" at bounding box center [1042, 366] width 33 height 29
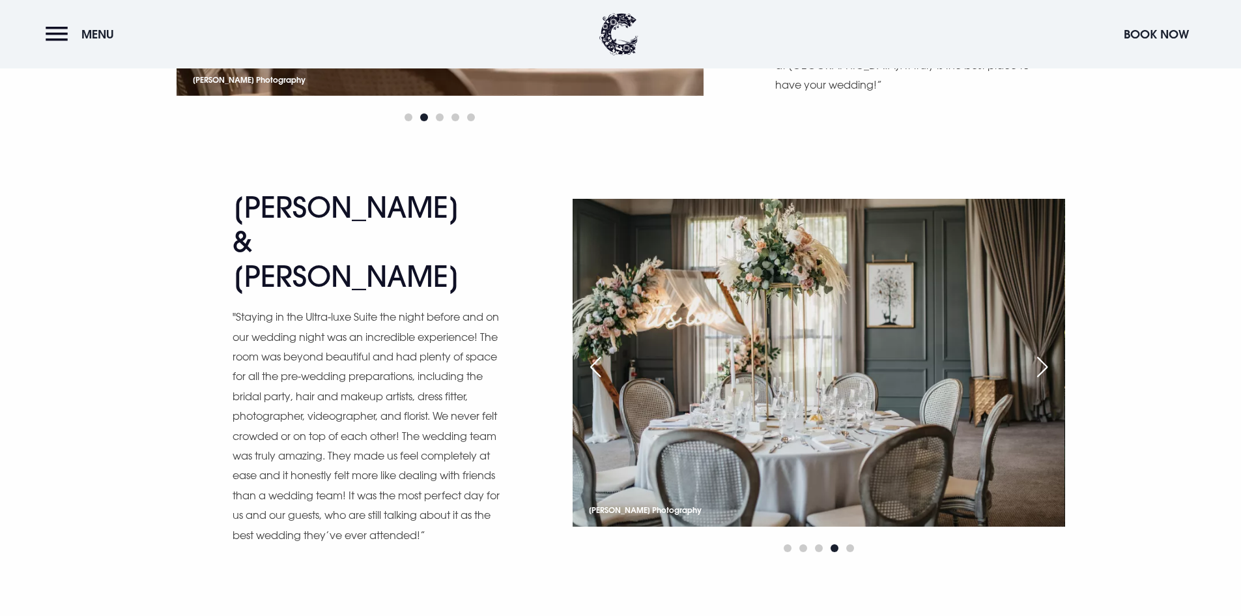
click at [588, 362] on div "Previous slide" at bounding box center [595, 366] width 33 height 29
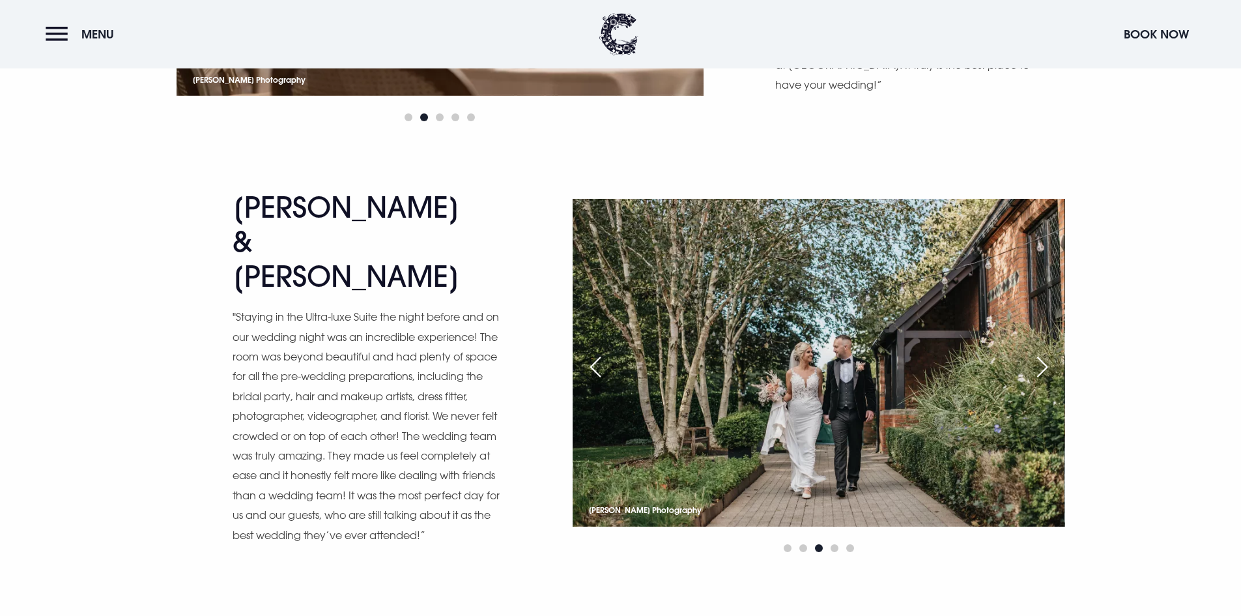
click at [1051, 362] on div "Next slide" at bounding box center [1042, 366] width 33 height 29
